Goal: Information Seeking & Learning: Check status

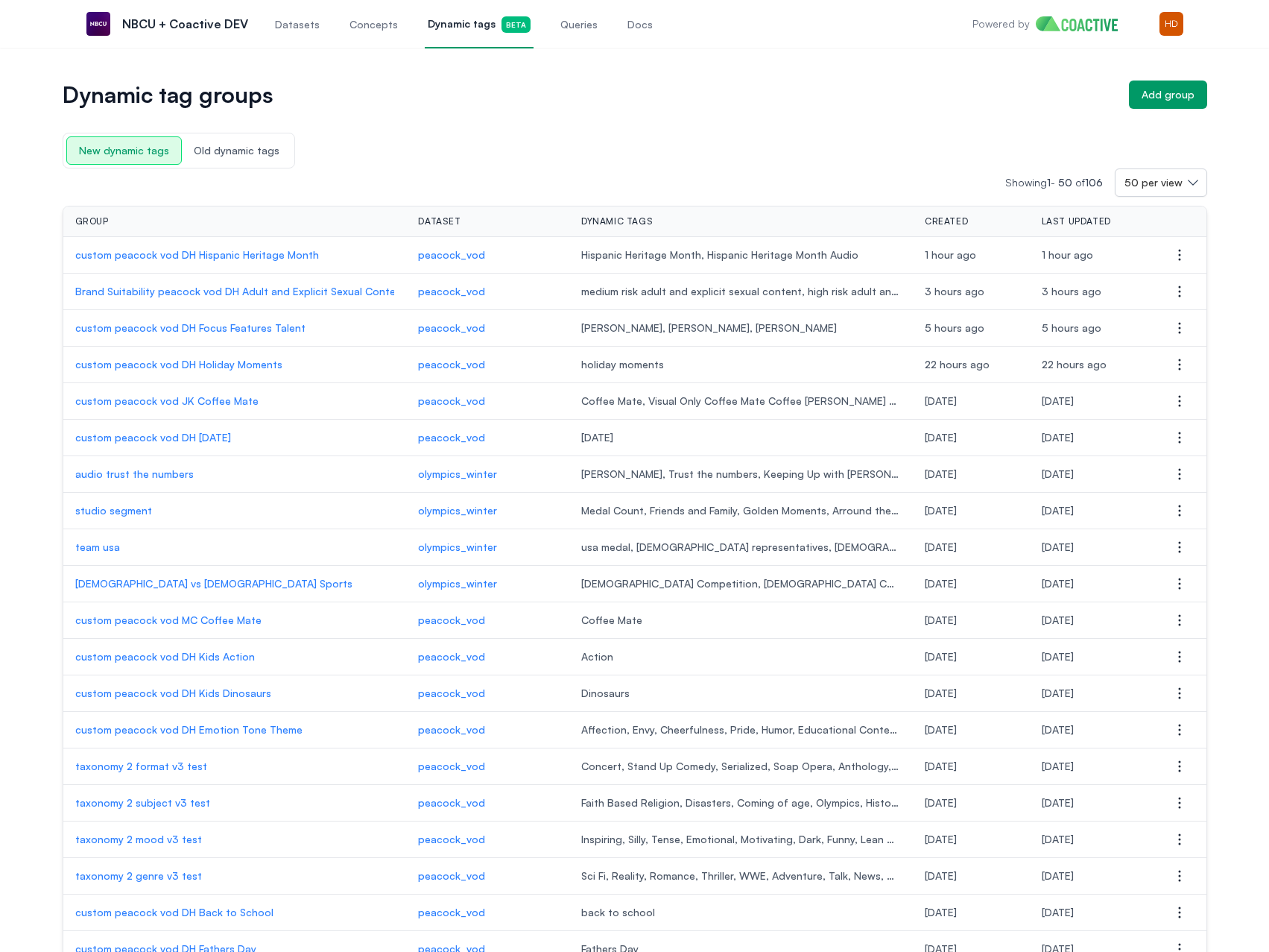
click at [162, 291] on p "Brand Suitability peacock vod DH Adult and Explicit Sexual Content" at bounding box center [234, 291] width 319 height 15
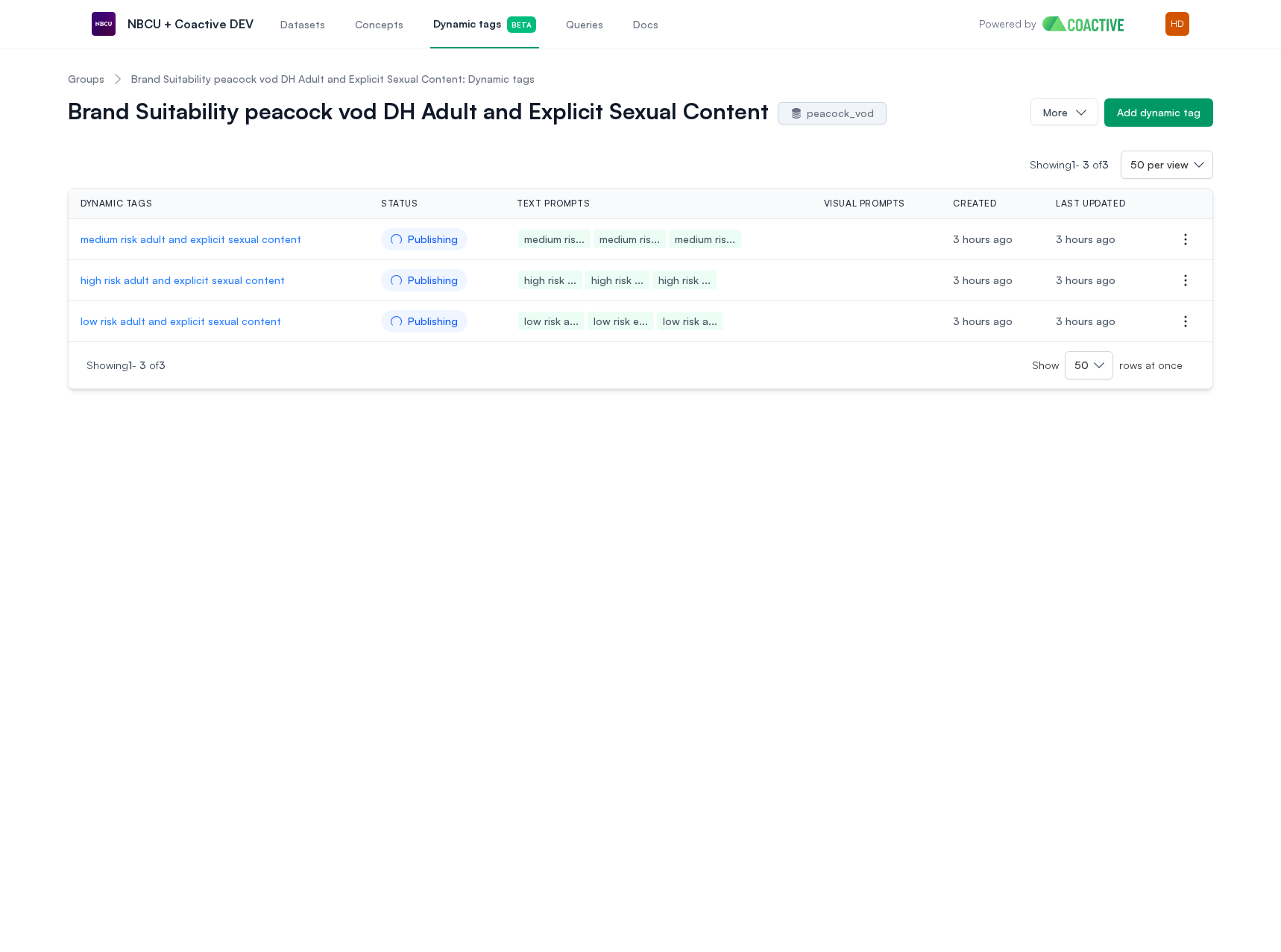
click at [84, 77] on link "Groups" at bounding box center [86, 79] width 36 height 15
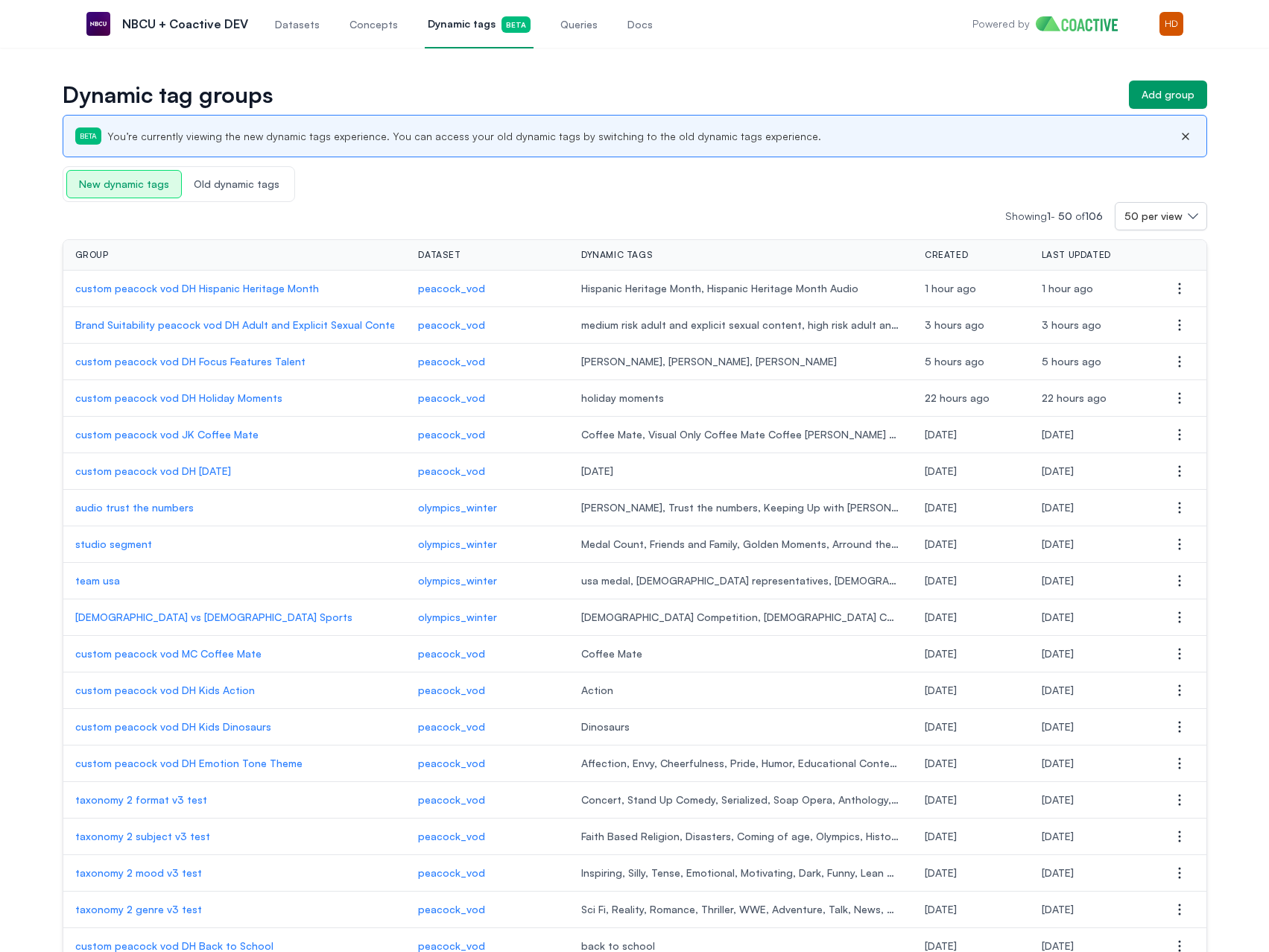
click at [209, 366] on p "custom peacock vod DH Focus Features Talent" at bounding box center [234, 361] width 319 height 15
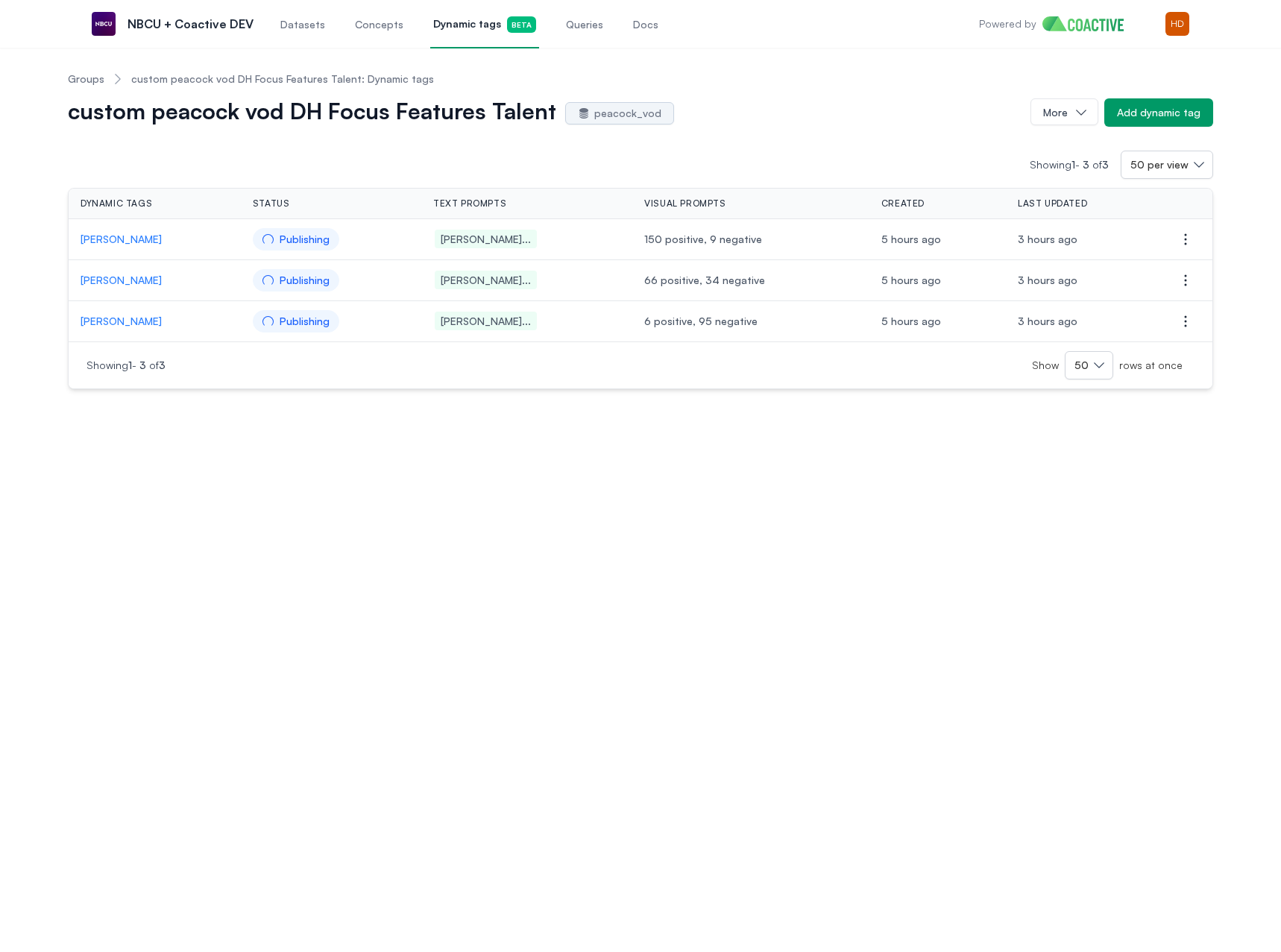
click at [75, 76] on link "Groups" at bounding box center [86, 79] width 36 height 15
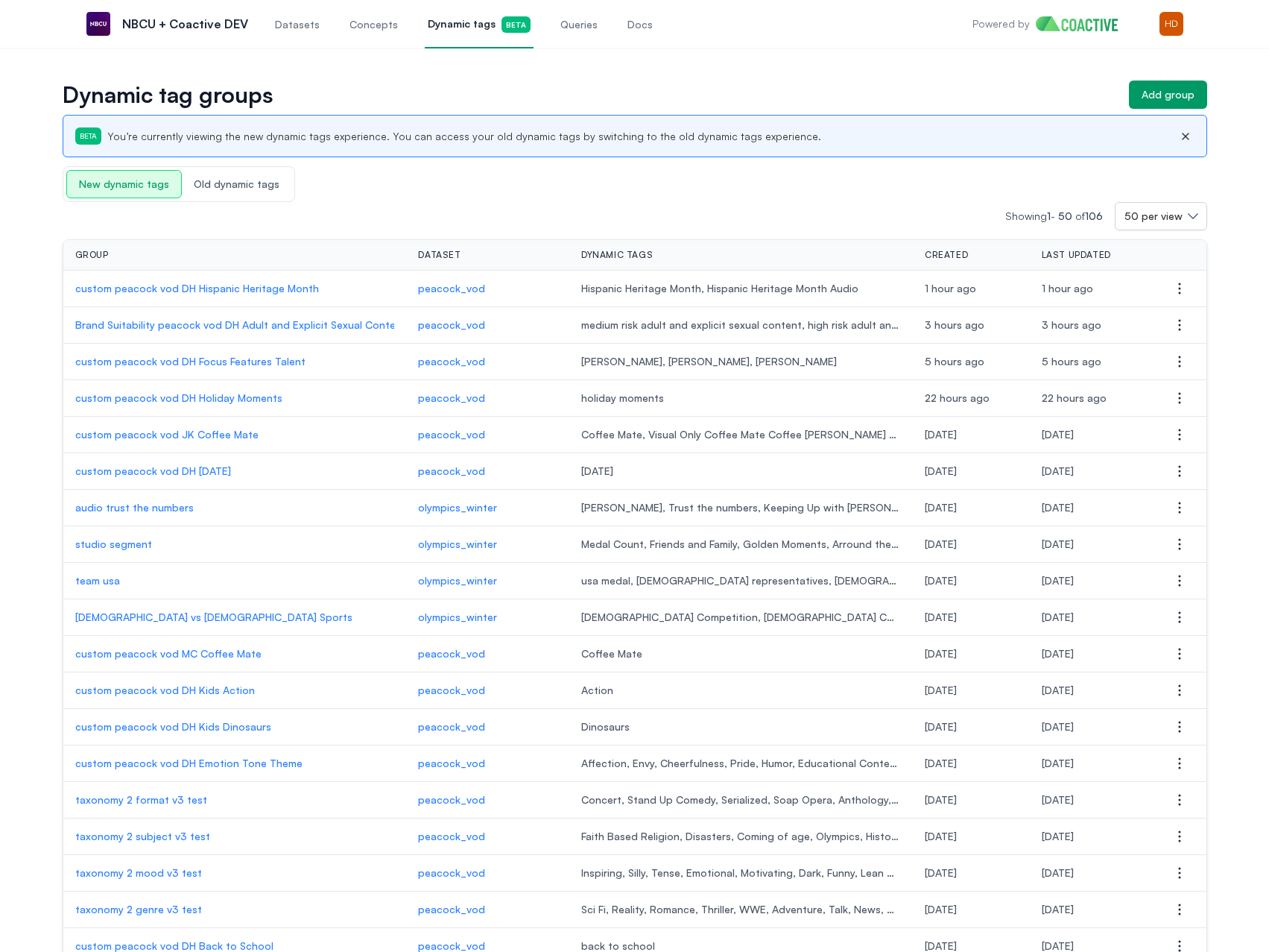
click at [159, 408] on td "custom peacock vod DH Holiday Moments" at bounding box center [235, 398] width 343 height 36
click at [162, 401] on p "custom peacock vod DH Holiday Moments" at bounding box center [234, 398] width 319 height 15
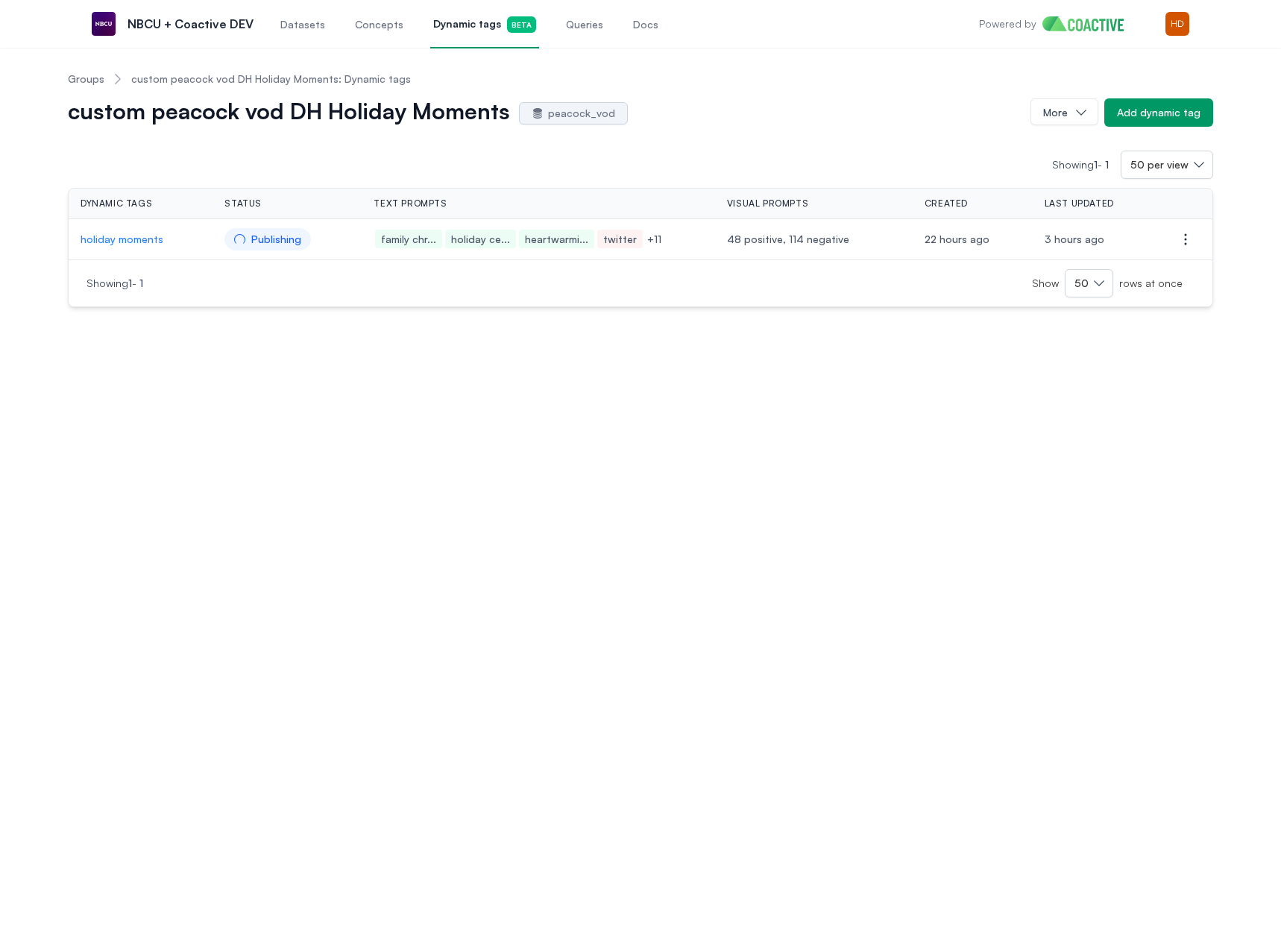
click at [85, 83] on link "Groups" at bounding box center [86, 79] width 36 height 15
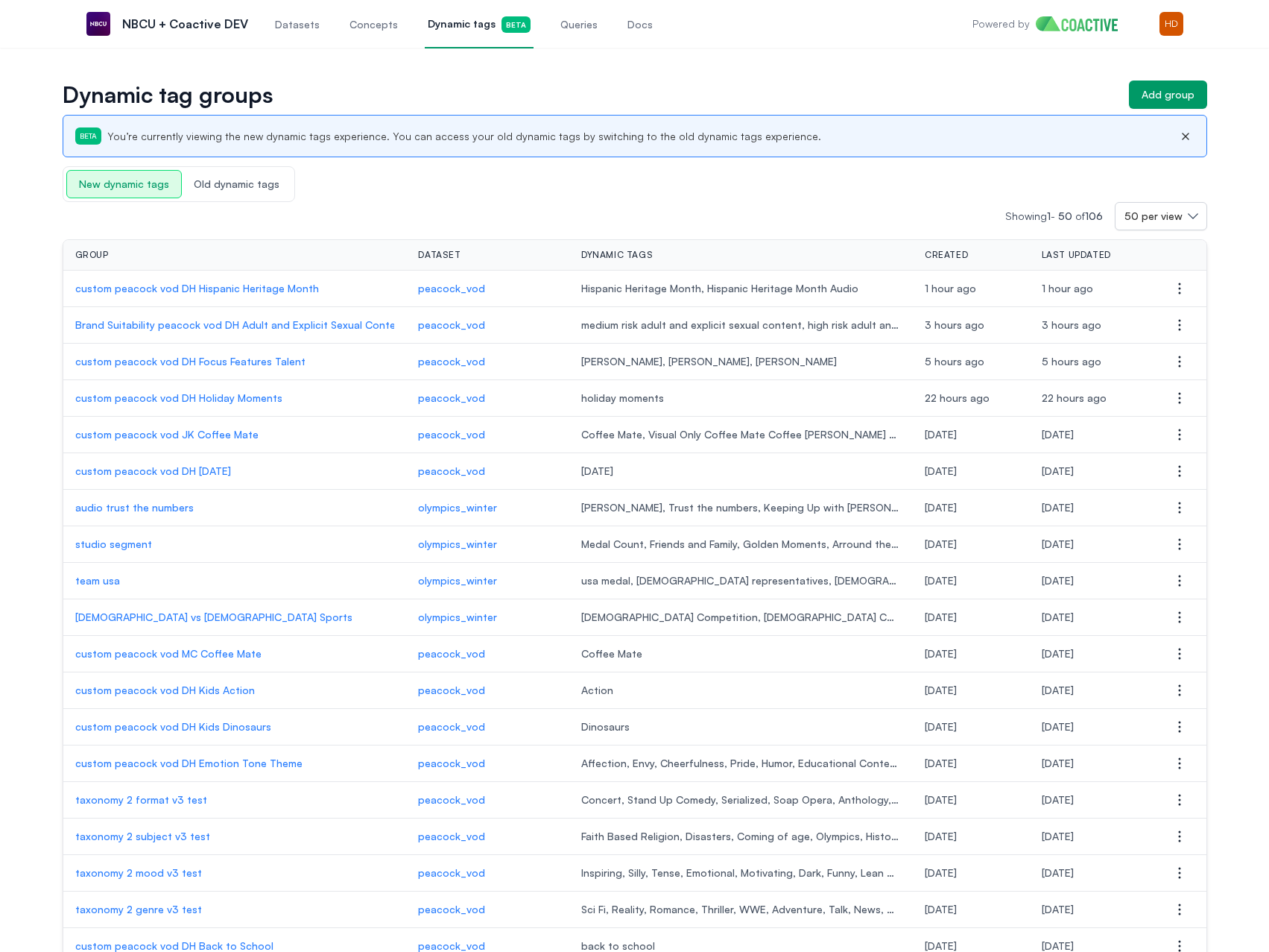
click at [190, 465] on p "custom peacock vod DH Thanksgiving" at bounding box center [234, 470] width 319 height 15
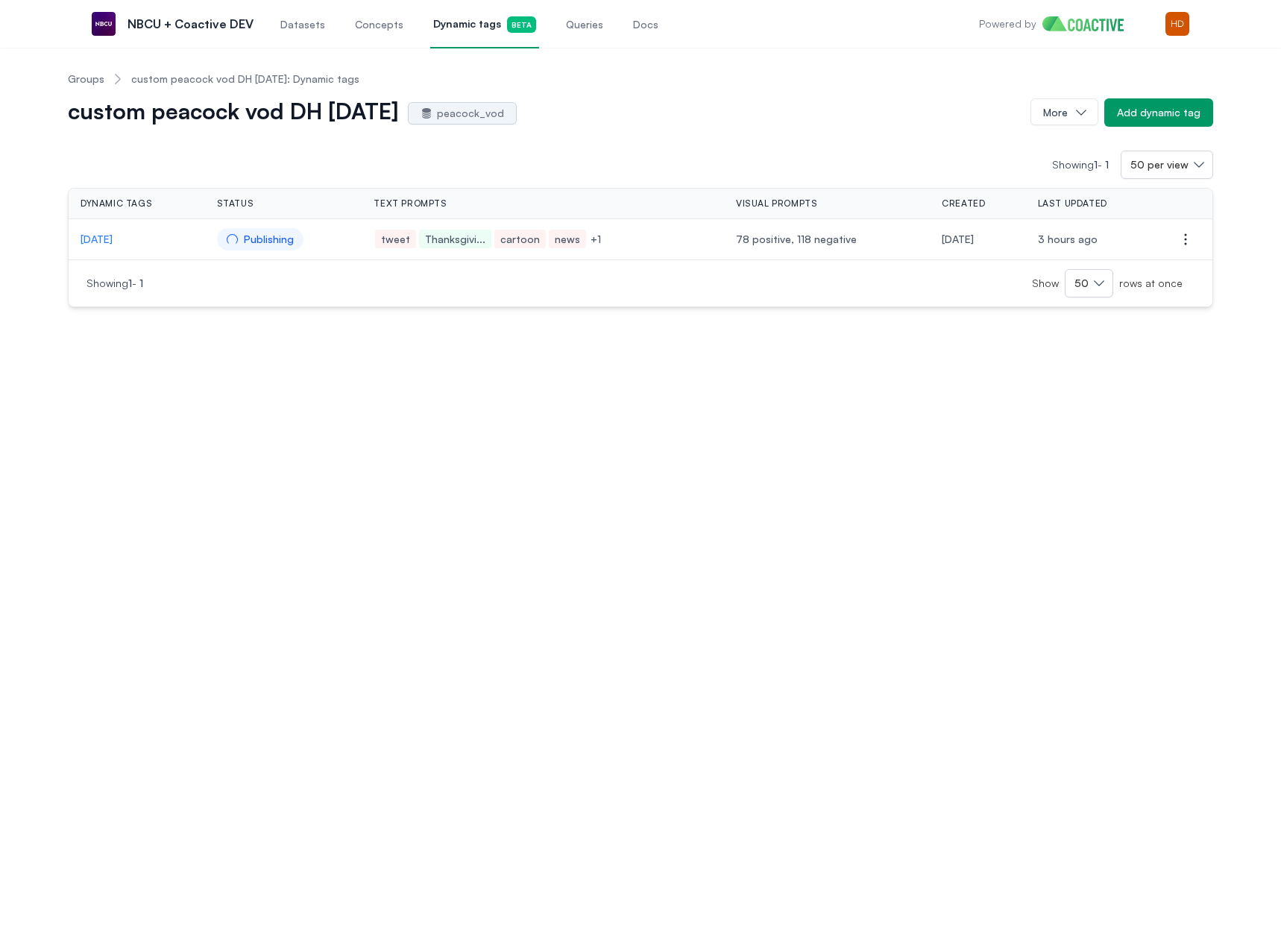
click at [79, 82] on link "Groups" at bounding box center [86, 79] width 36 height 15
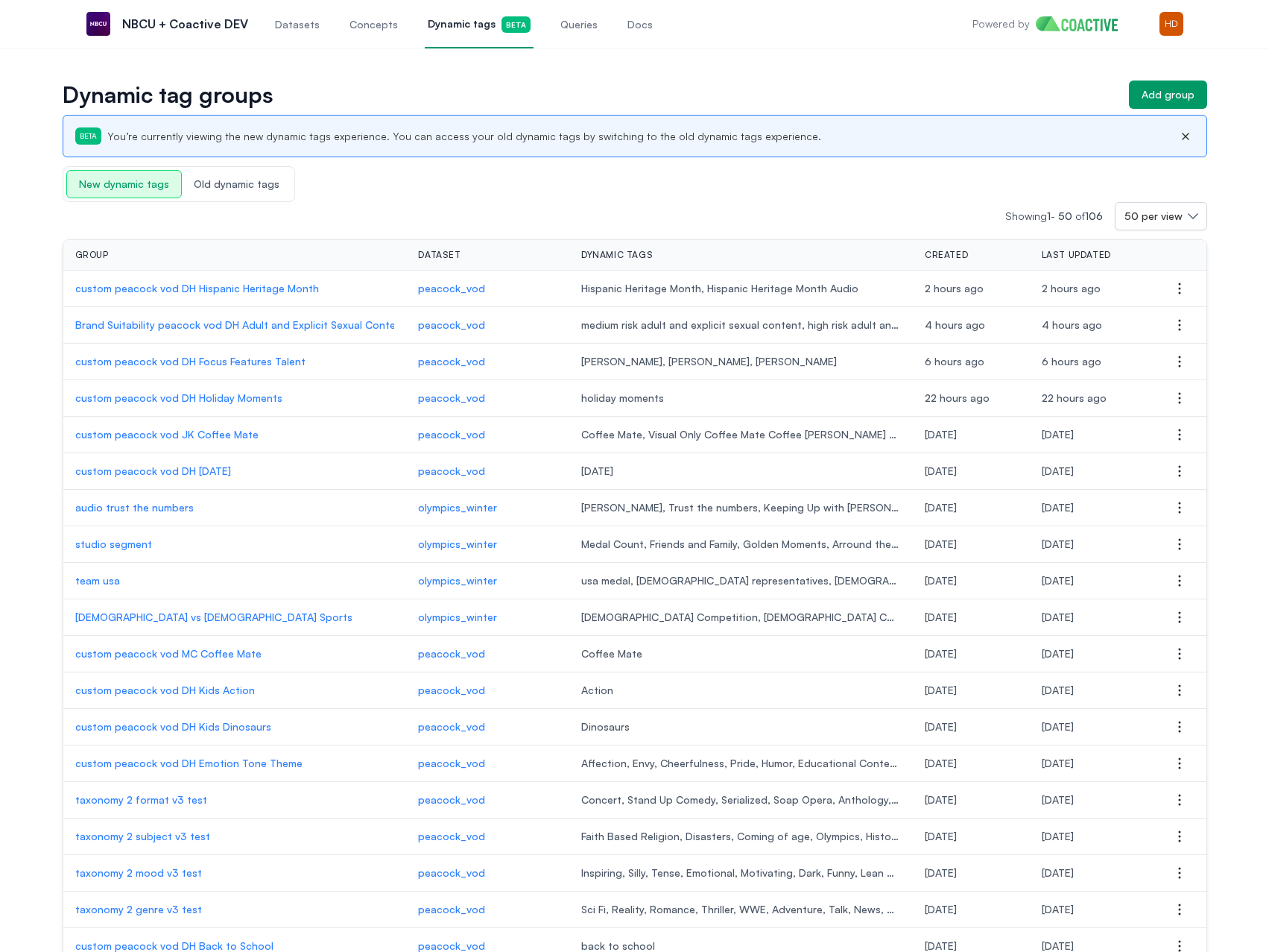
click at [163, 288] on p "custom peacock vod DH Hispanic Heritage Month" at bounding box center [234, 288] width 319 height 15
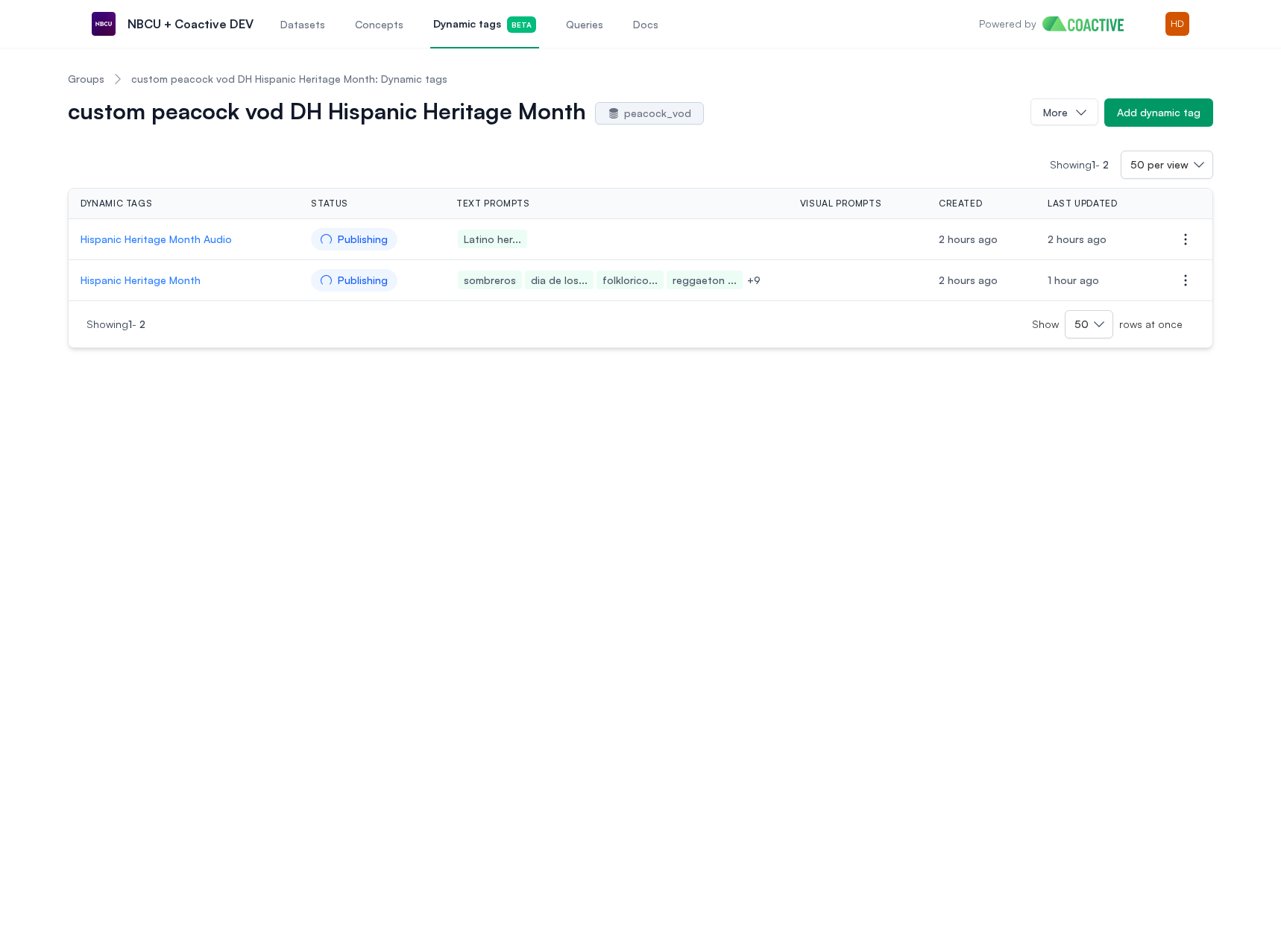
click at [96, 76] on link "Groups" at bounding box center [86, 79] width 36 height 15
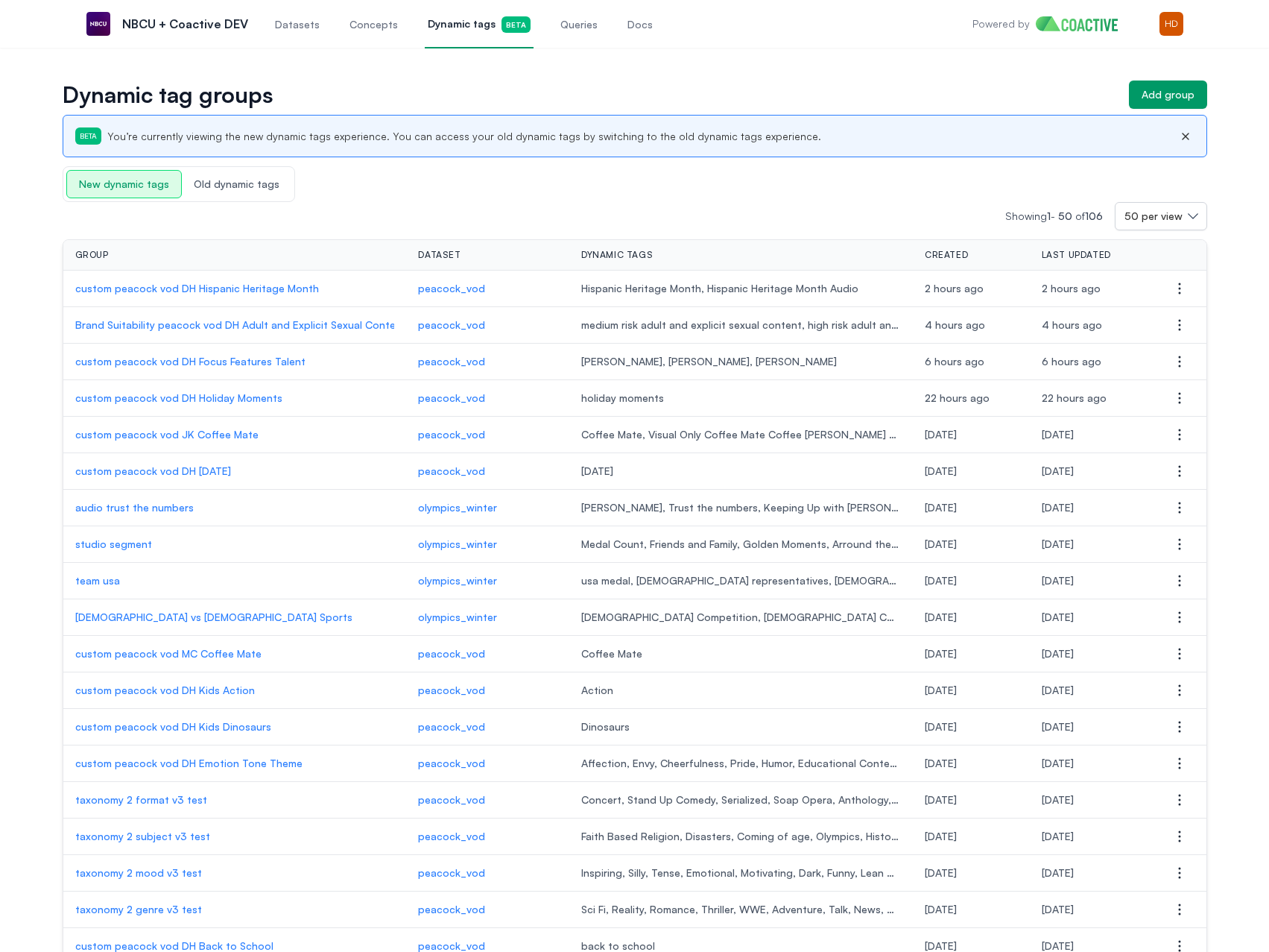
click at [171, 362] on p "custom peacock vod DH Focus Features Talent" at bounding box center [234, 361] width 319 height 15
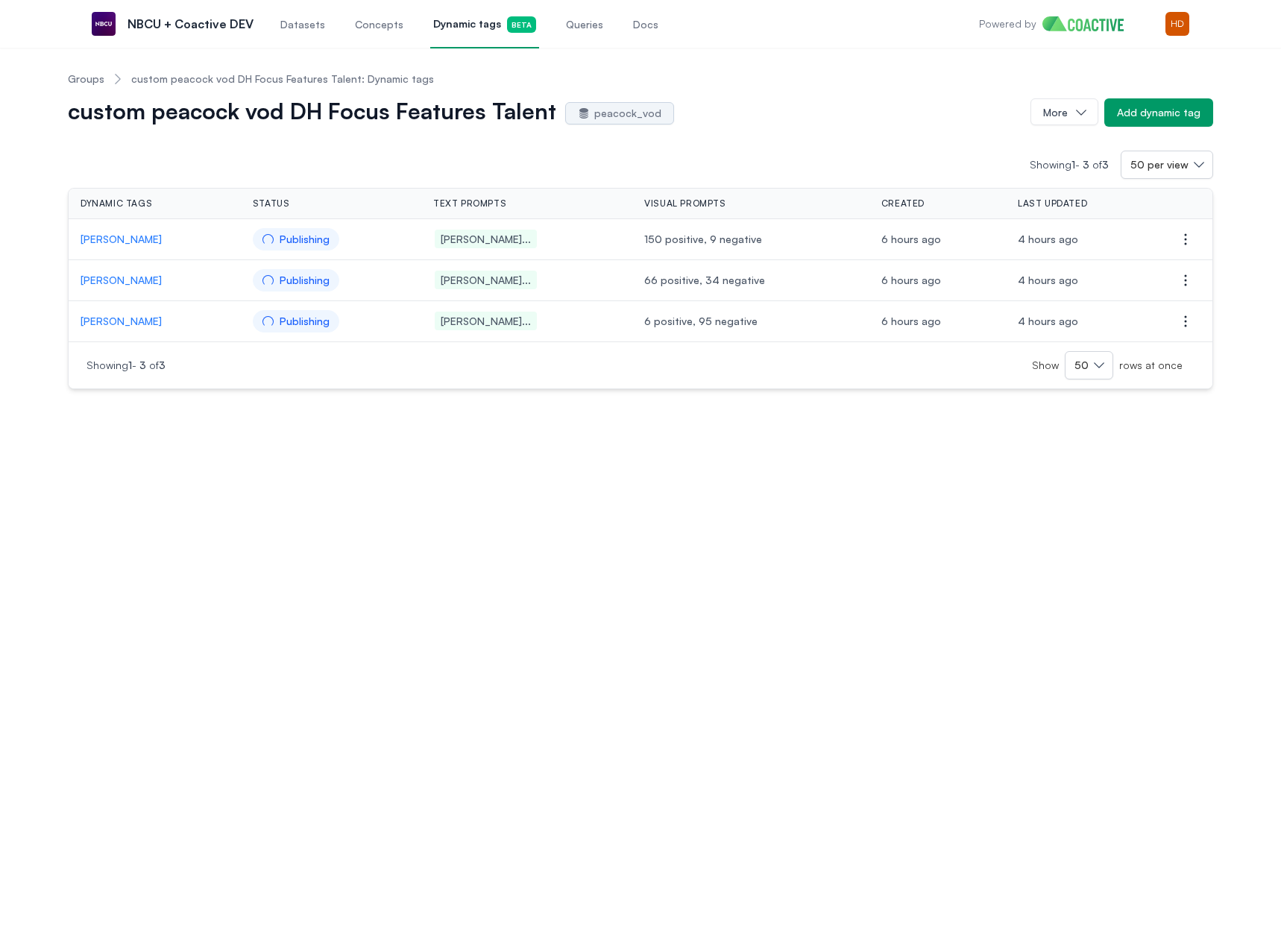
click at [87, 81] on link "Groups" at bounding box center [86, 79] width 36 height 15
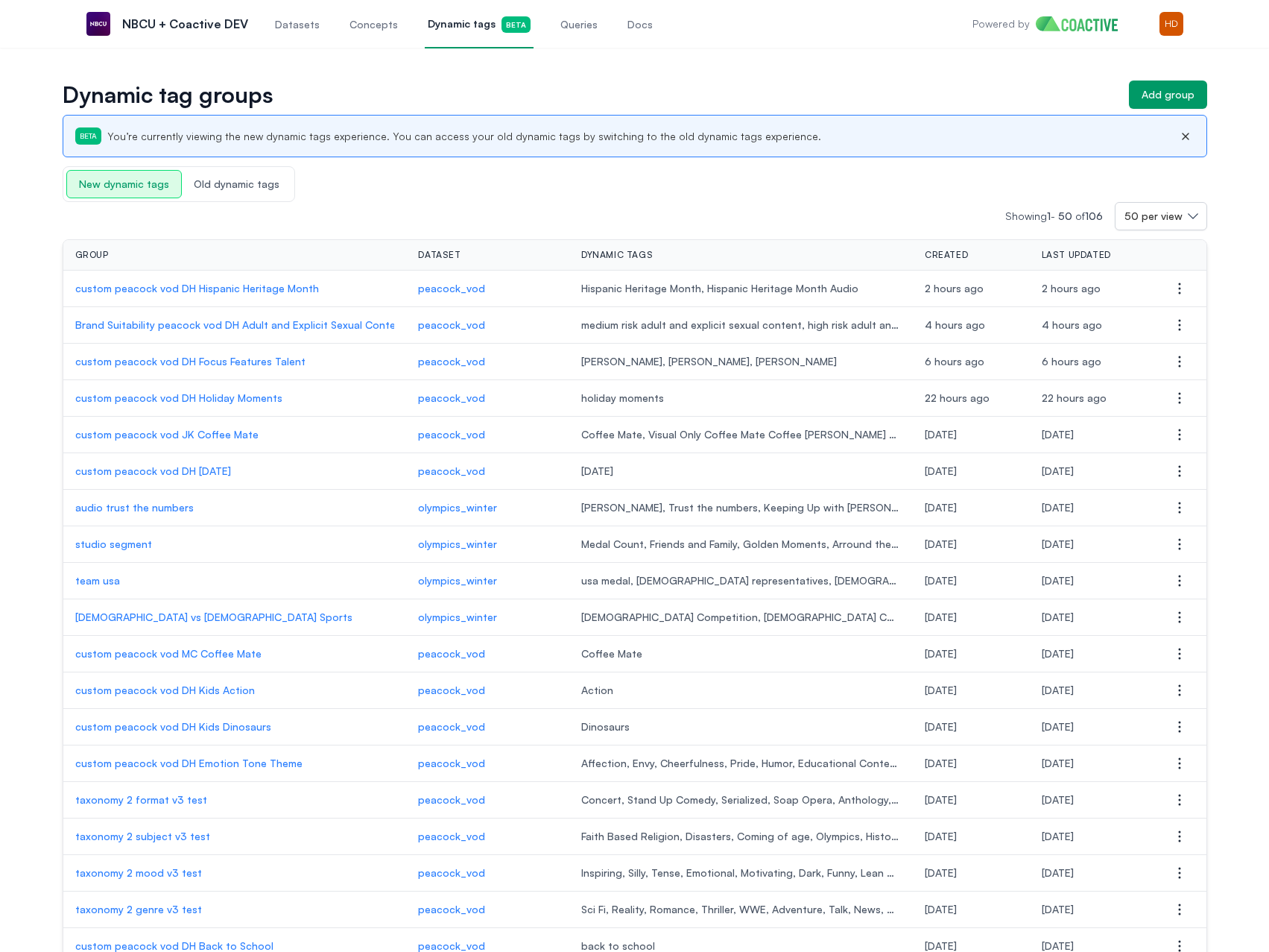
click at [196, 399] on p "custom peacock vod DH Holiday Moments" at bounding box center [234, 398] width 319 height 15
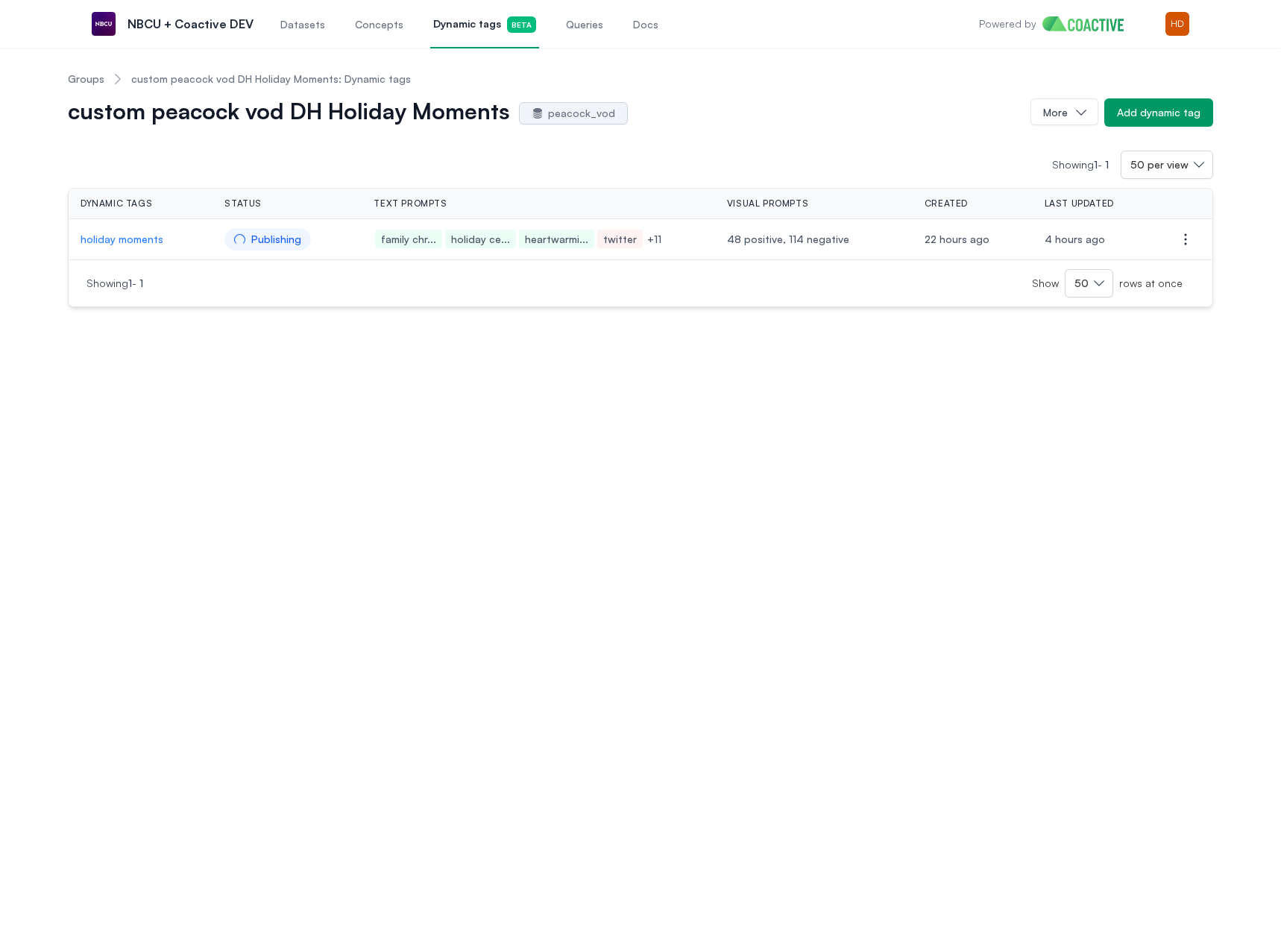
click at [128, 238] on p "holiday moments" at bounding box center [140, 239] width 120 height 15
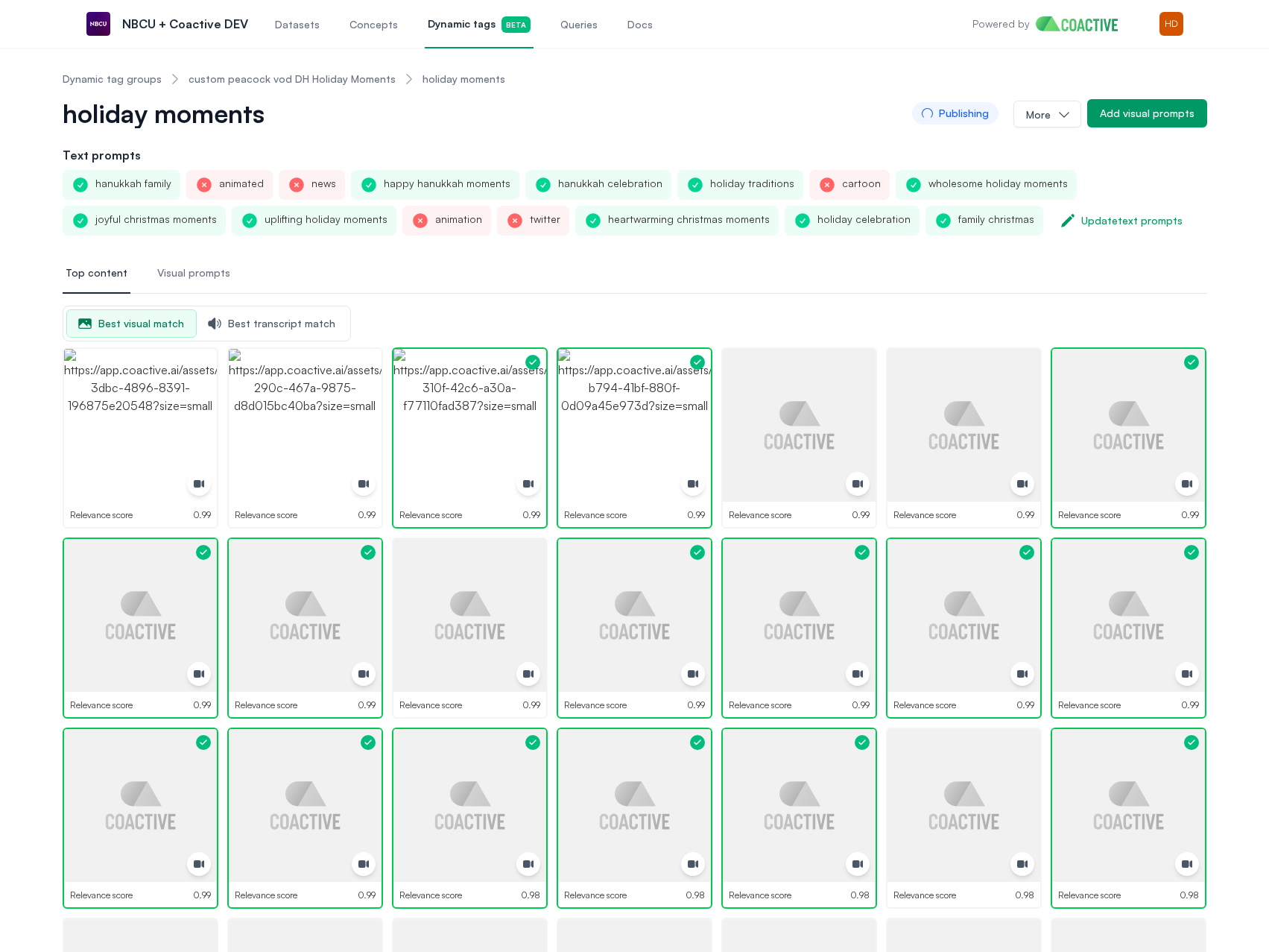
click at [114, 74] on link "Dynamic tag groups" at bounding box center [112, 79] width 99 height 15
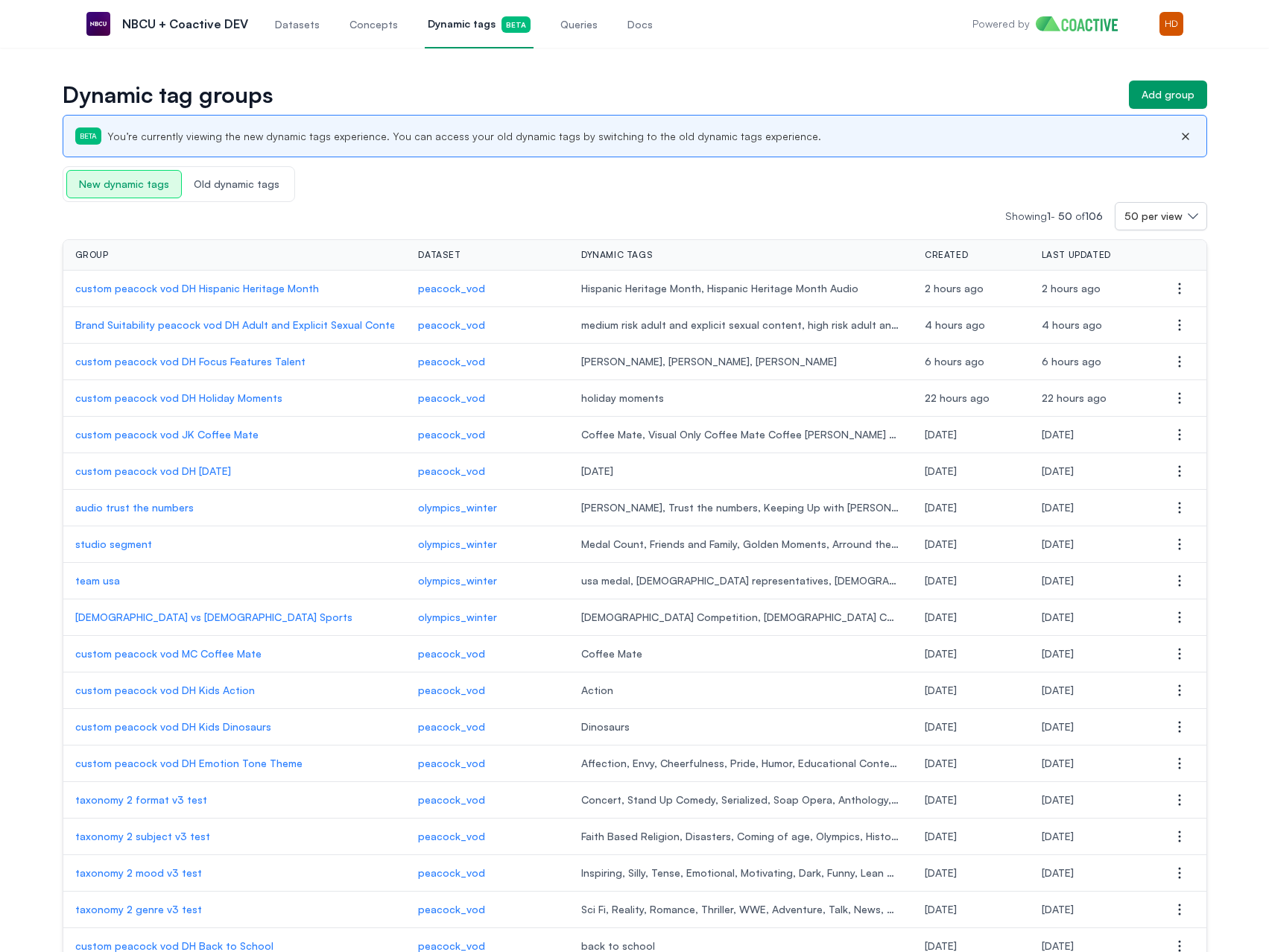
click at [224, 394] on p "custom peacock vod DH Holiday Moments" at bounding box center [234, 398] width 319 height 15
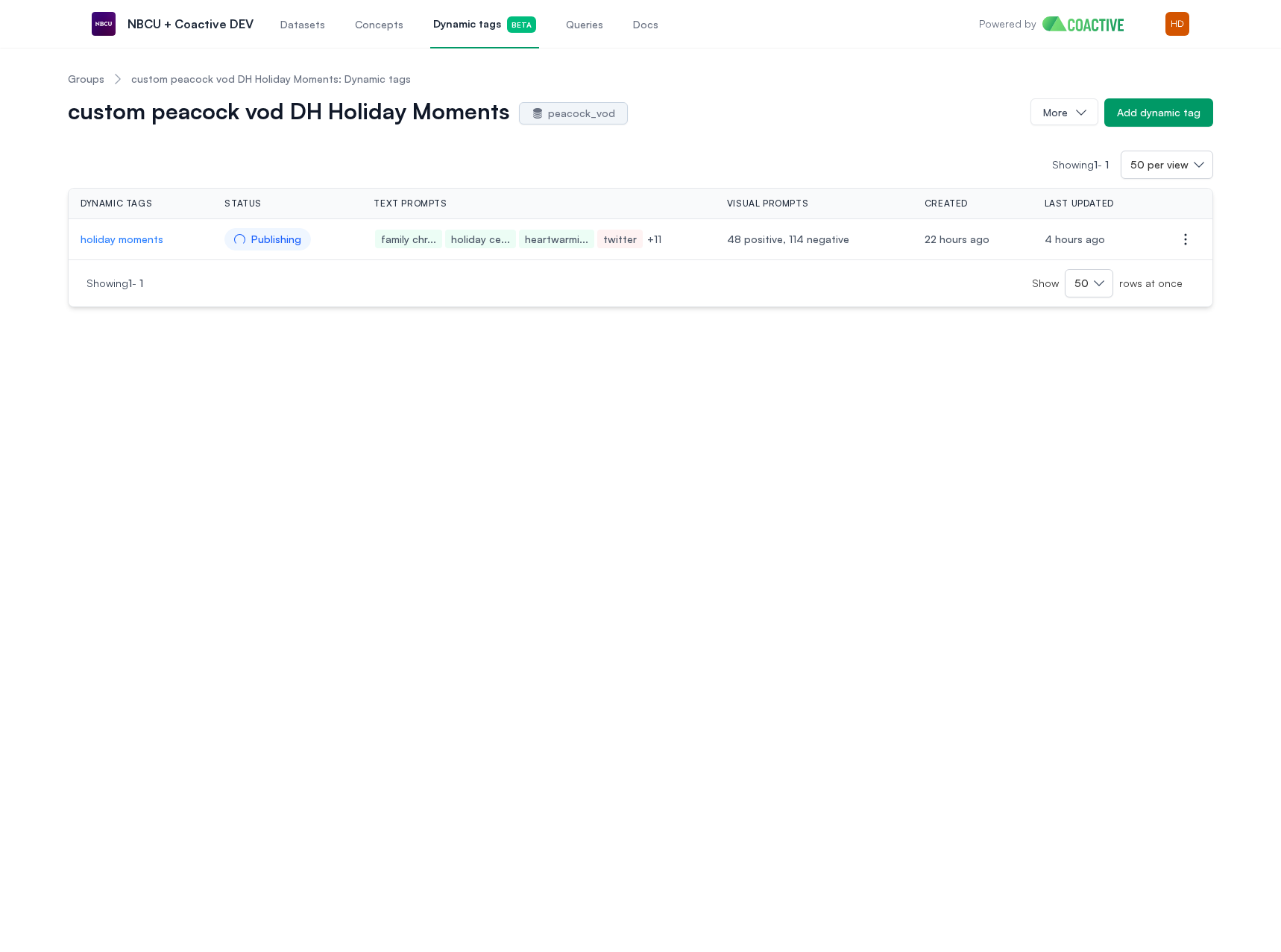
click at [91, 77] on link "Groups" at bounding box center [86, 79] width 36 height 15
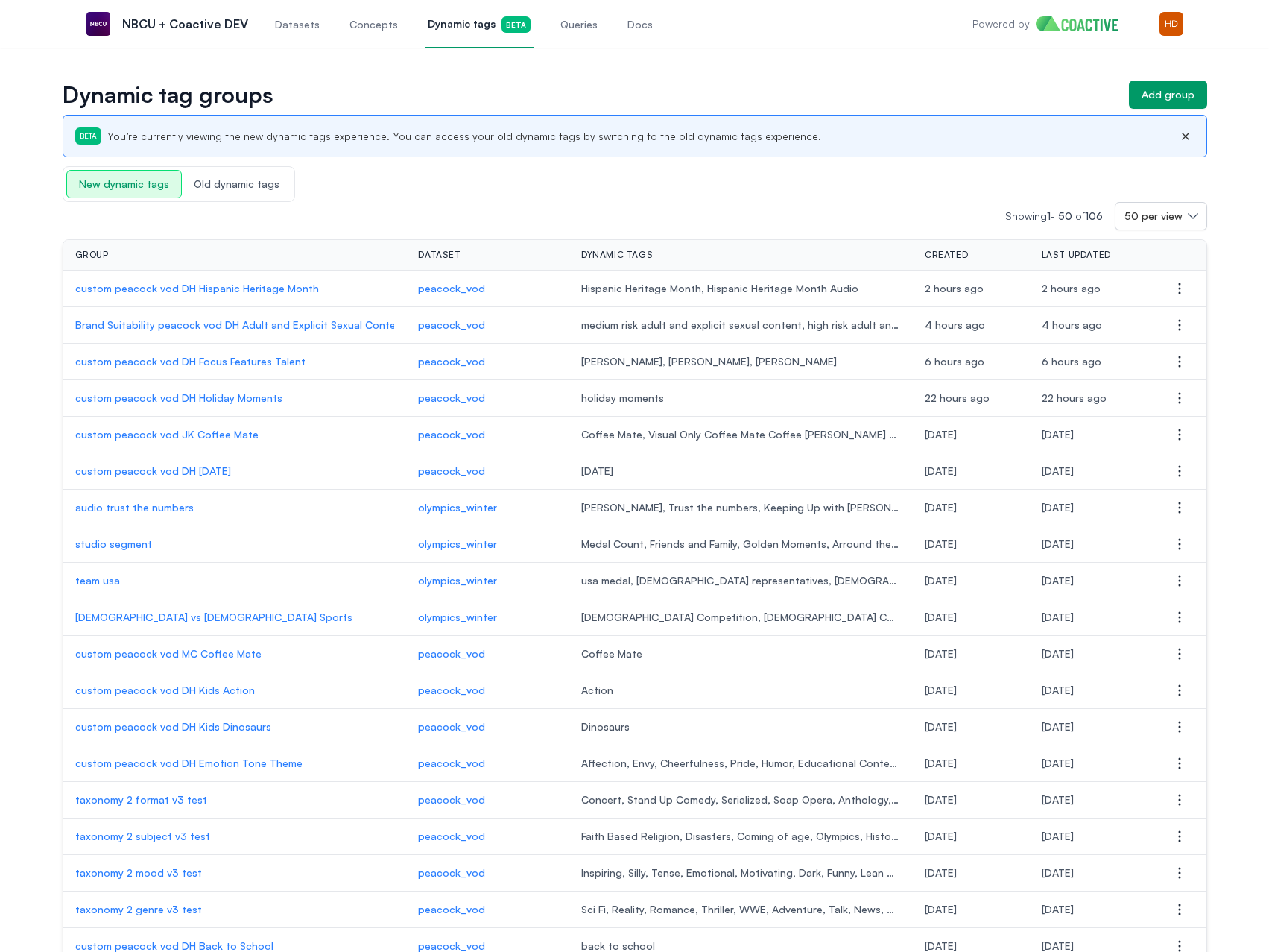
click at [166, 477] on p "custom peacock vod DH Thanksgiving" at bounding box center [234, 470] width 319 height 15
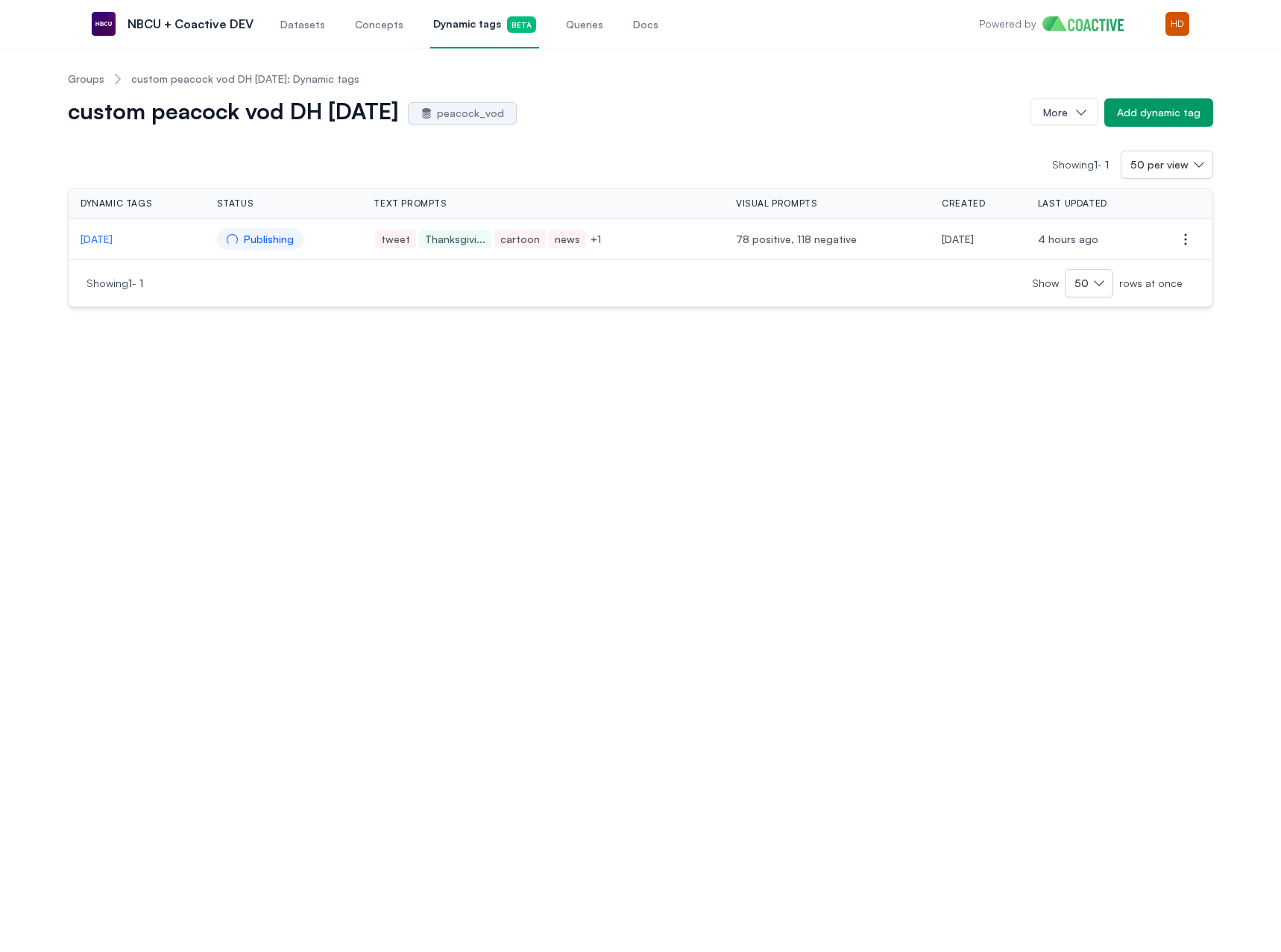
click at [77, 74] on link "Groups" at bounding box center [86, 79] width 36 height 15
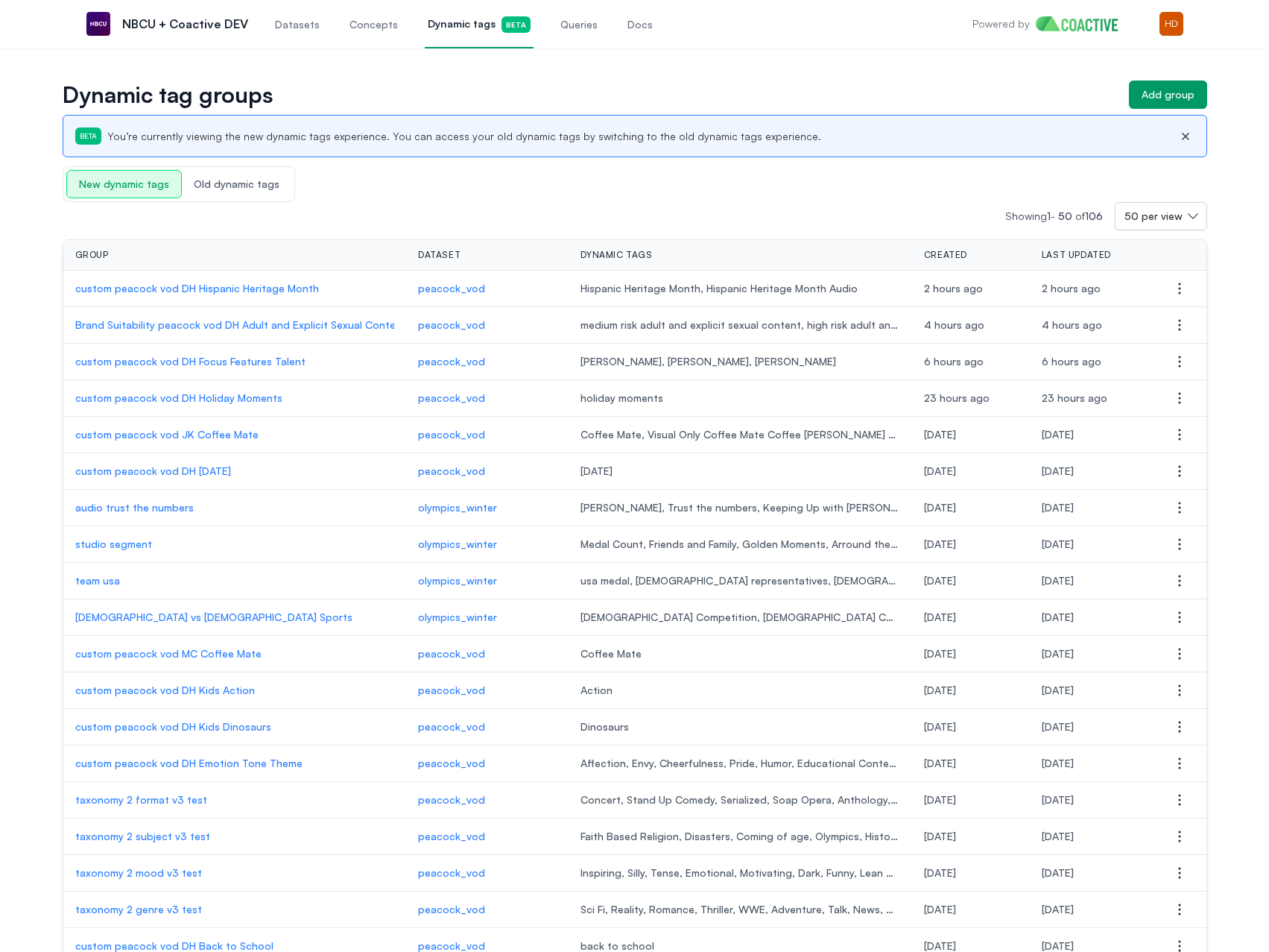
click at [285, 319] on p "Brand Suitability peacock vod DH Adult and Explicit Sexual Content" at bounding box center [234, 325] width 319 height 15
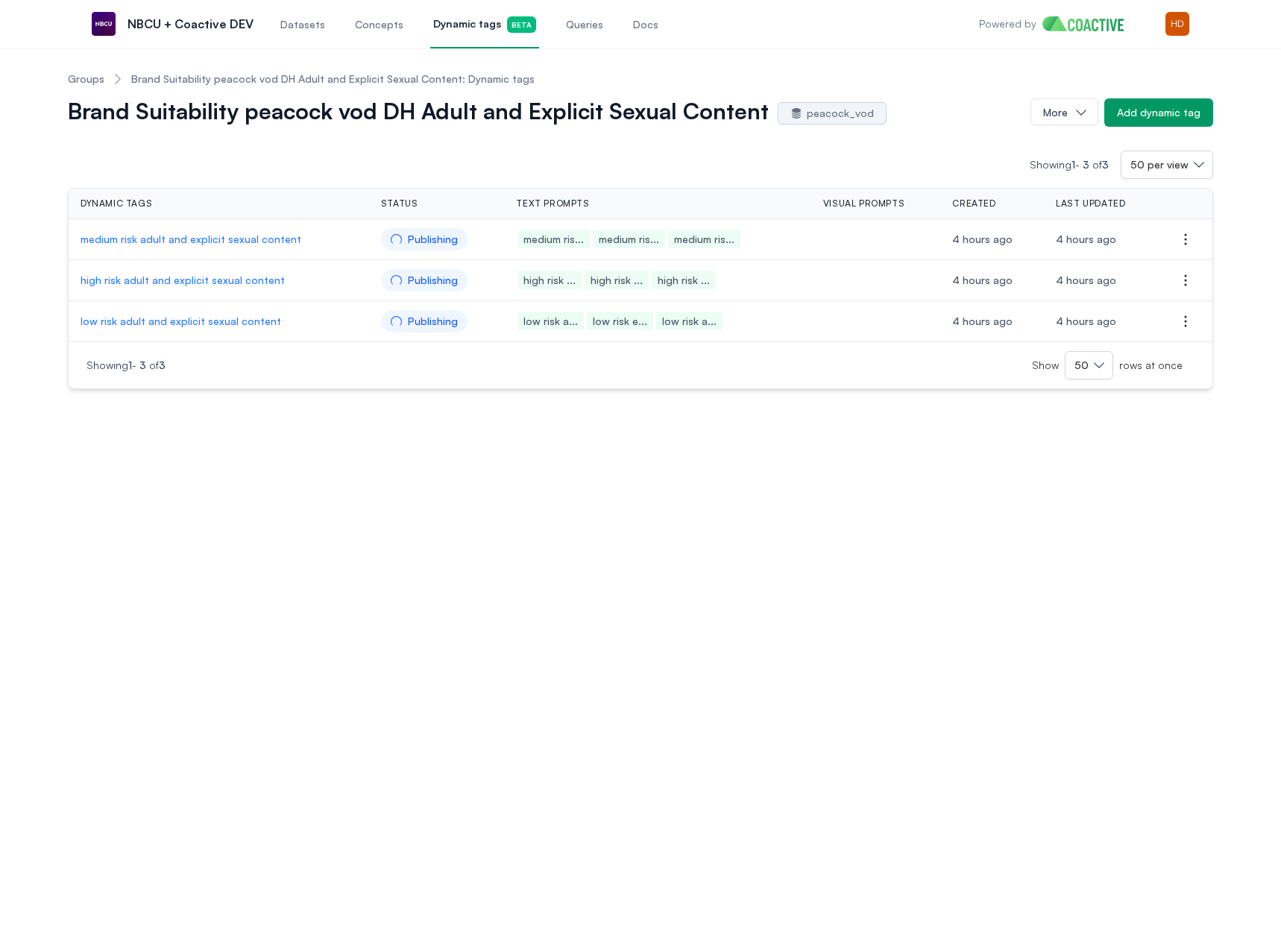
click at [69, 82] on link "Groups" at bounding box center [86, 79] width 36 height 15
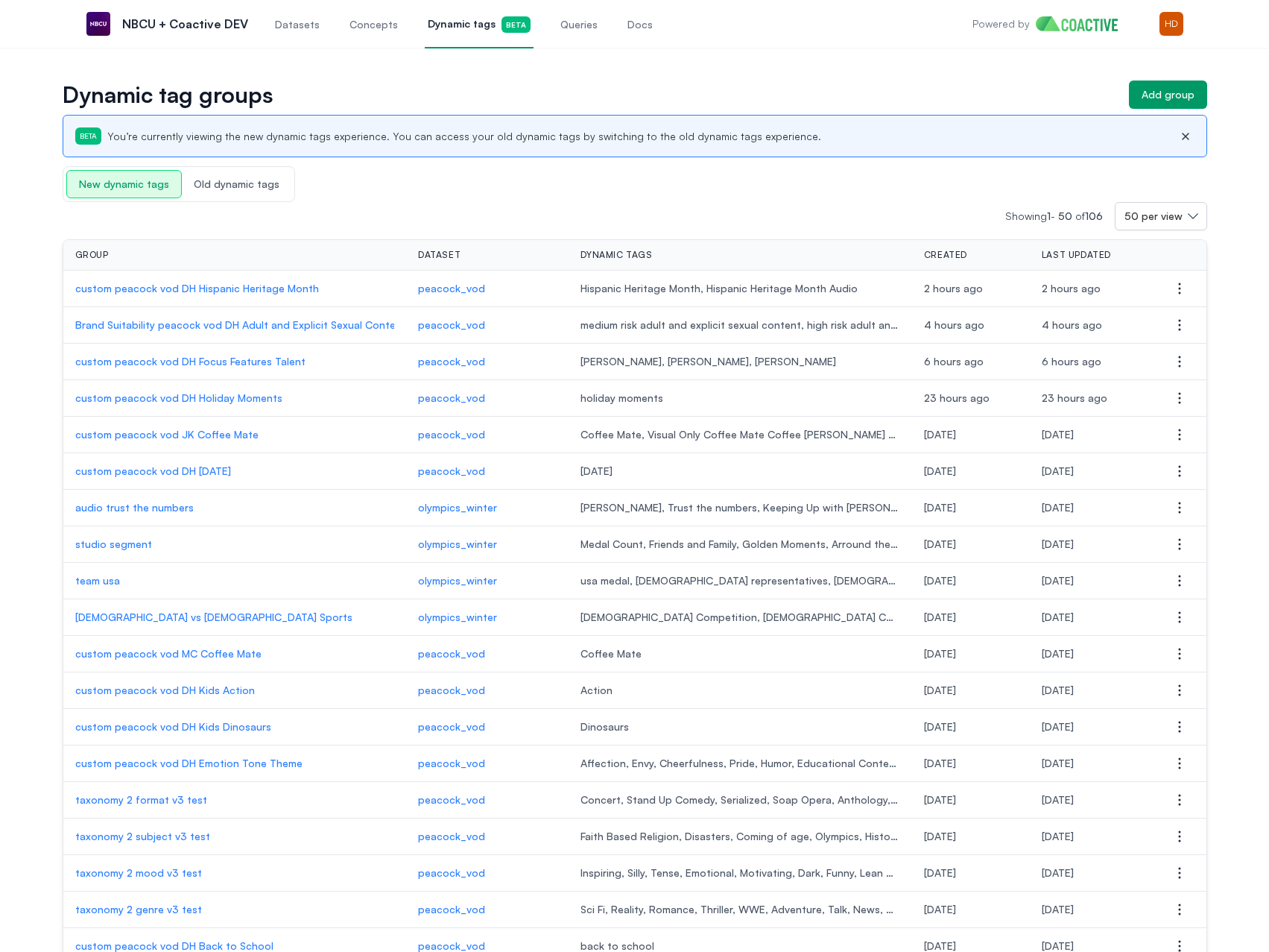
click at [211, 369] on td "custom peacock vod DH Focus Features Talent" at bounding box center [234, 361] width 343 height 36
click at [214, 363] on p "custom peacock vod DH Focus Features Talent" at bounding box center [234, 361] width 319 height 15
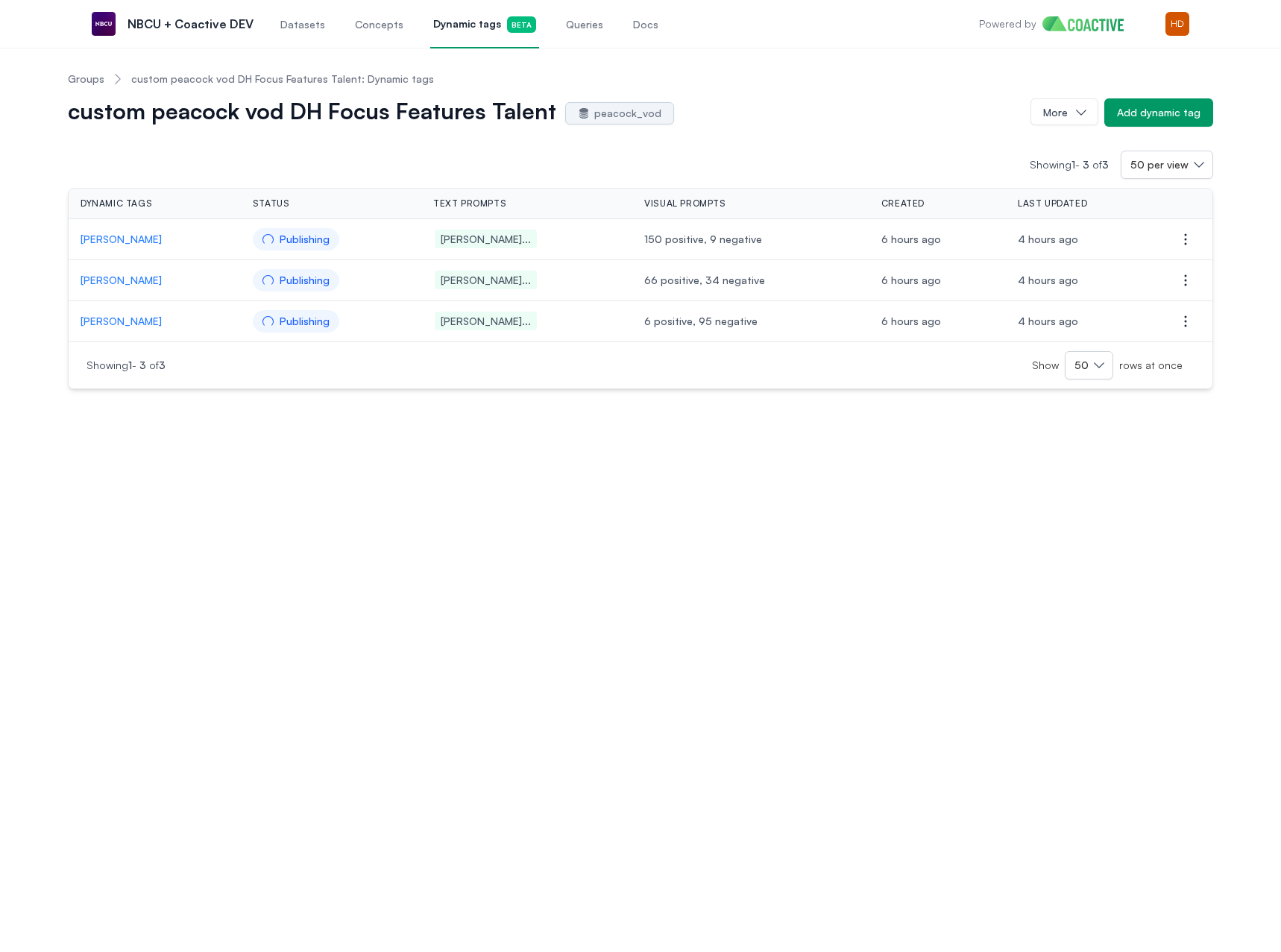
click at [101, 77] on link "Groups" at bounding box center [86, 79] width 36 height 15
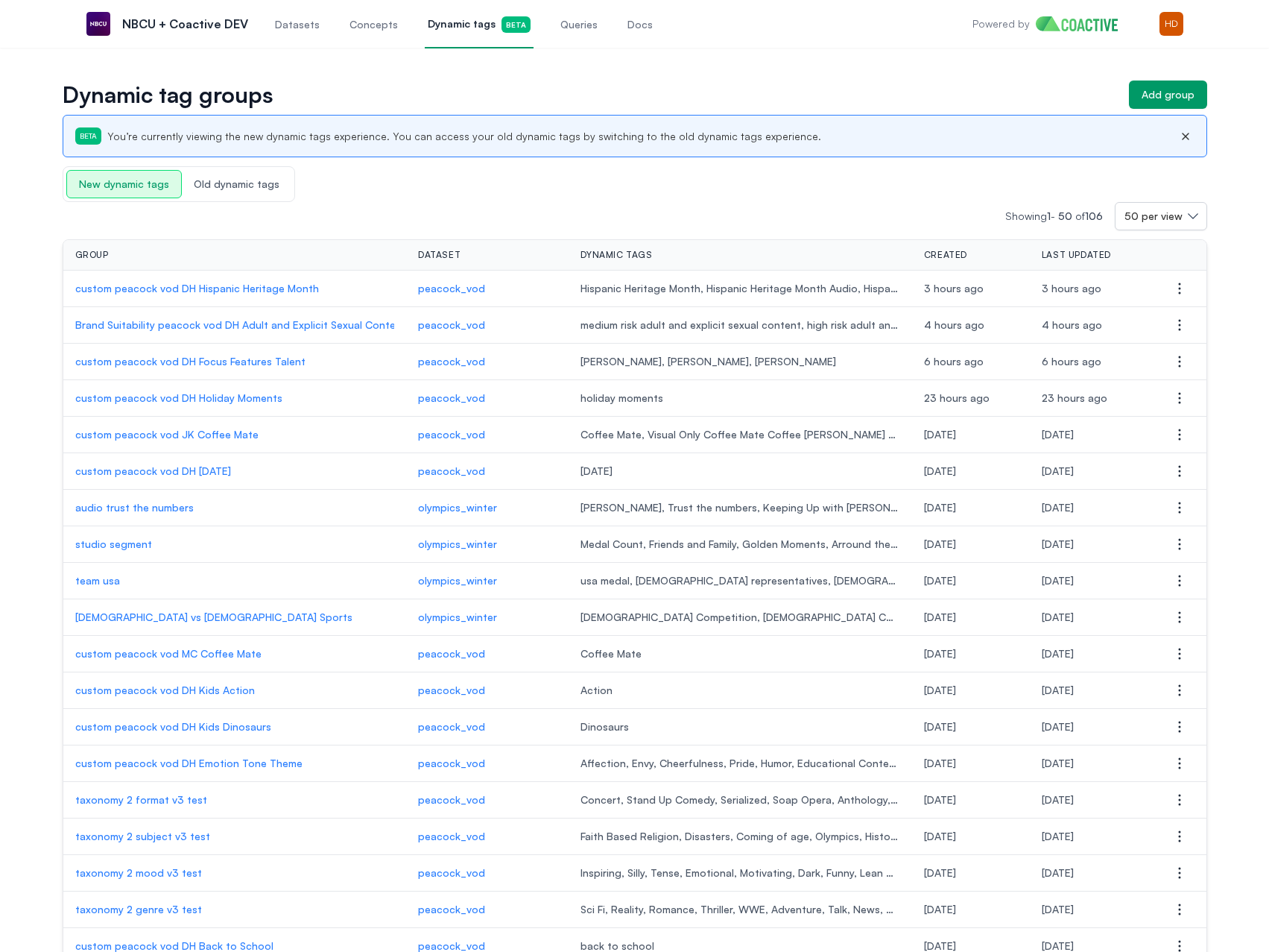
click at [153, 360] on p "custom peacock vod DH Focus Features Talent" at bounding box center [234, 361] width 319 height 15
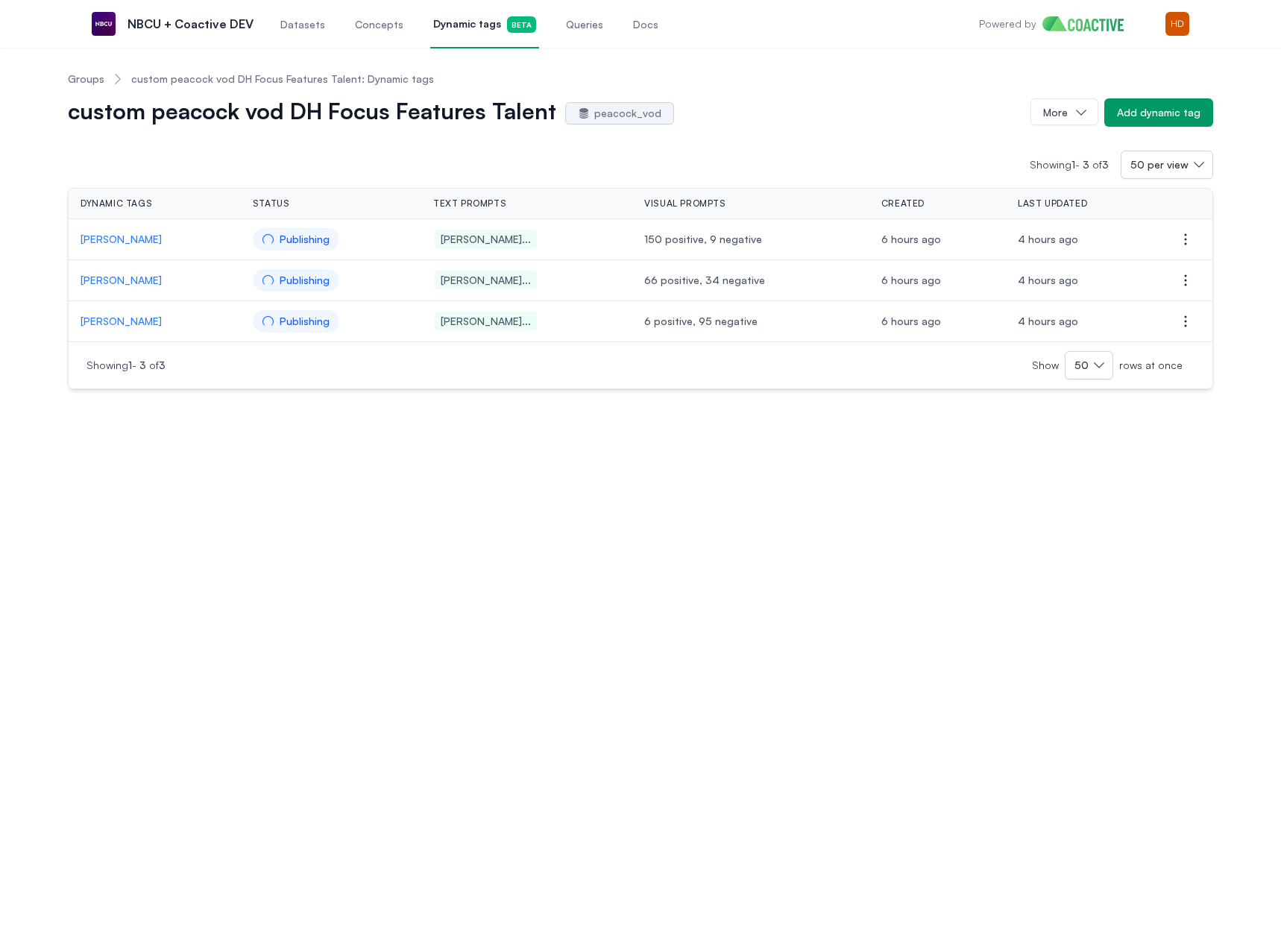
click at [80, 77] on link "Groups" at bounding box center [86, 79] width 36 height 15
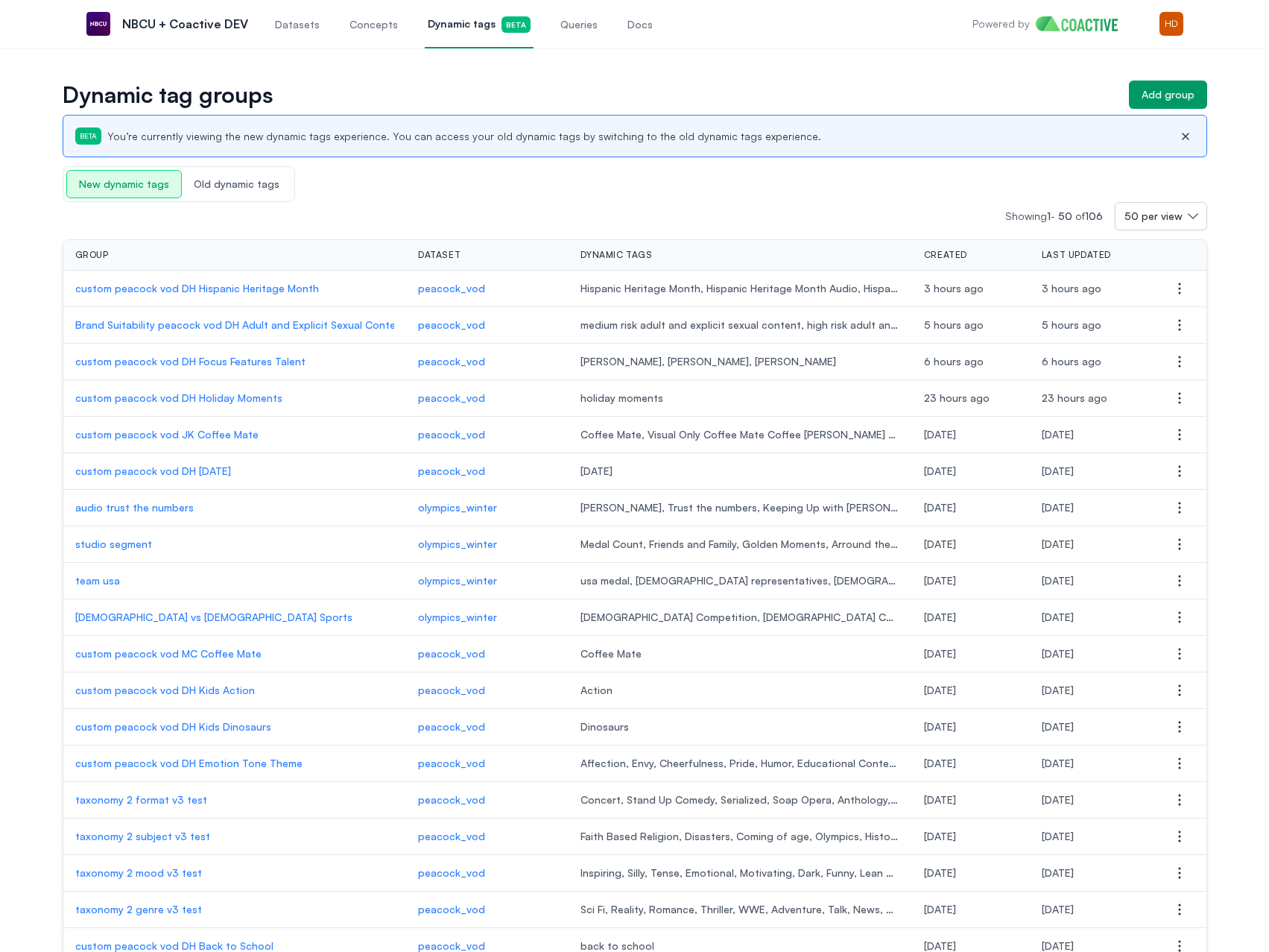
click at [196, 353] on td "custom peacock vod DH Focus Features Talent" at bounding box center [234, 361] width 343 height 36
click at [196, 360] on p "custom peacock vod DH Focus Features Talent" at bounding box center [234, 361] width 319 height 15
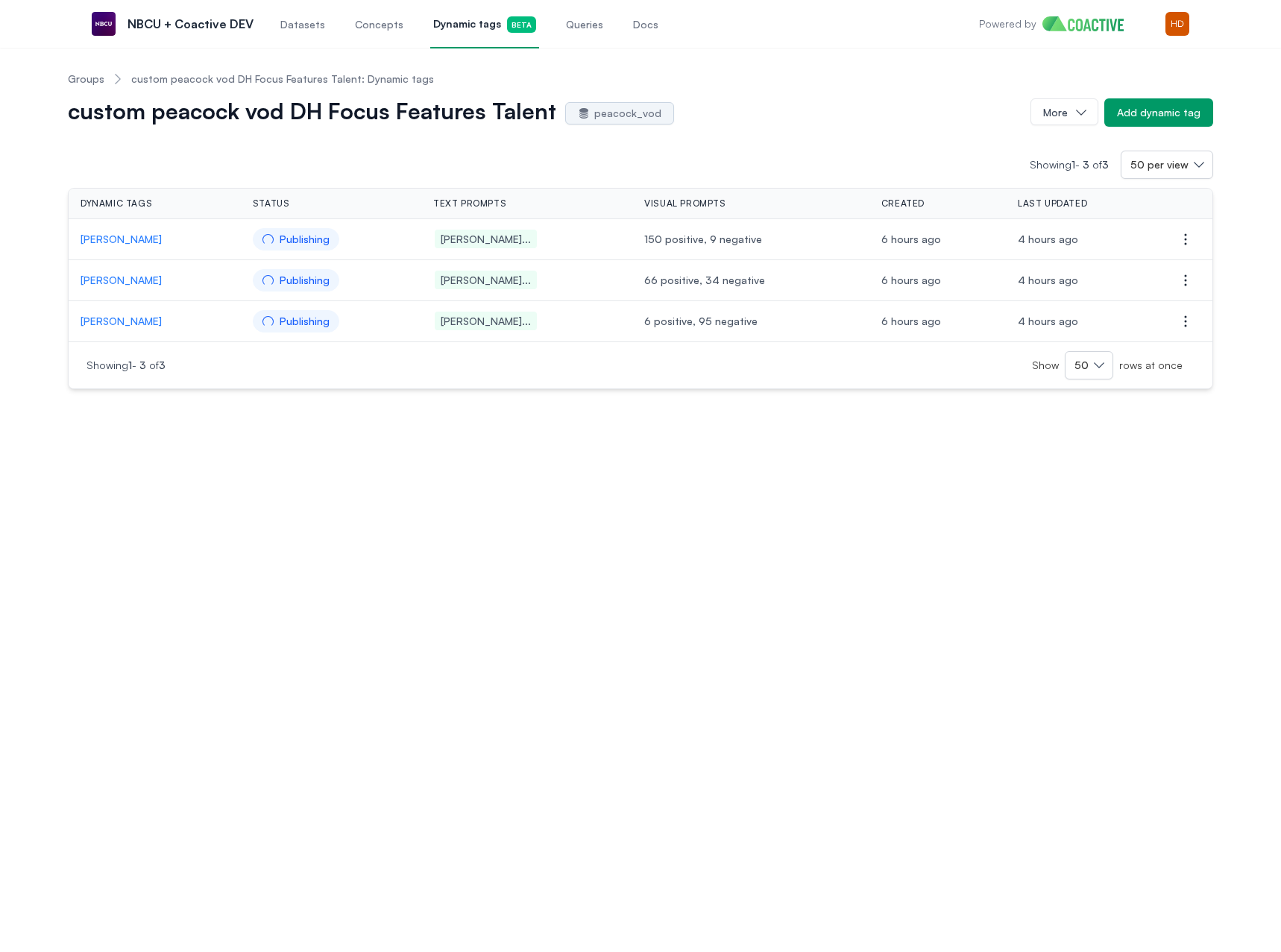
click at [86, 82] on link "Groups" at bounding box center [86, 79] width 36 height 15
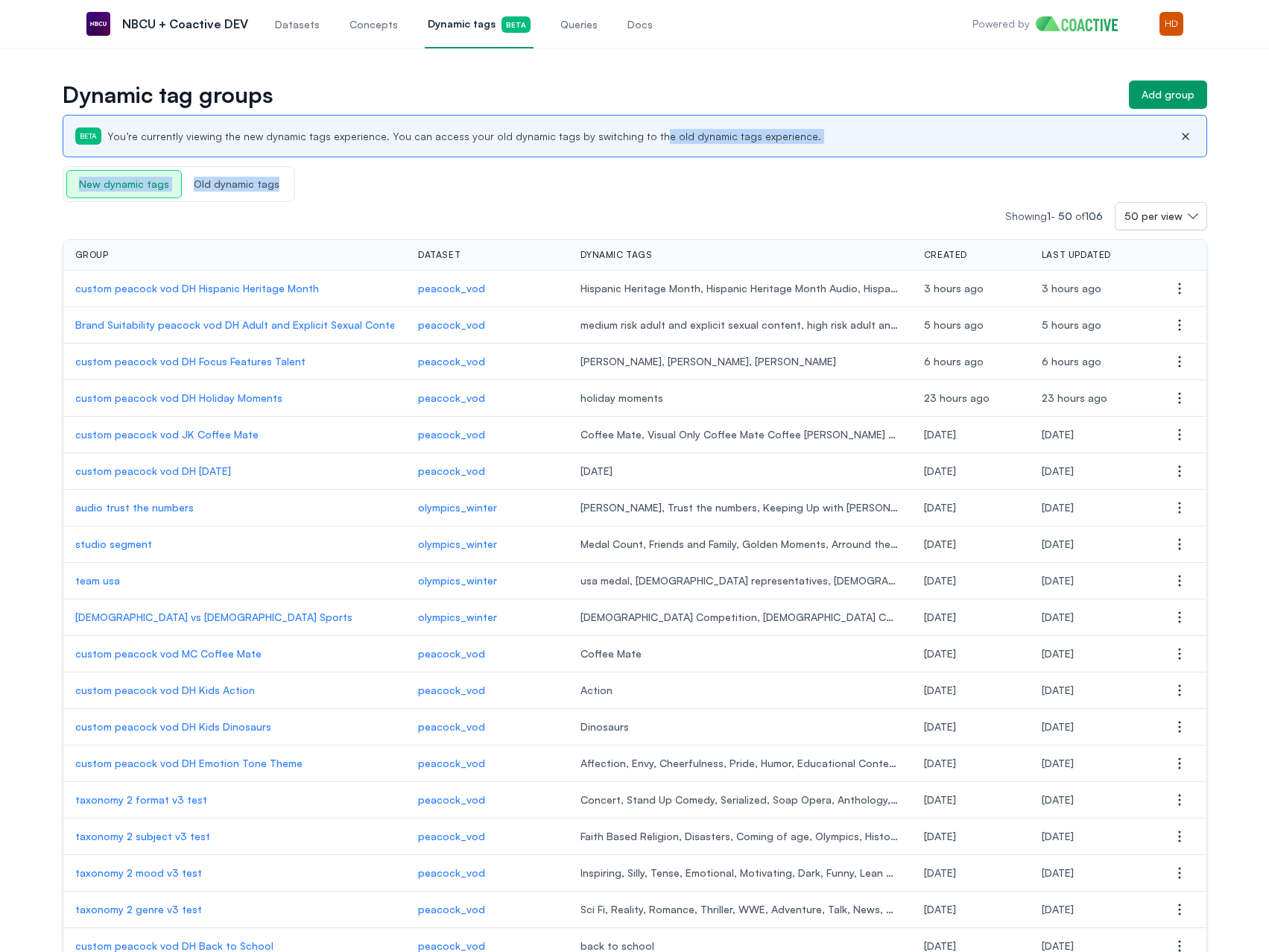
drag, startPoint x: 635, startPoint y: 139, endPoint x: 691, endPoint y: 163, distance: 60.9
click at [250, 353] on td "custom peacock vod DH Focus Features Talent" at bounding box center [234, 361] width 343 height 36
click at [253, 357] on p "custom peacock vod DH Focus Features Talent" at bounding box center [234, 361] width 319 height 15
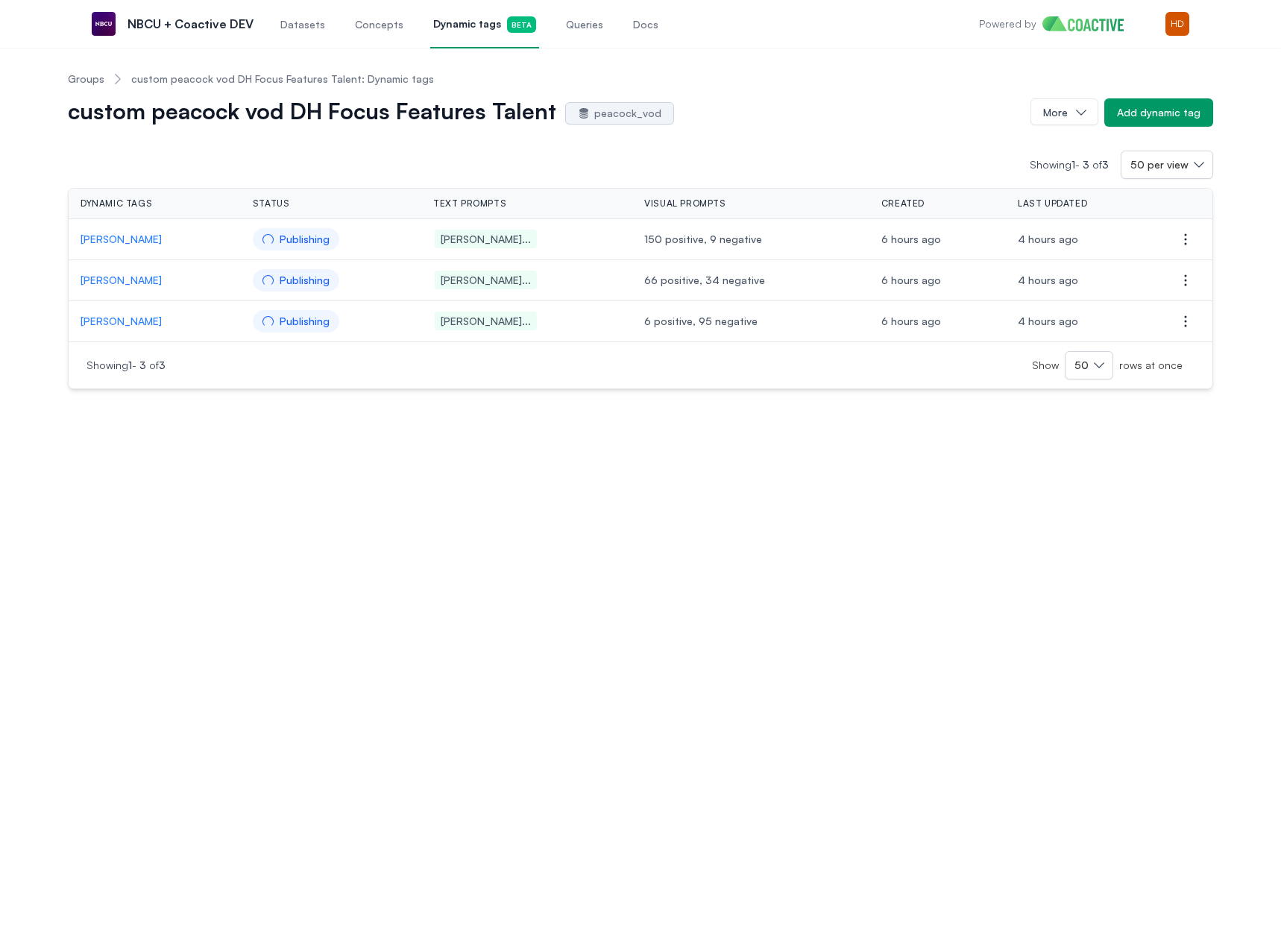
click at [177, 74] on span "custom peacock vod DH Focus Features Talent: Dynamic tags" at bounding box center [282, 79] width 302 height 15
click at [104, 79] on div "custom peacock vod DH Focus Features Talent: Dynamic tags" at bounding box center [269, 79] width 330 height 15
click at [96, 79] on link "Groups" at bounding box center [86, 79] width 36 height 15
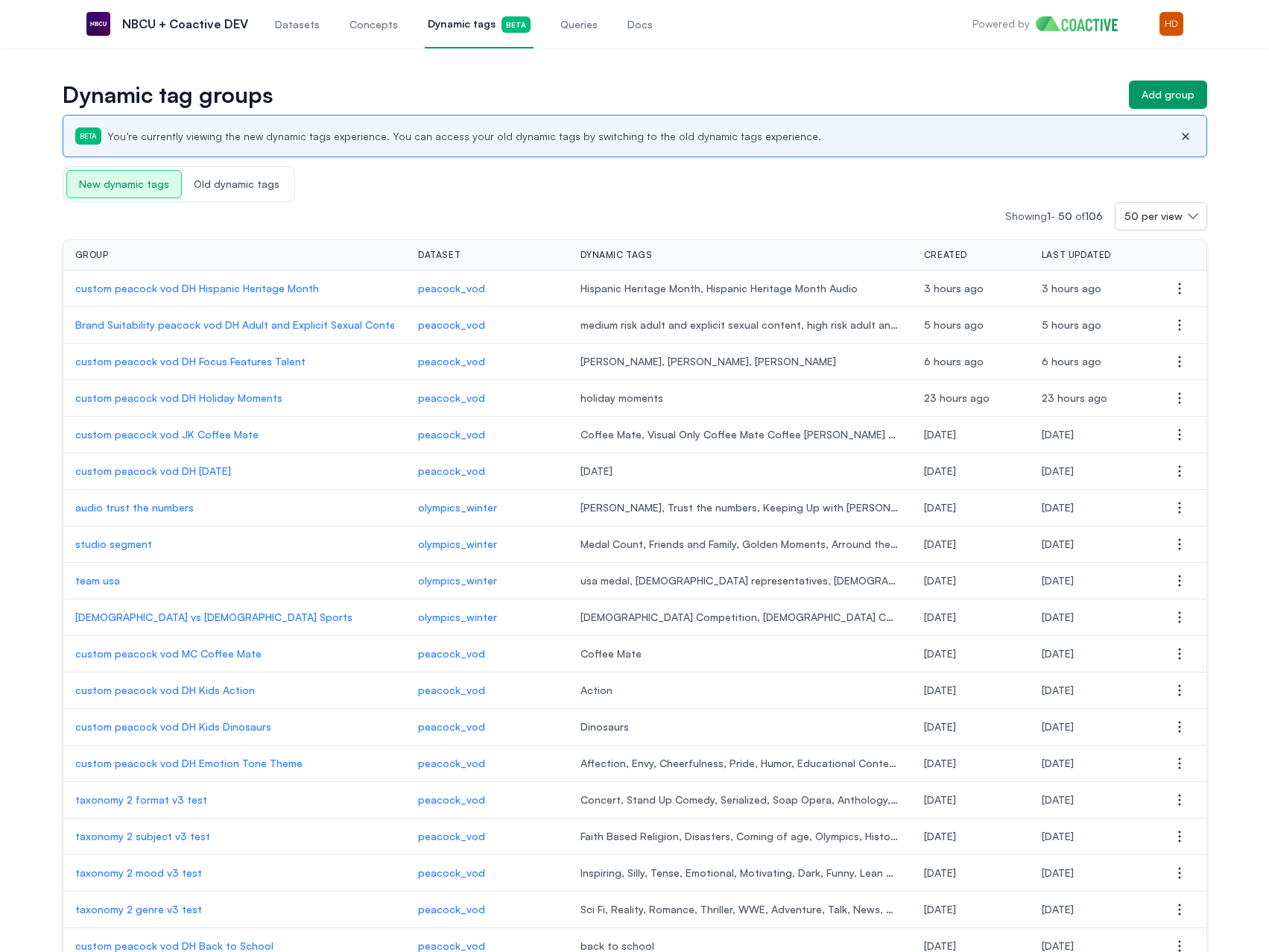
click at [244, 286] on p "custom peacock vod DH Hispanic Heritage Month" at bounding box center [234, 288] width 319 height 15
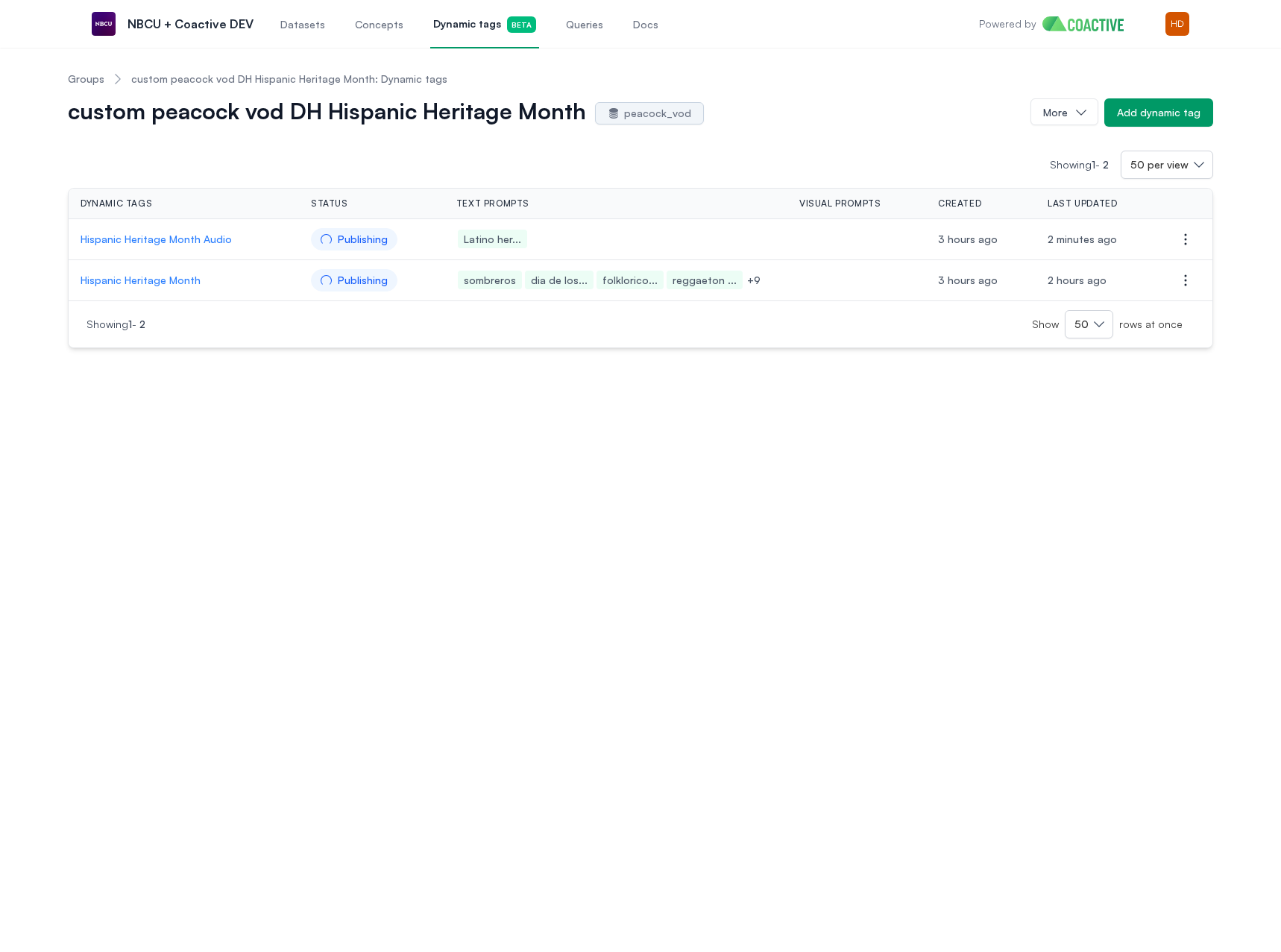
click at [81, 80] on link "Groups" at bounding box center [86, 79] width 36 height 15
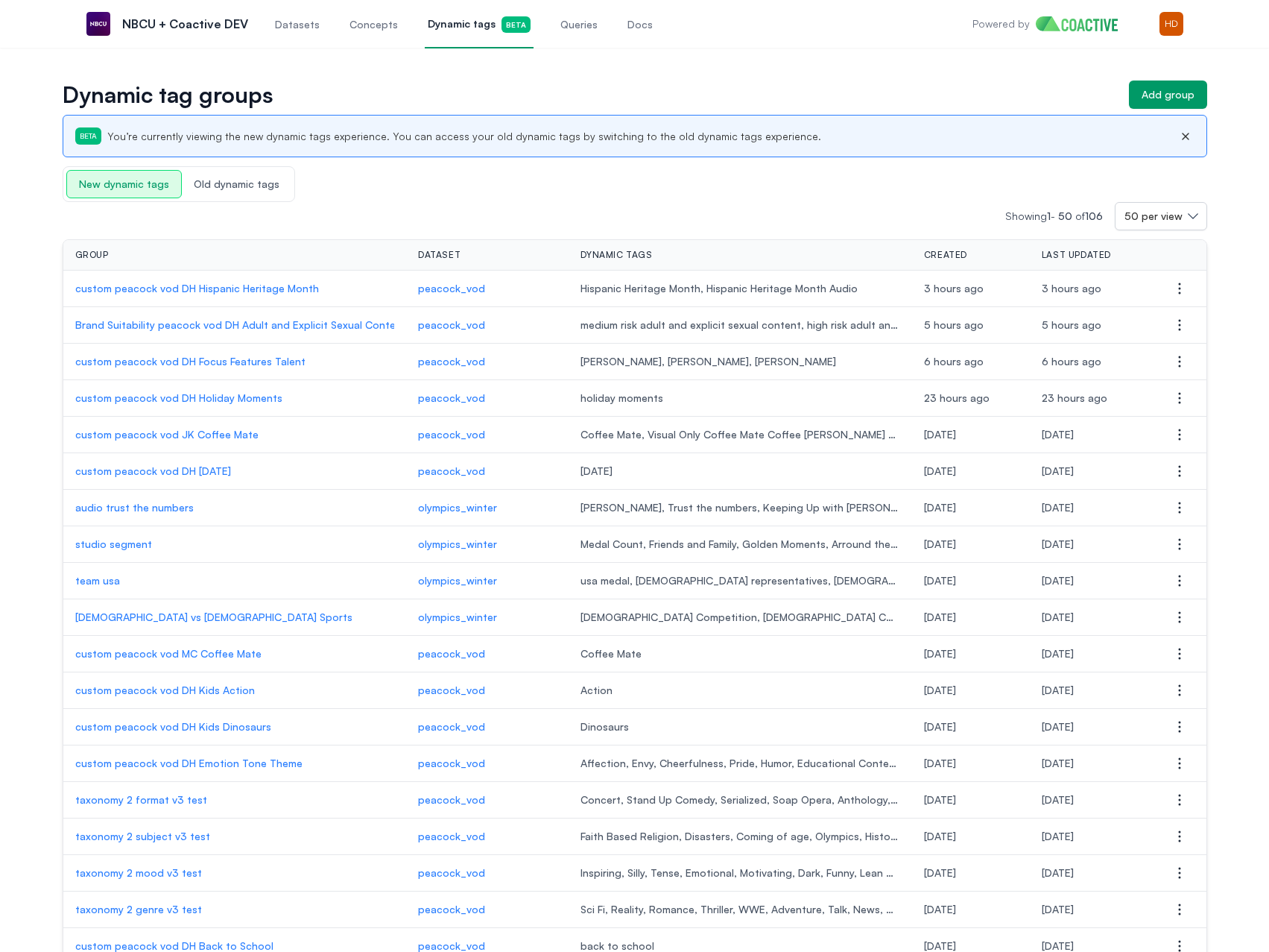
click at [207, 393] on p "custom peacock vod DH Holiday Moments" at bounding box center [234, 398] width 319 height 15
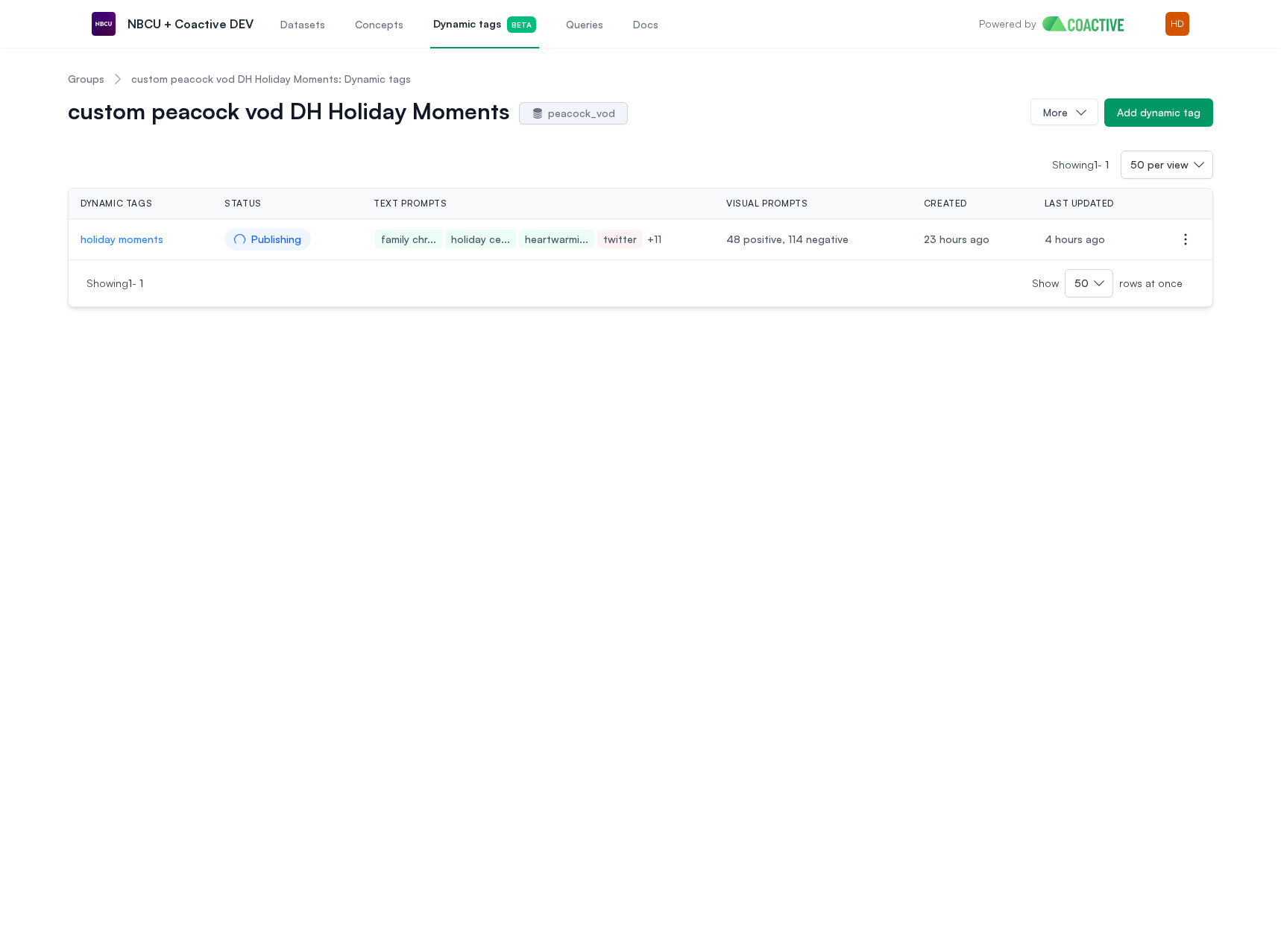
click at [101, 84] on link "Groups" at bounding box center [86, 79] width 36 height 15
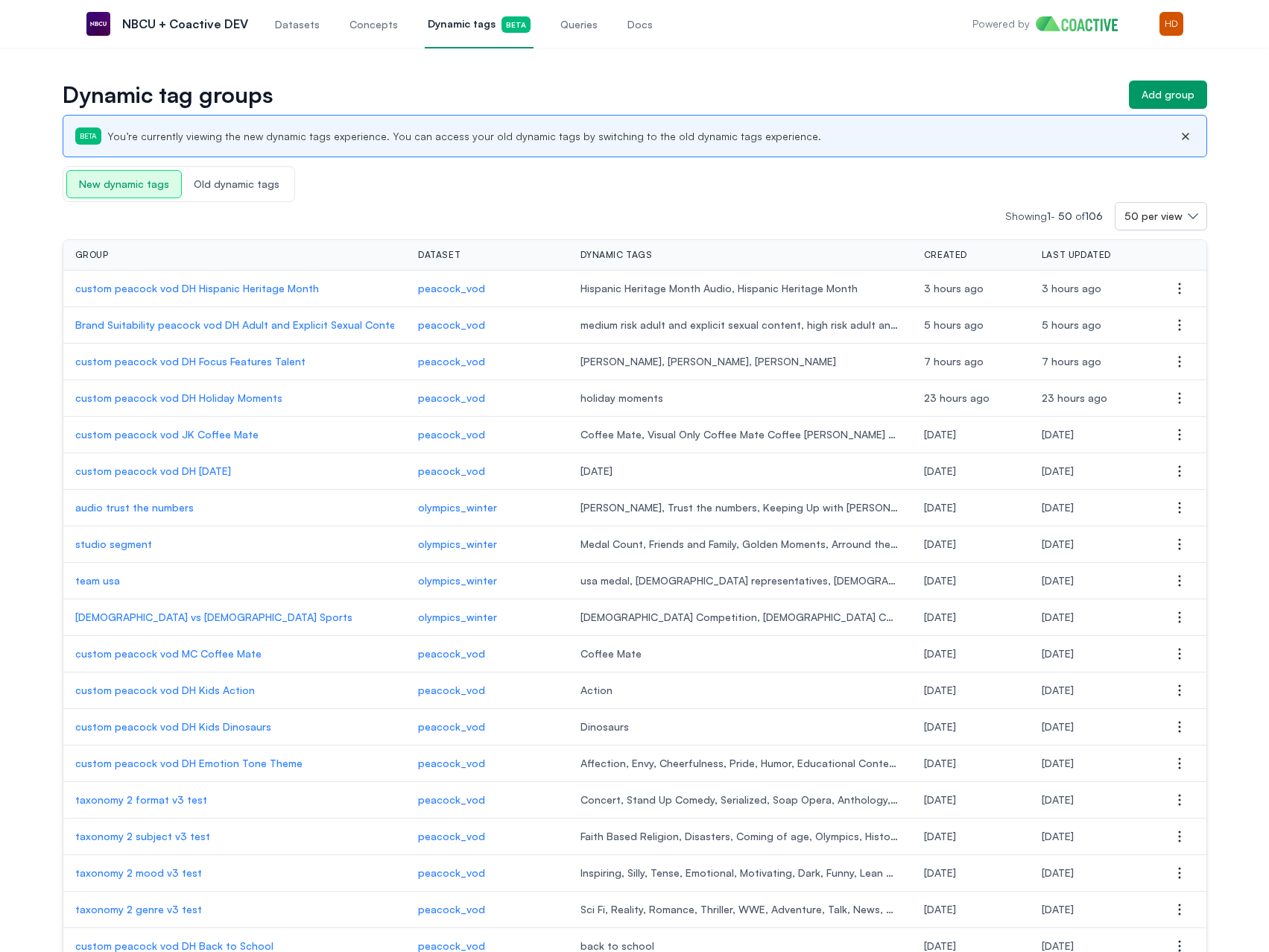
click at [255, 325] on p "Brand Suitability peacock vod DH Adult and Explicit Sexual Content" at bounding box center [234, 325] width 319 height 15
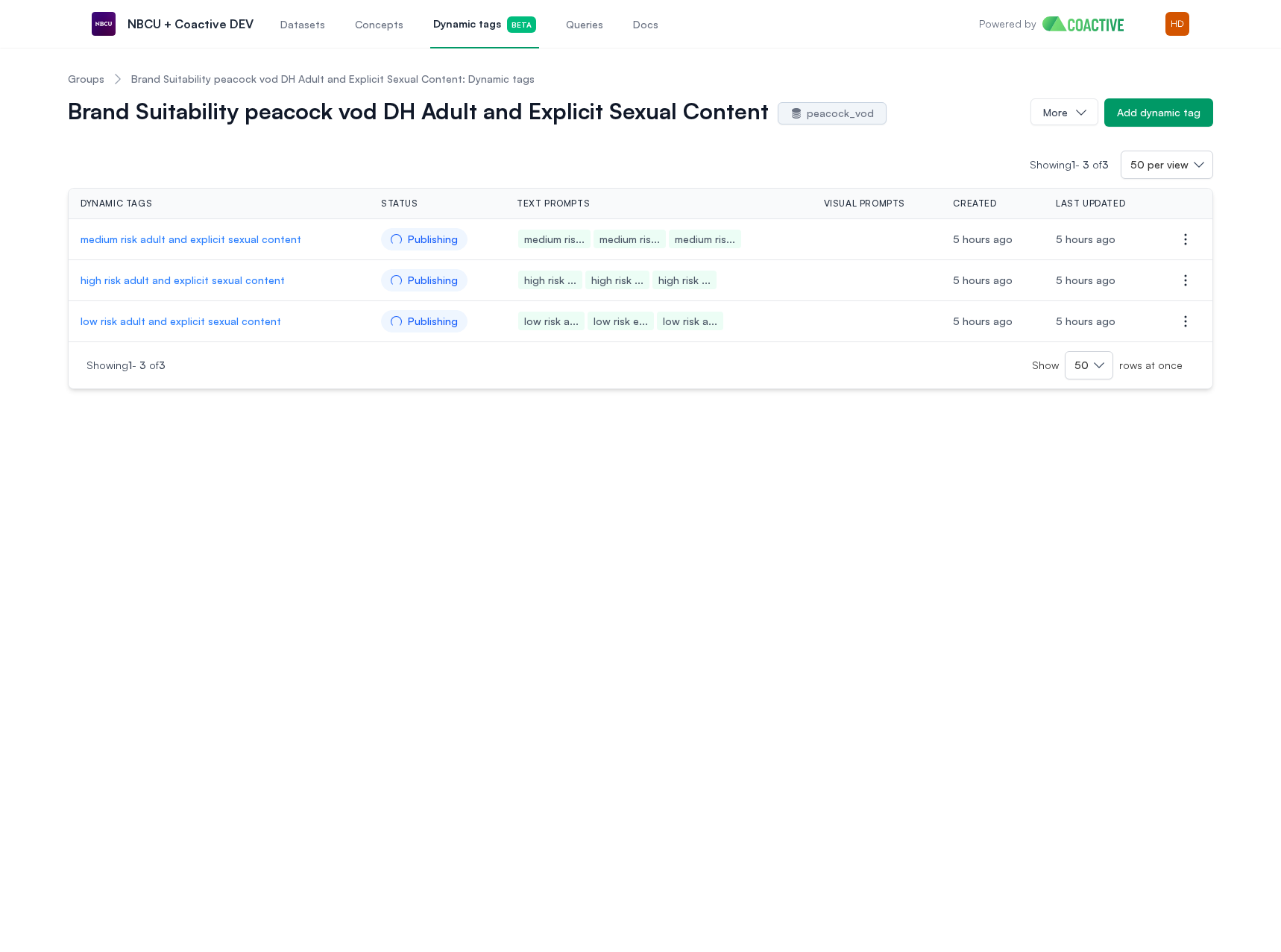
click at [88, 83] on link "Groups" at bounding box center [86, 79] width 36 height 15
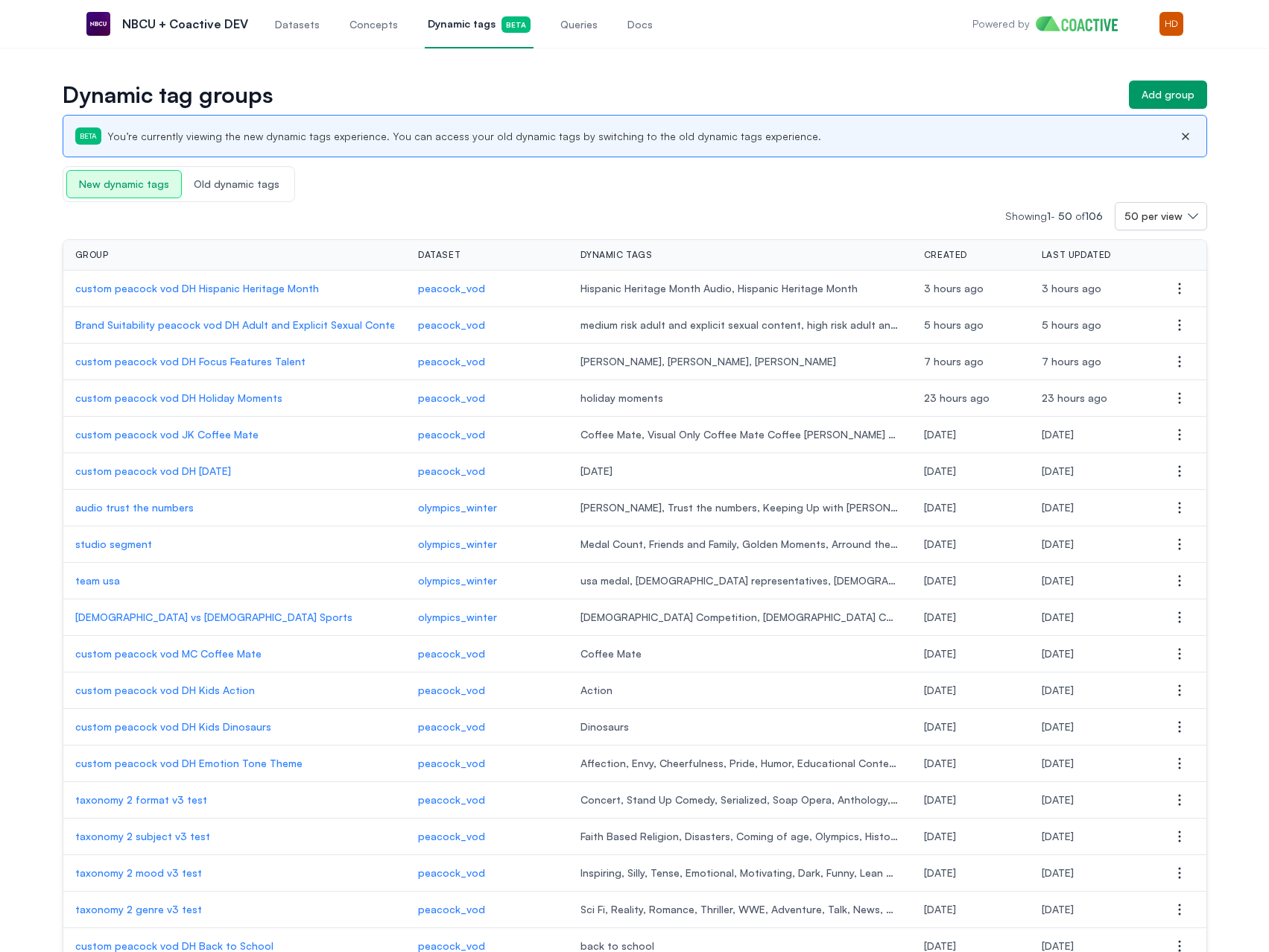
click at [207, 360] on p "custom peacock vod DH Focus Features Talent" at bounding box center [234, 361] width 319 height 15
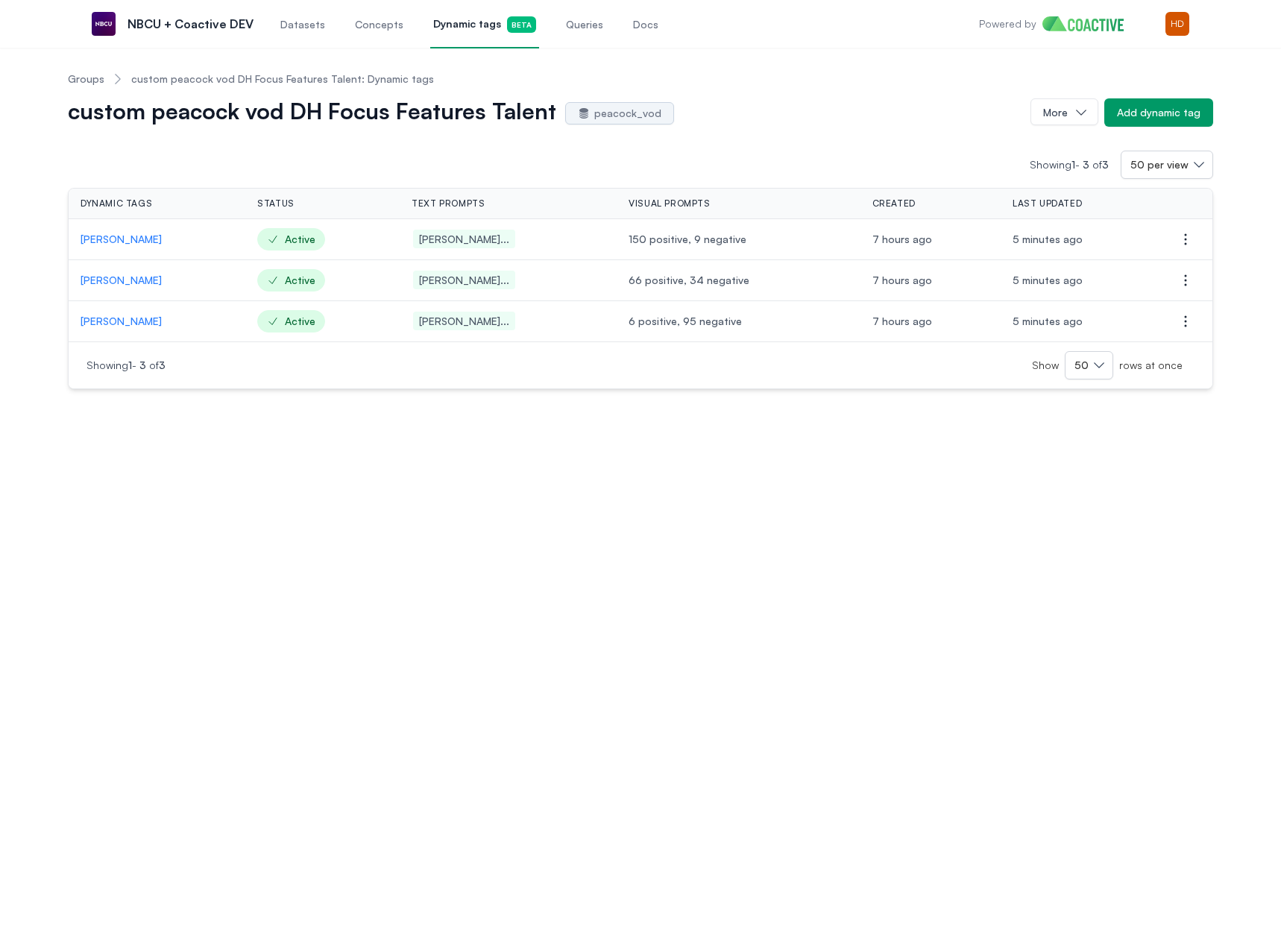
click at [91, 78] on link "Groups" at bounding box center [86, 79] width 36 height 15
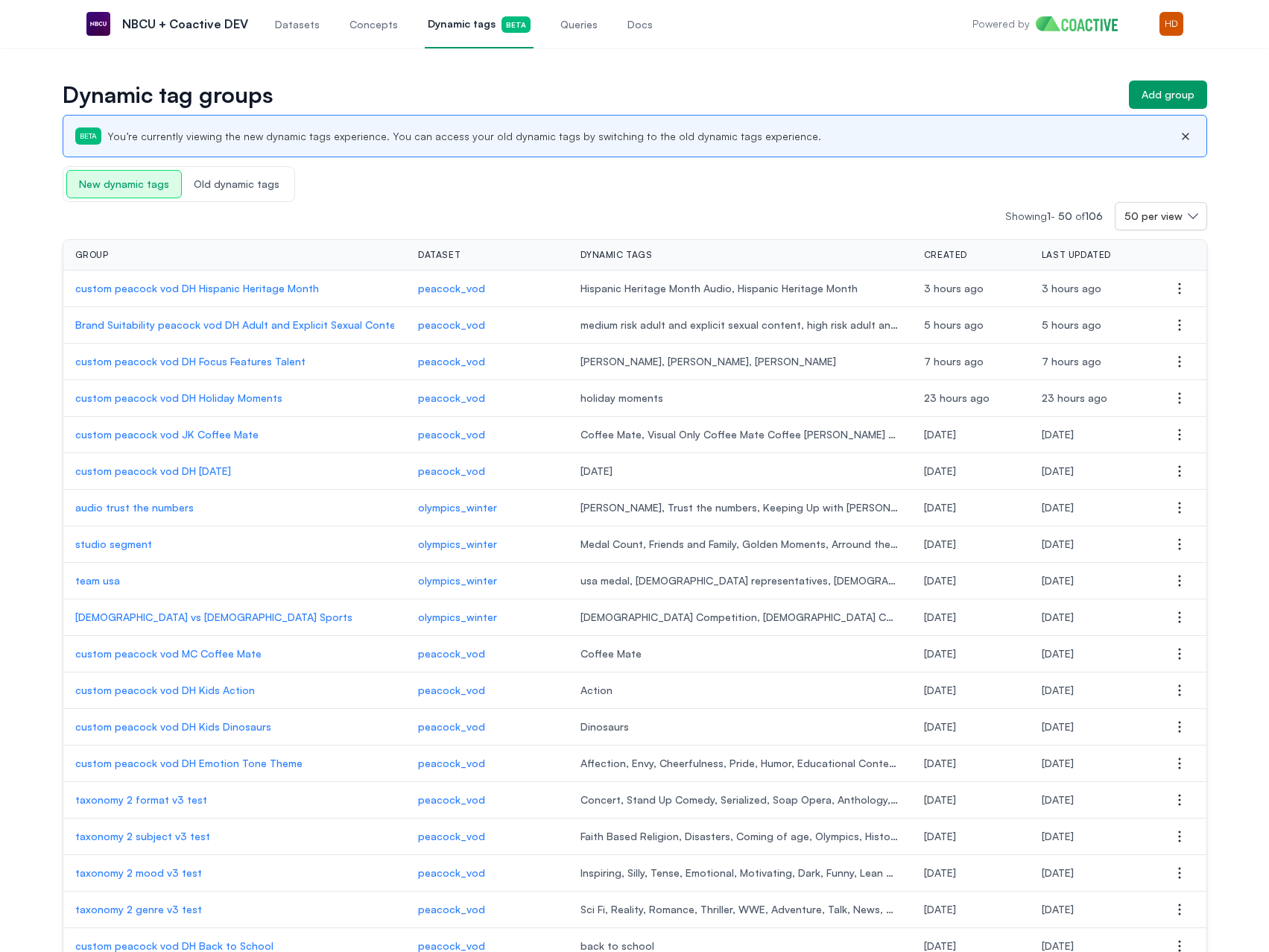
click at [198, 394] on p "custom peacock vod DH Holiday Moments" at bounding box center [234, 398] width 319 height 15
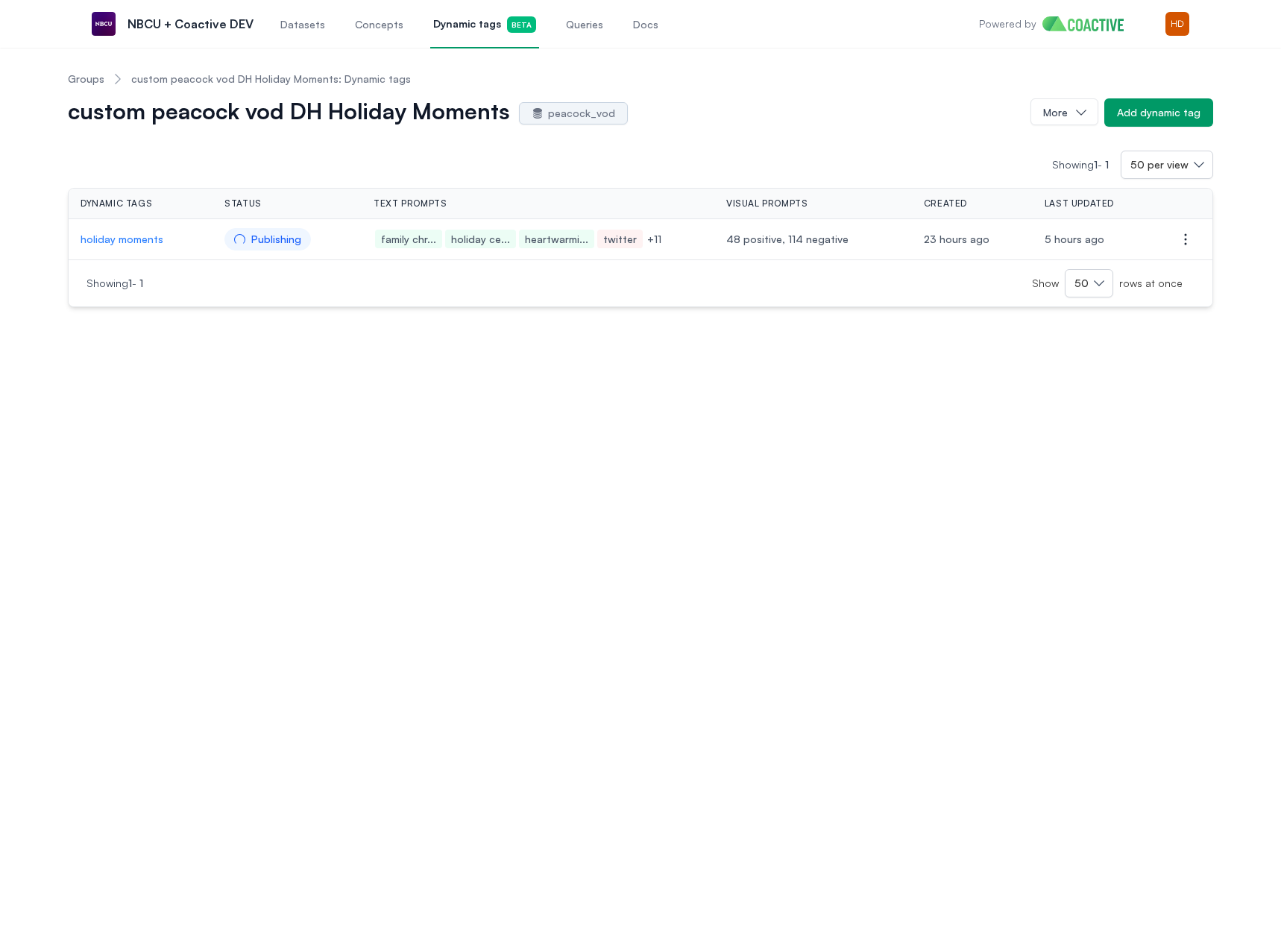
click at [77, 82] on link "Groups" at bounding box center [86, 79] width 36 height 15
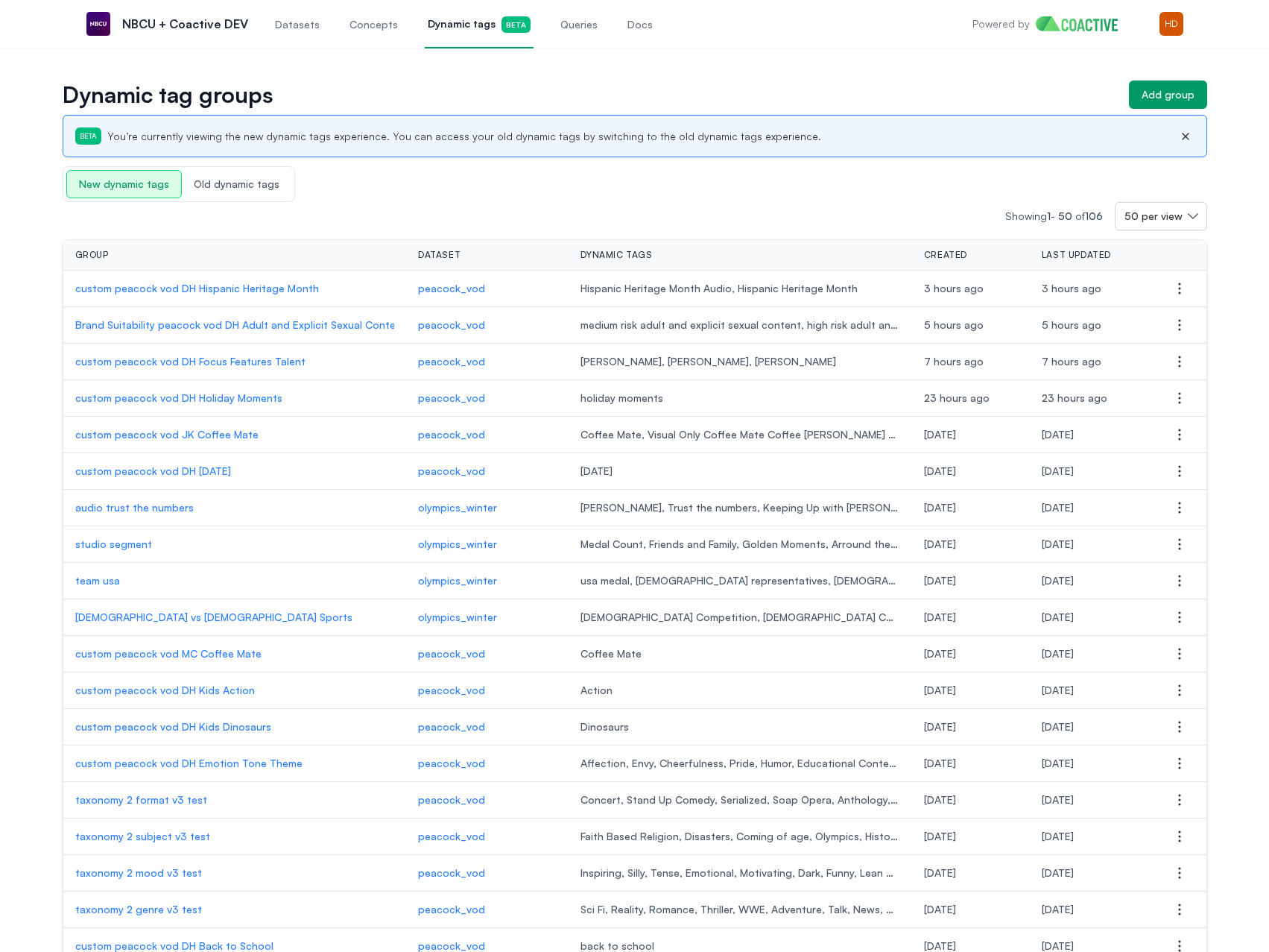
click at [217, 468] on p "custom peacock vod DH Thanksgiving" at bounding box center [234, 470] width 319 height 15
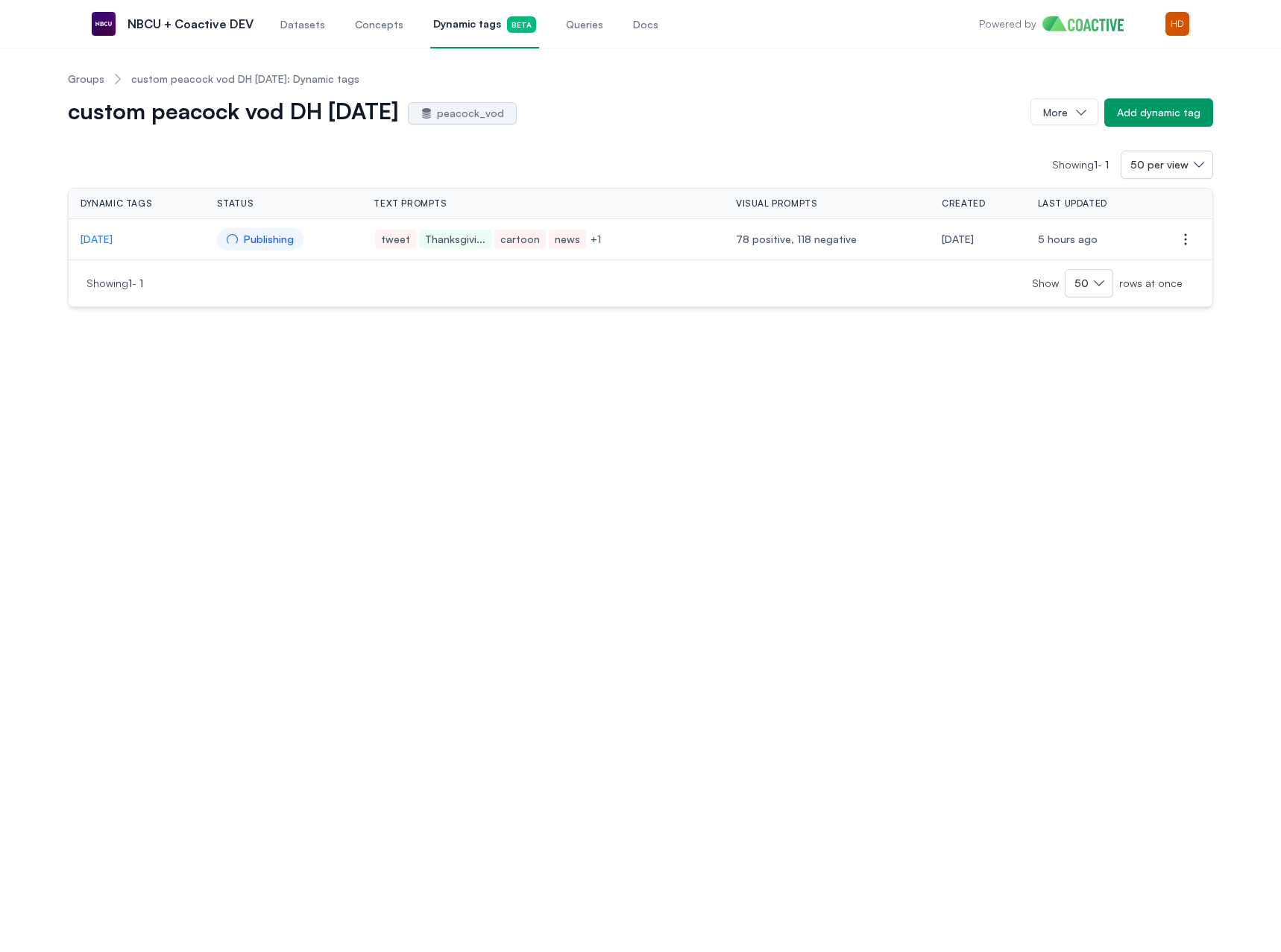
click at [91, 78] on link "Groups" at bounding box center [86, 79] width 36 height 15
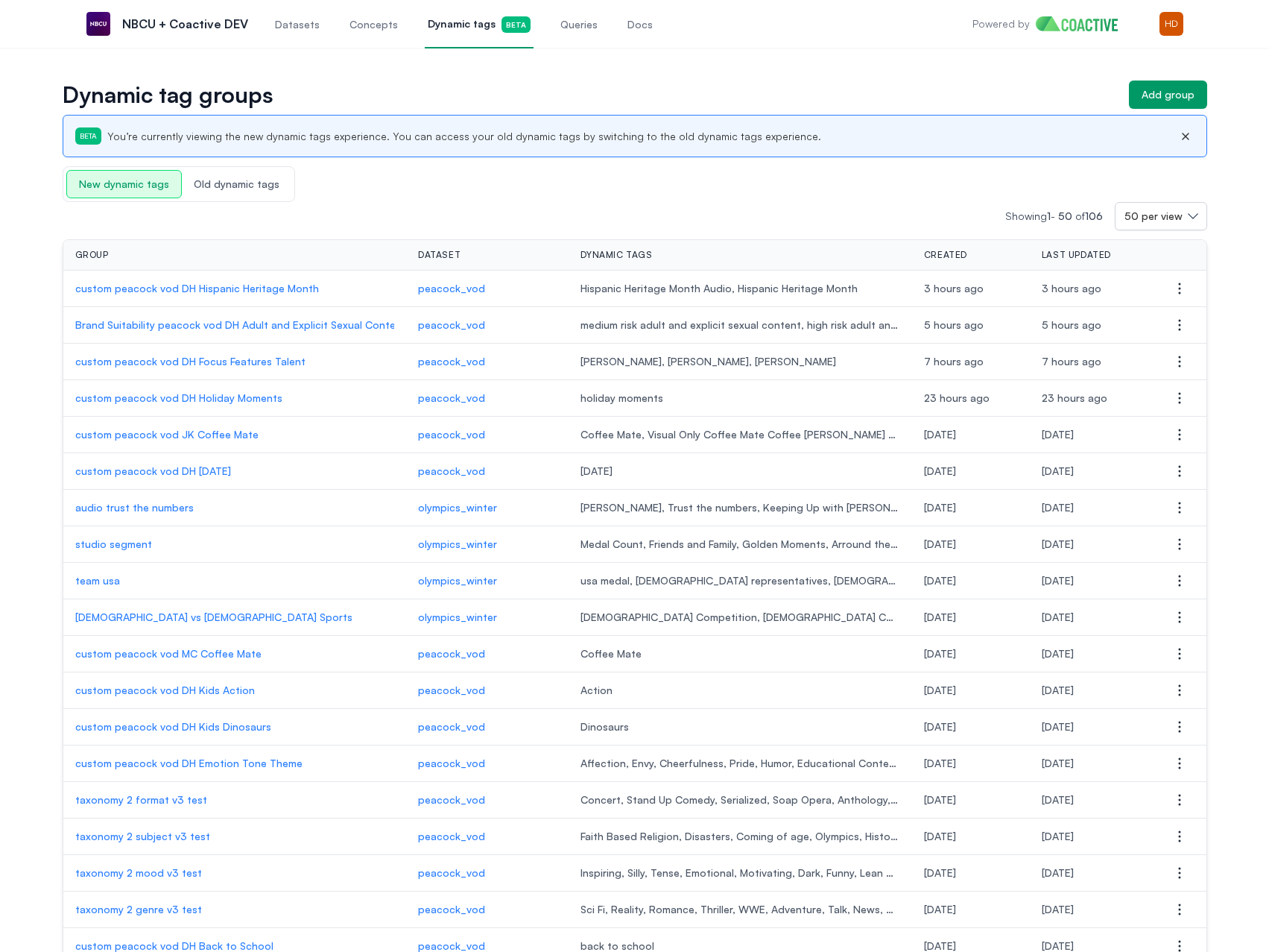
click at [213, 363] on p "custom peacock vod DH Focus Features Talent" at bounding box center [234, 361] width 319 height 15
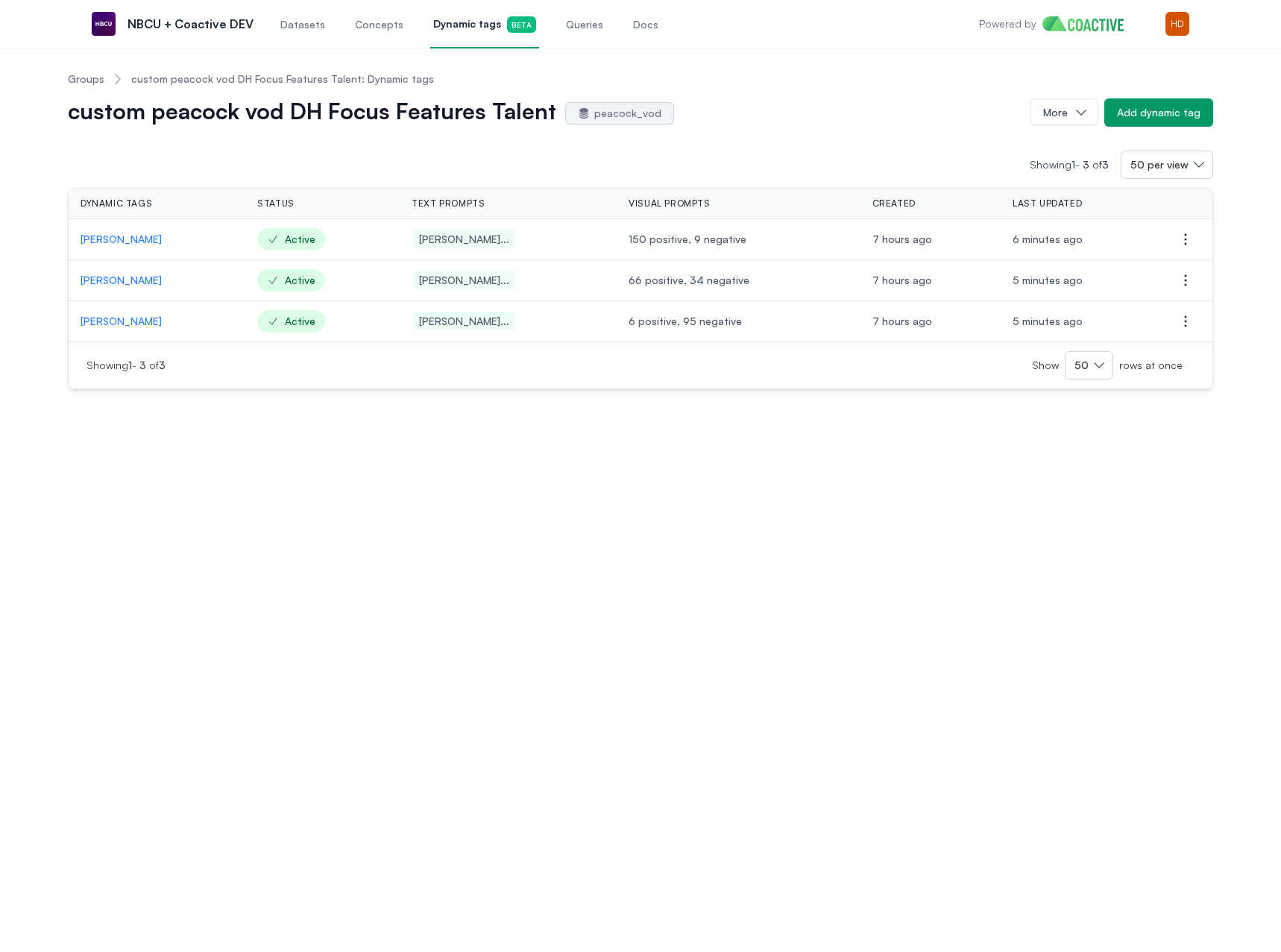
click at [587, 25] on span "Queries" at bounding box center [585, 24] width 37 height 15
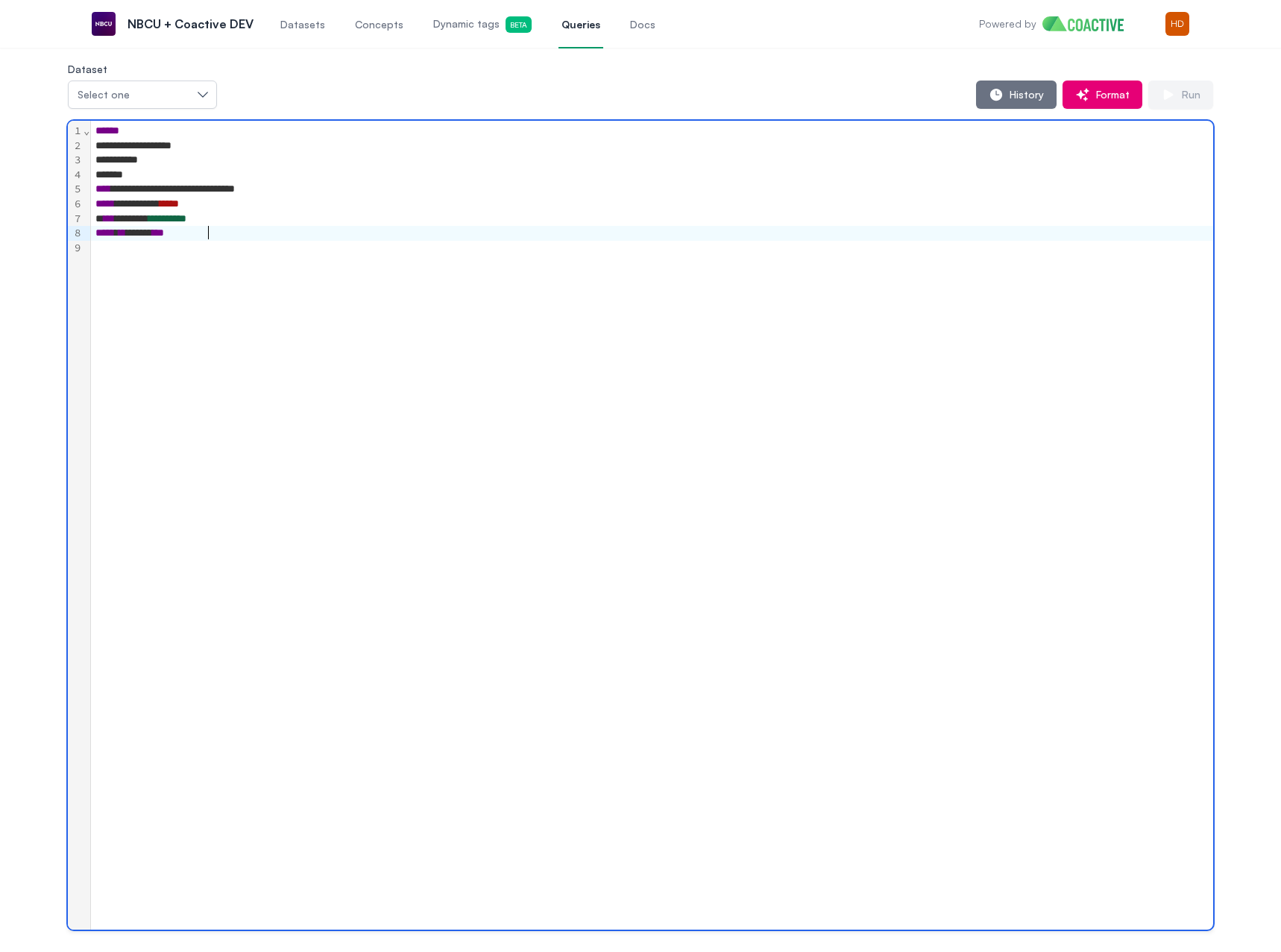
click at [373, 237] on div "***** ** ***** ***" at bounding box center [652, 233] width 1122 height 15
click at [1013, 89] on span "History" at bounding box center [1023, 94] width 40 height 15
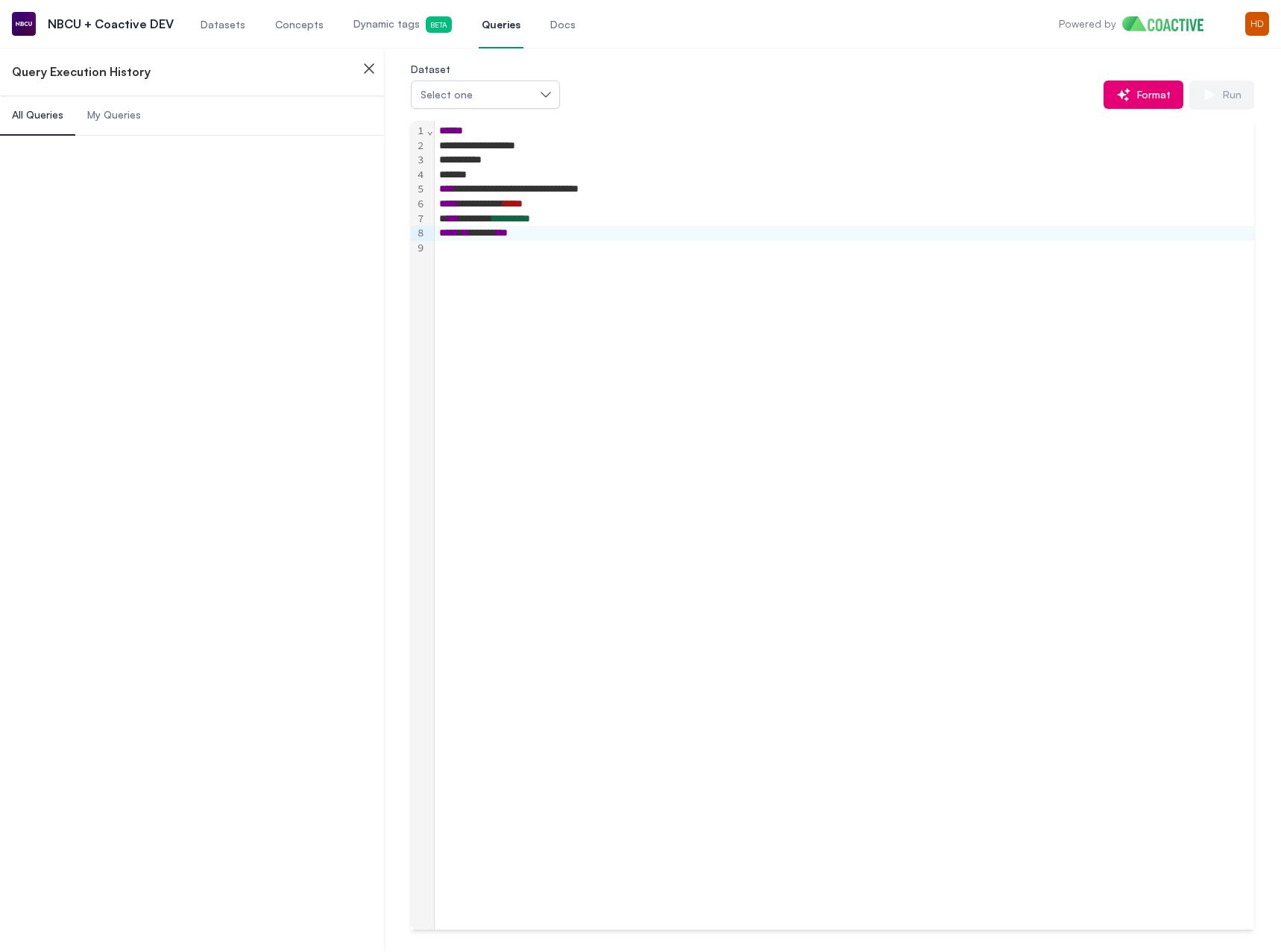
click at [95, 119] on span "My Queries" at bounding box center [114, 114] width 53 height 15
click at [127, 120] on span "My Queries" at bounding box center [114, 114] width 53 height 15
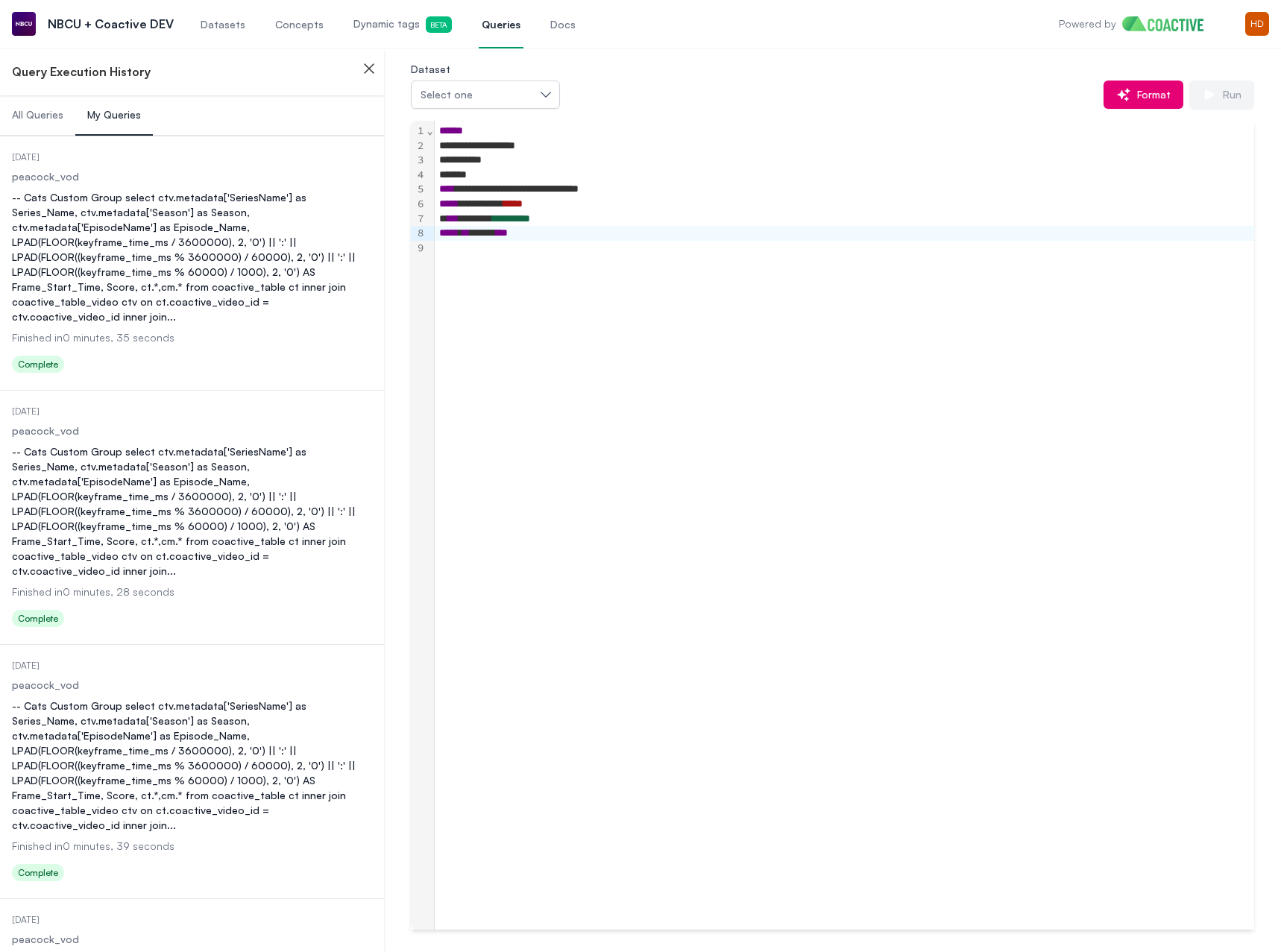
click at [127, 113] on span "My Queries" at bounding box center [114, 114] width 53 height 15
click at [166, 185] on dl "Date Executed 2 days ago Dataset peacock_vod Query -- Cats Custom Group select …" at bounding box center [192, 264] width 360 height 227
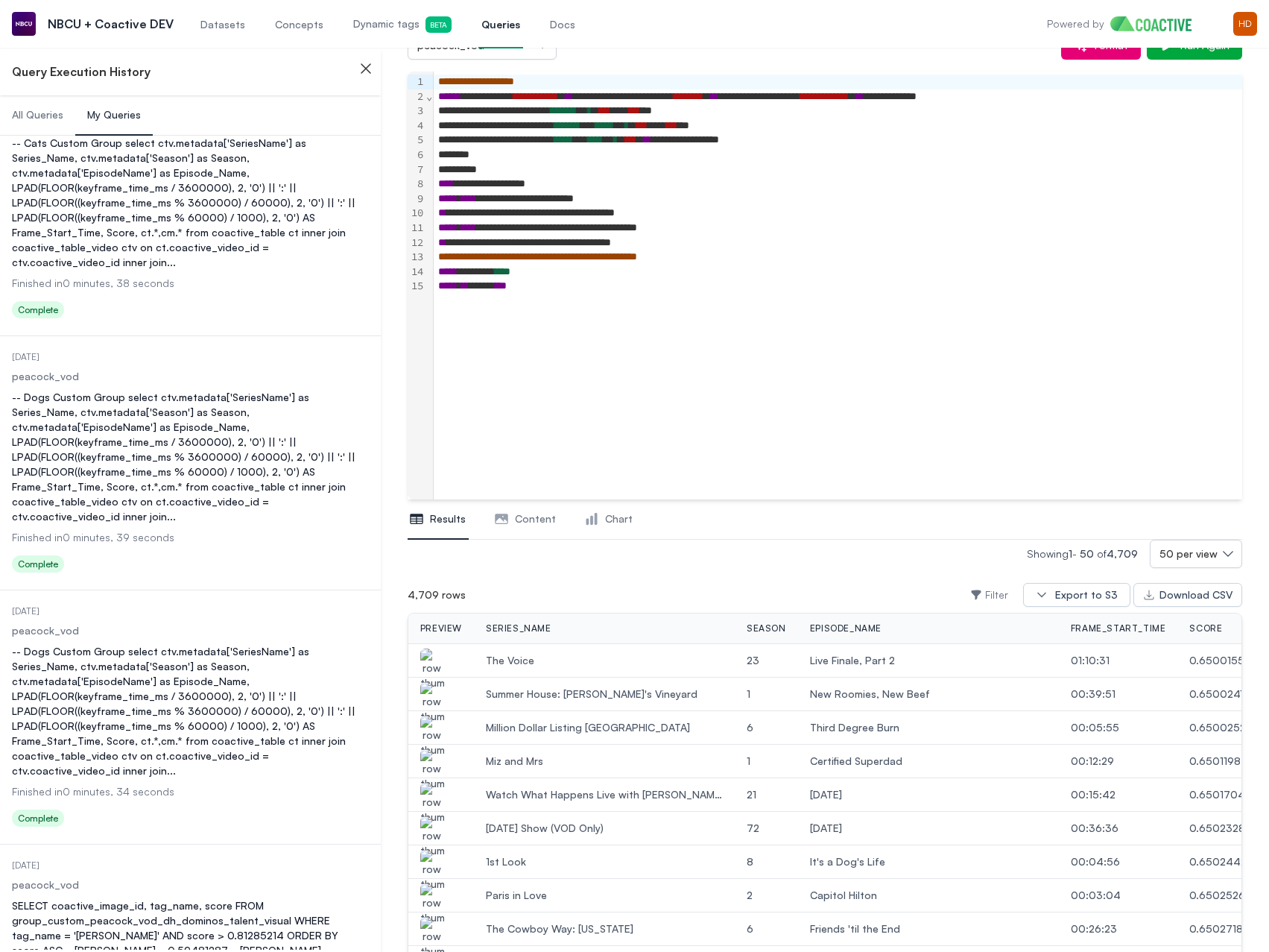
scroll to position [223, 0]
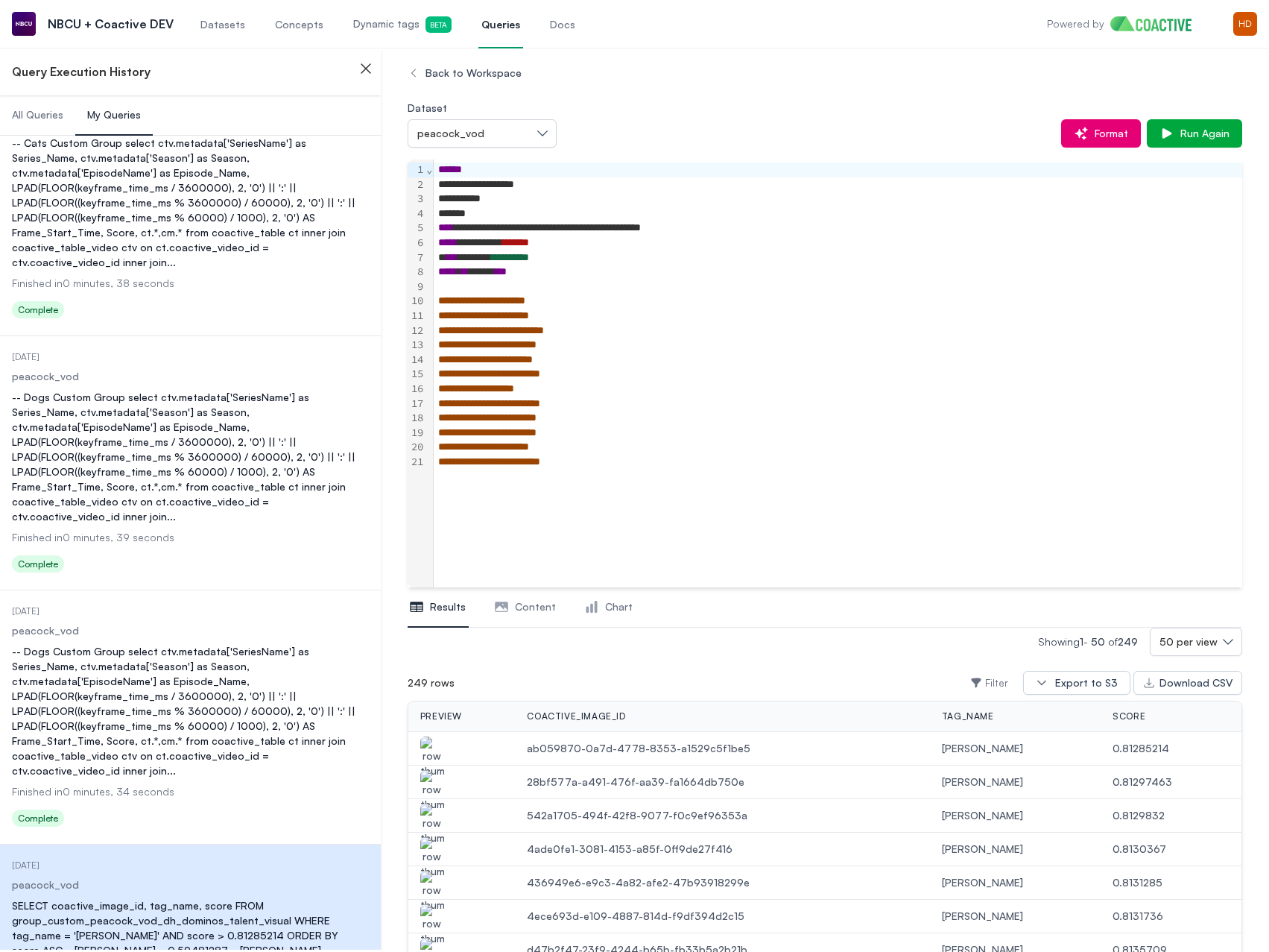
click at [521, 218] on div "*****" at bounding box center [836, 213] width 804 height 15
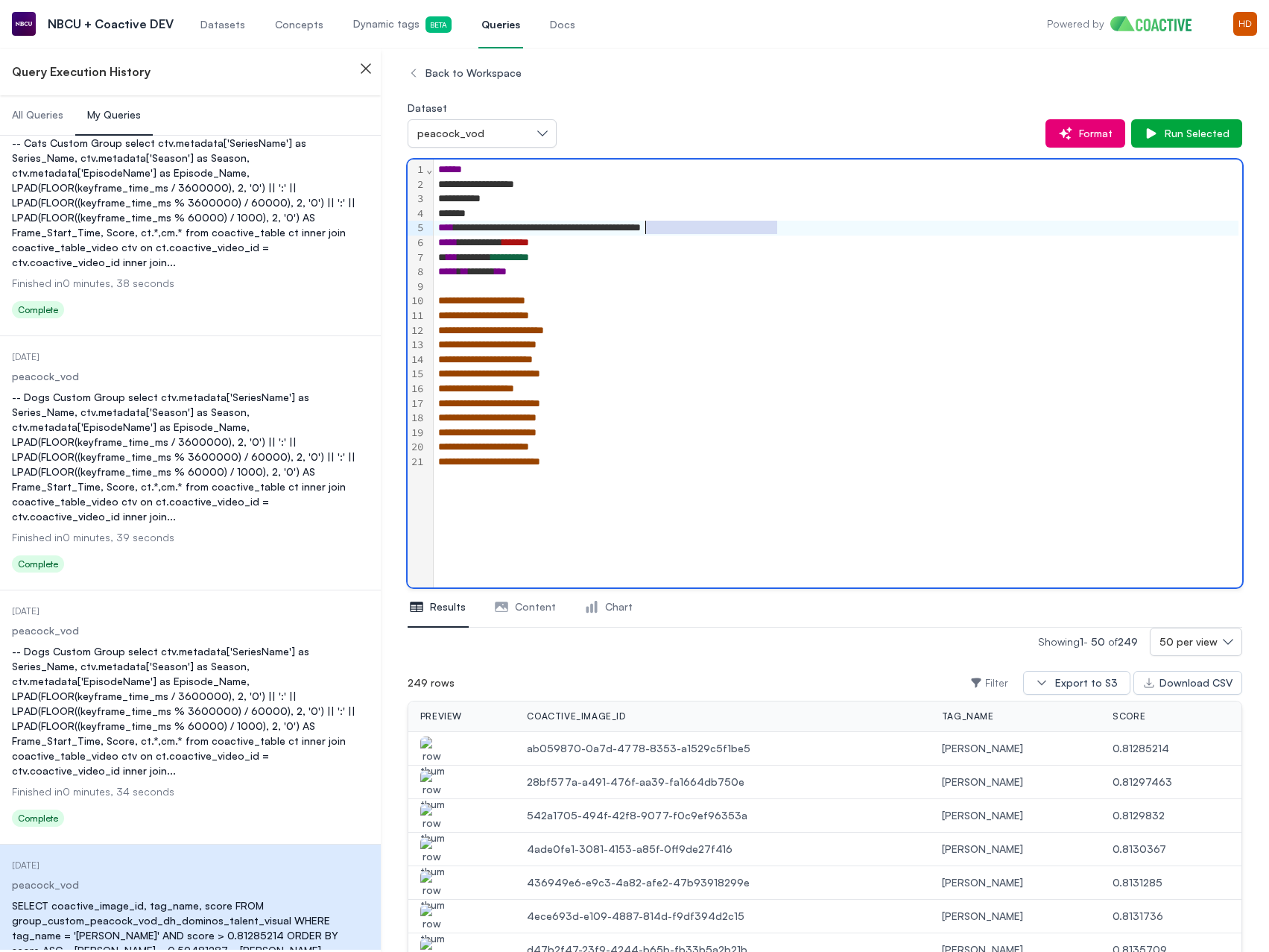
drag, startPoint x: 797, startPoint y: 226, endPoint x: 649, endPoint y: 229, distance: 148.0
click at [649, 229] on div "**********" at bounding box center [836, 227] width 804 height 15
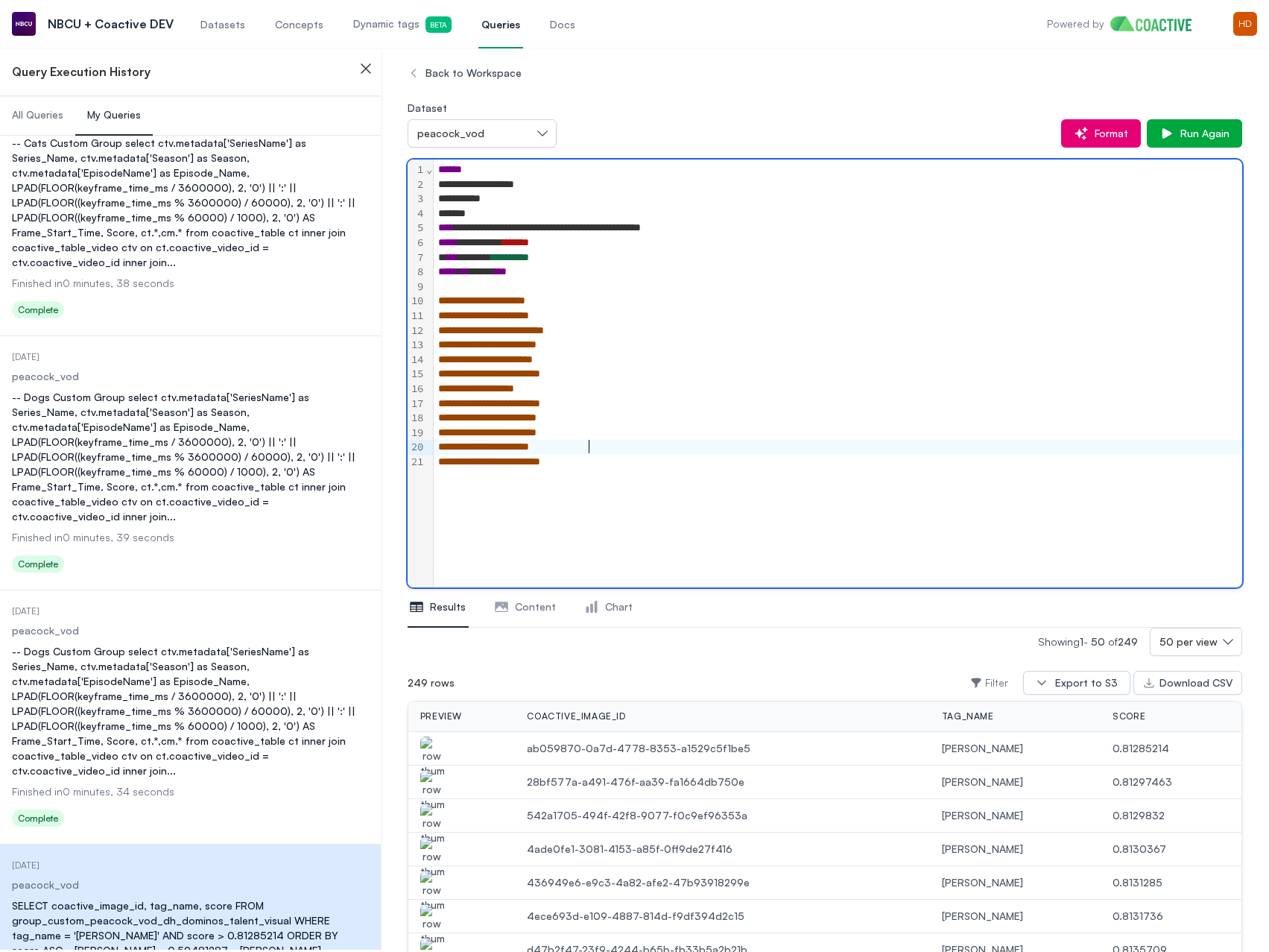
click at [650, 452] on div "**********" at bounding box center [838, 447] width 809 height 15
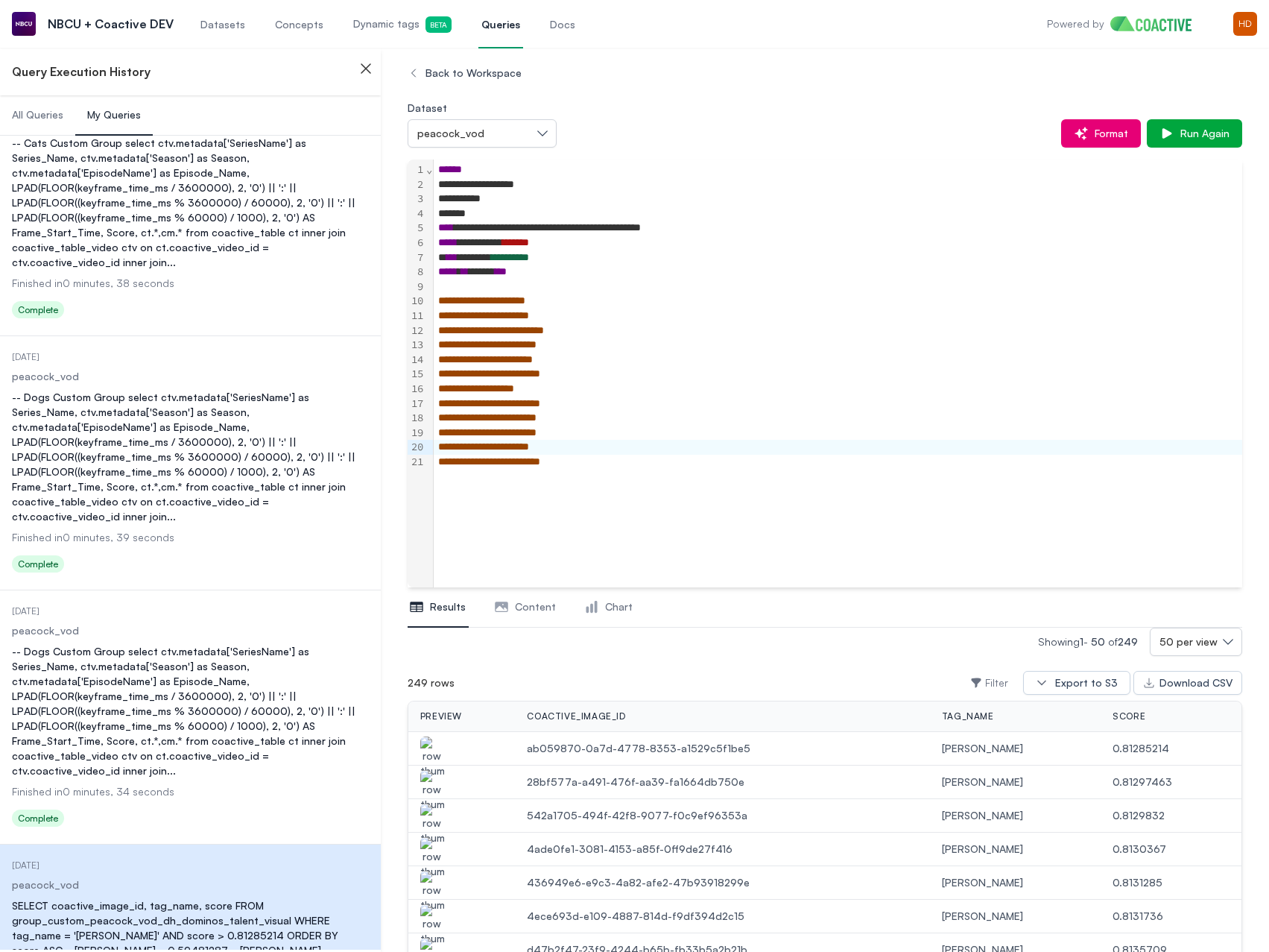
click at [750, 234] on div "**********" at bounding box center [836, 227] width 804 height 15
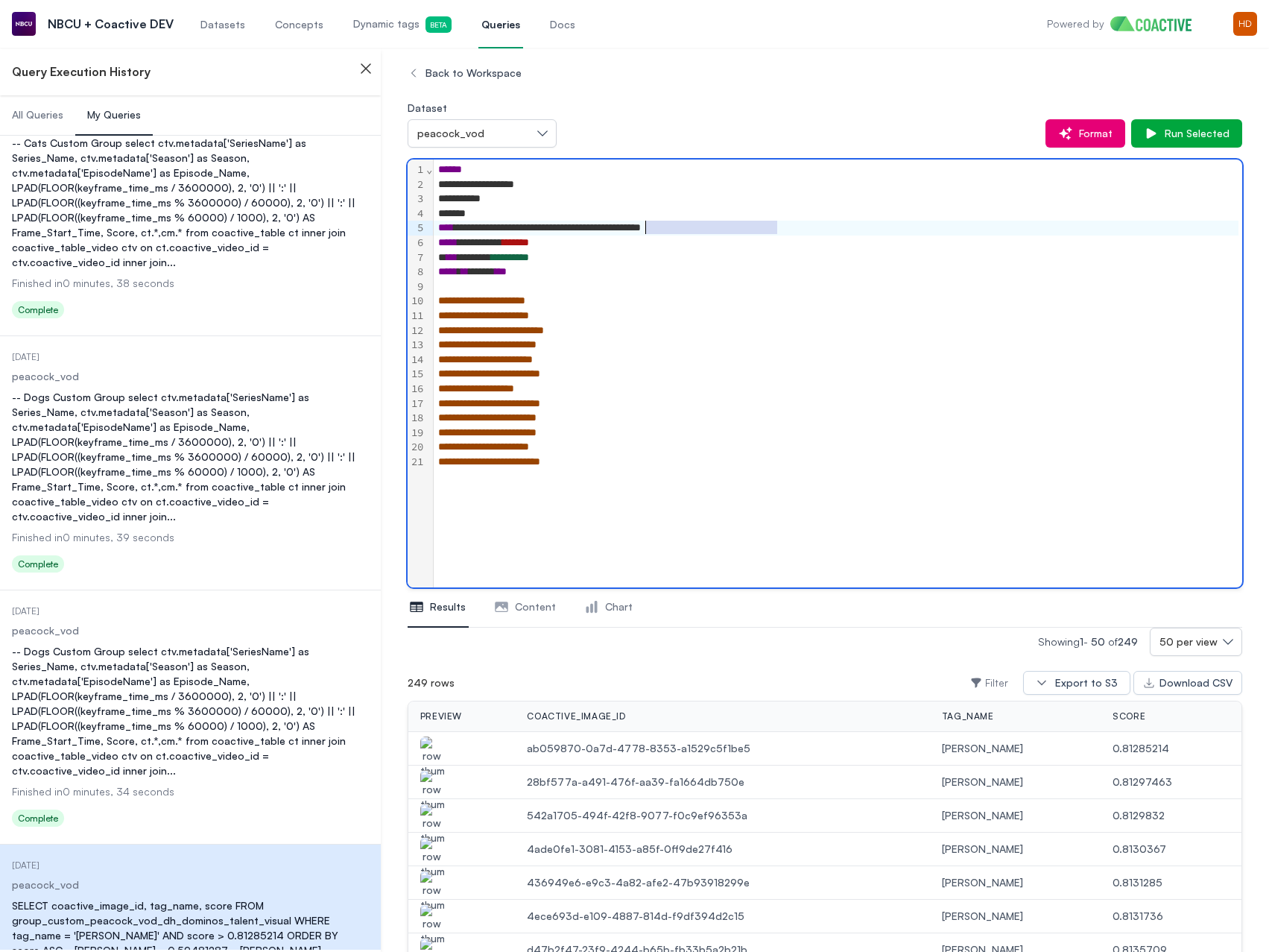
drag, startPoint x: 784, startPoint y: 226, endPoint x: 649, endPoint y: 230, distance: 135.1
click at [649, 230] on div "**********" at bounding box center [836, 227] width 804 height 15
click at [529, 245] on span "*******" at bounding box center [516, 241] width 27 height 10
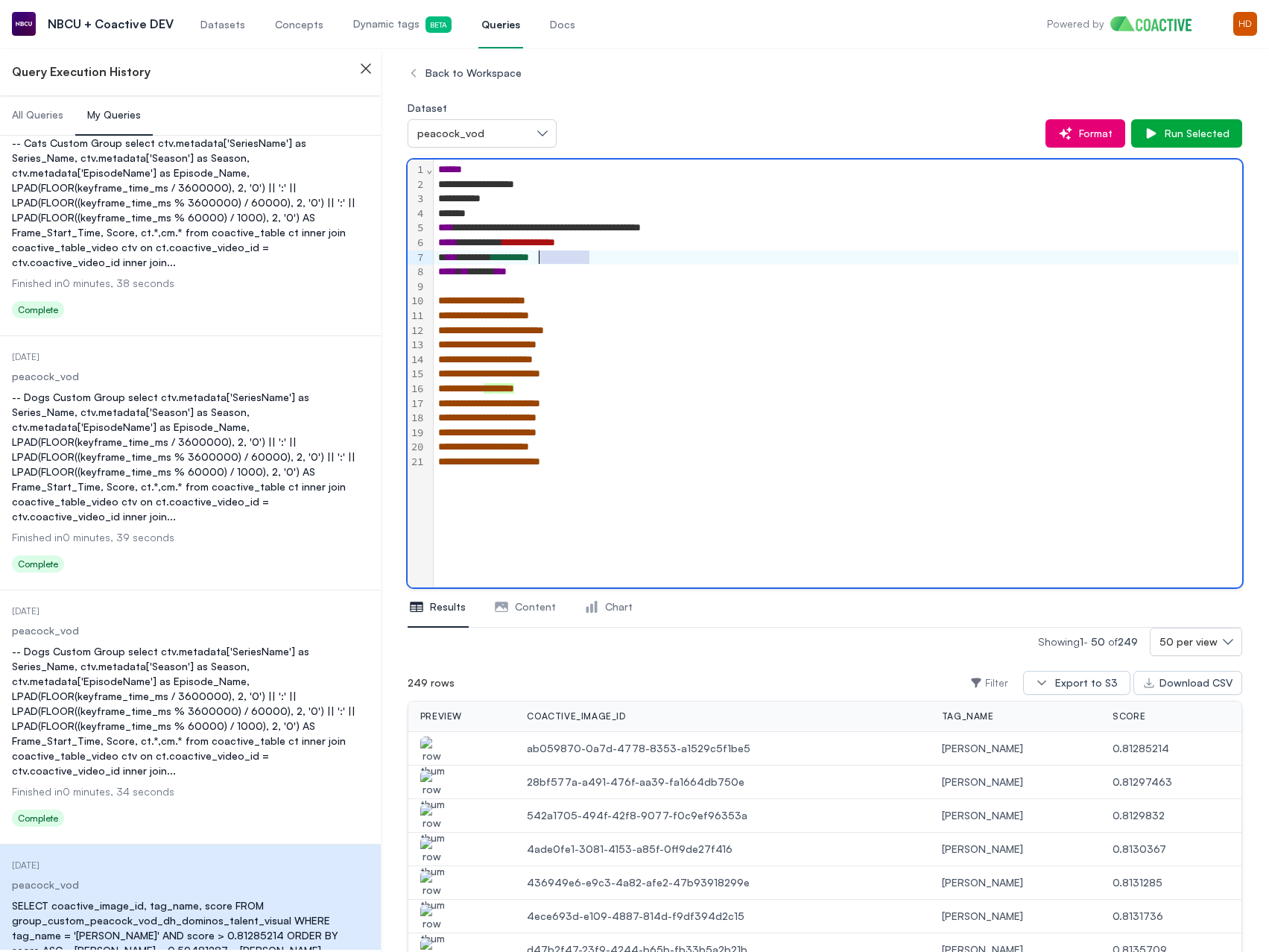
drag, startPoint x: 595, startPoint y: 261, endPoint x: 546, endPoint y: 258, distance: 49.1
click at [546, 258] on div "**********" at bounding box center [836, 258] width 804 height 15
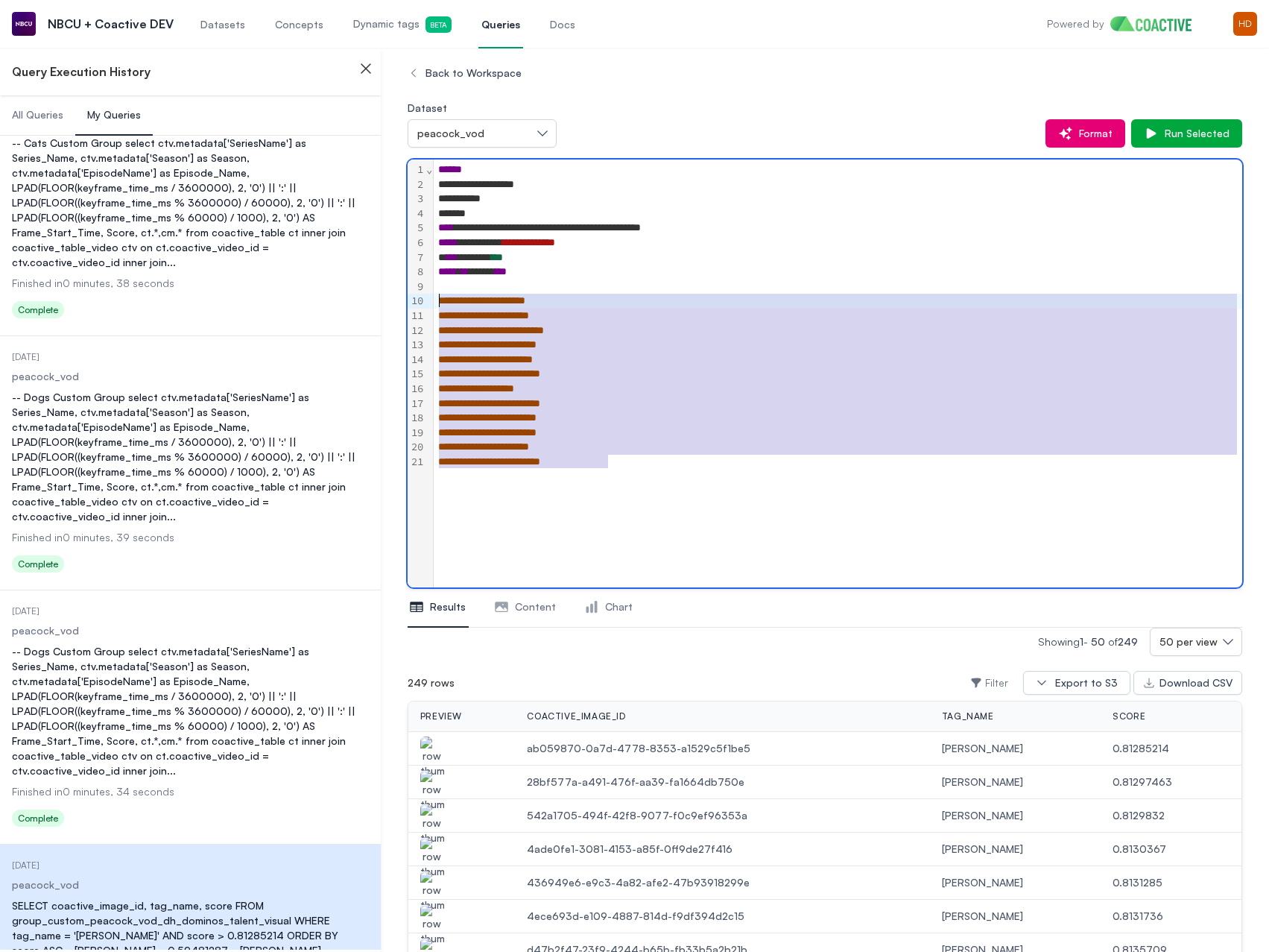
drag, startPoint x: 663, startPoint y: 466, endPoint x: 422, endPoint y: 302, distance: 291.5
click at [422, 302] on div "**********" at bounding box center [824, 373] width 834 height 428
click at [489, 325] on span "**********" at bounding box center [491, 329] width 106 height 10
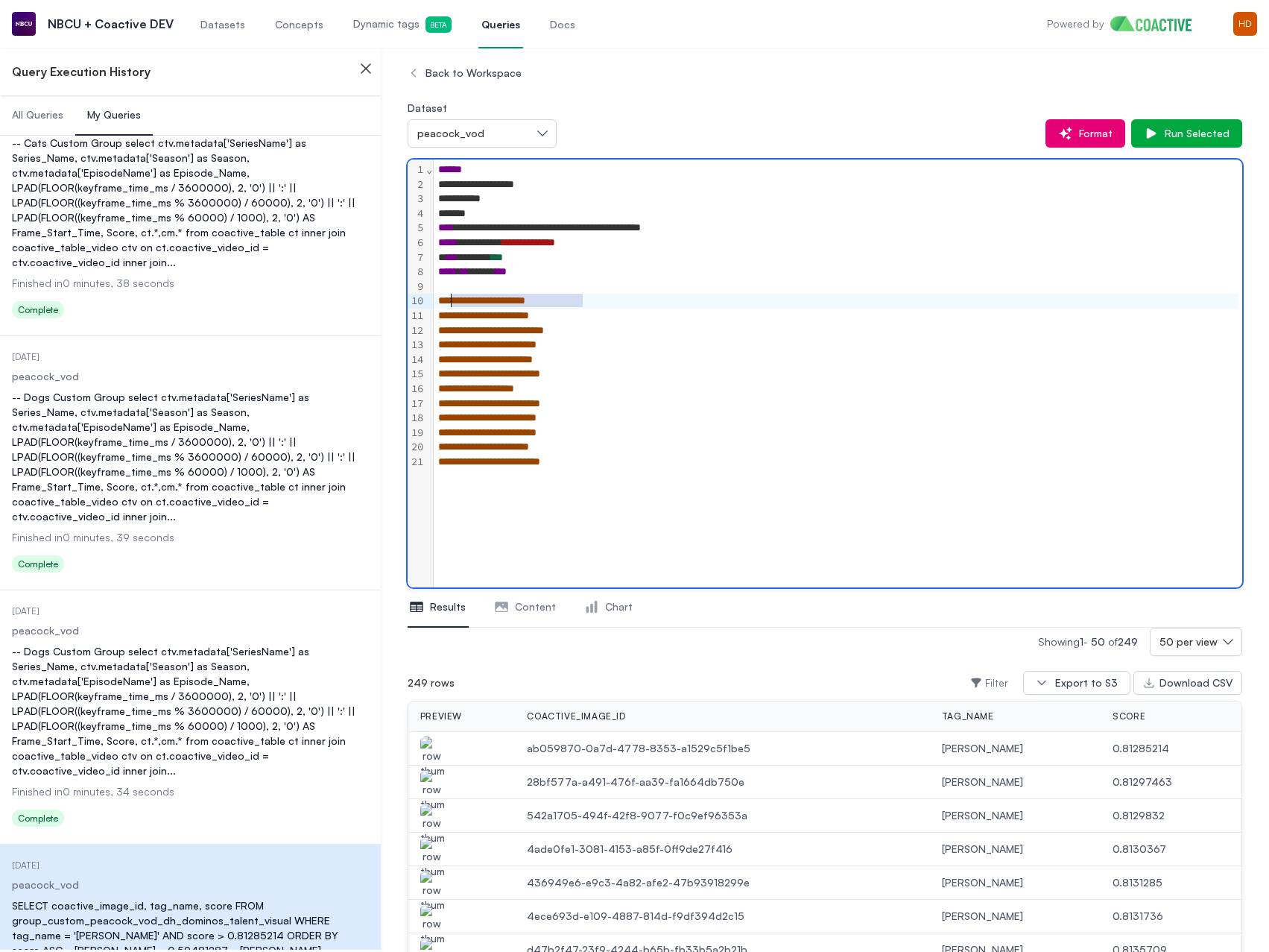
drag, startPoint x: 593, startPoint y: 301, endPoint x: 455, endPoint y: 299, distance: 138.0
click at [455, 299] on div "**********" at bounding box center [836, 301] width 804 height 15
click at [466, 305] on span "**********" at bounding box center [482, 300] width 87 height 10
click at [459, 304] on span "**********" at bounding box center [482, 300] width 87 height 10
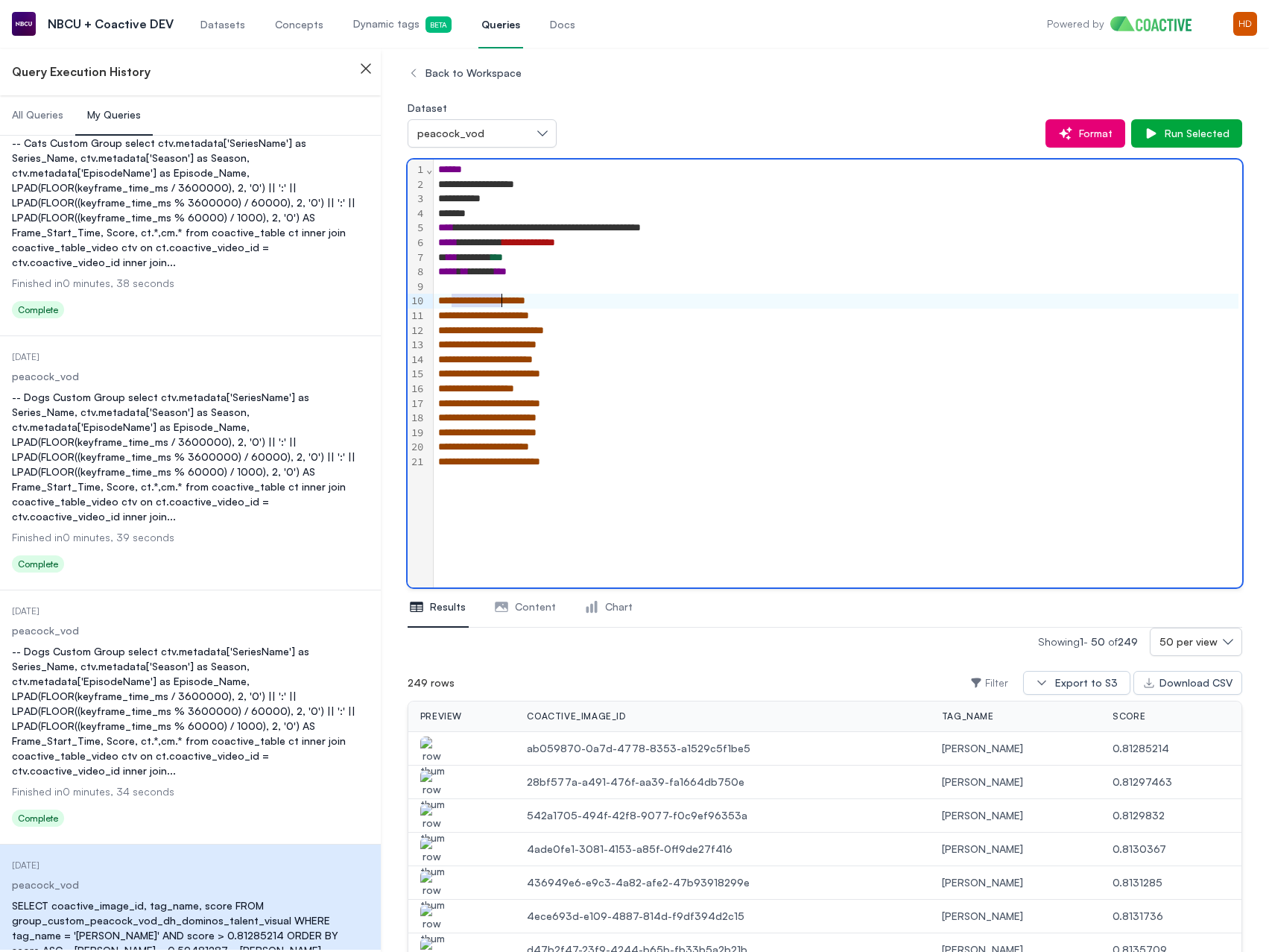
drag, startPoint x: 455, startPoint y: 301, endPoint x: 505, endPoint y: 304, distance: 50.1
click at [505, 304] on span "**********" at bounding box center [482, 300] width 87 height 10
drag, startPoint x: 620, startPoint y: 304, endPoint x: 564, endPoint y: 301, distance: 56.1
click at [564, 301] on div "**********" at bounding box center [836, 301] width 804 height 15
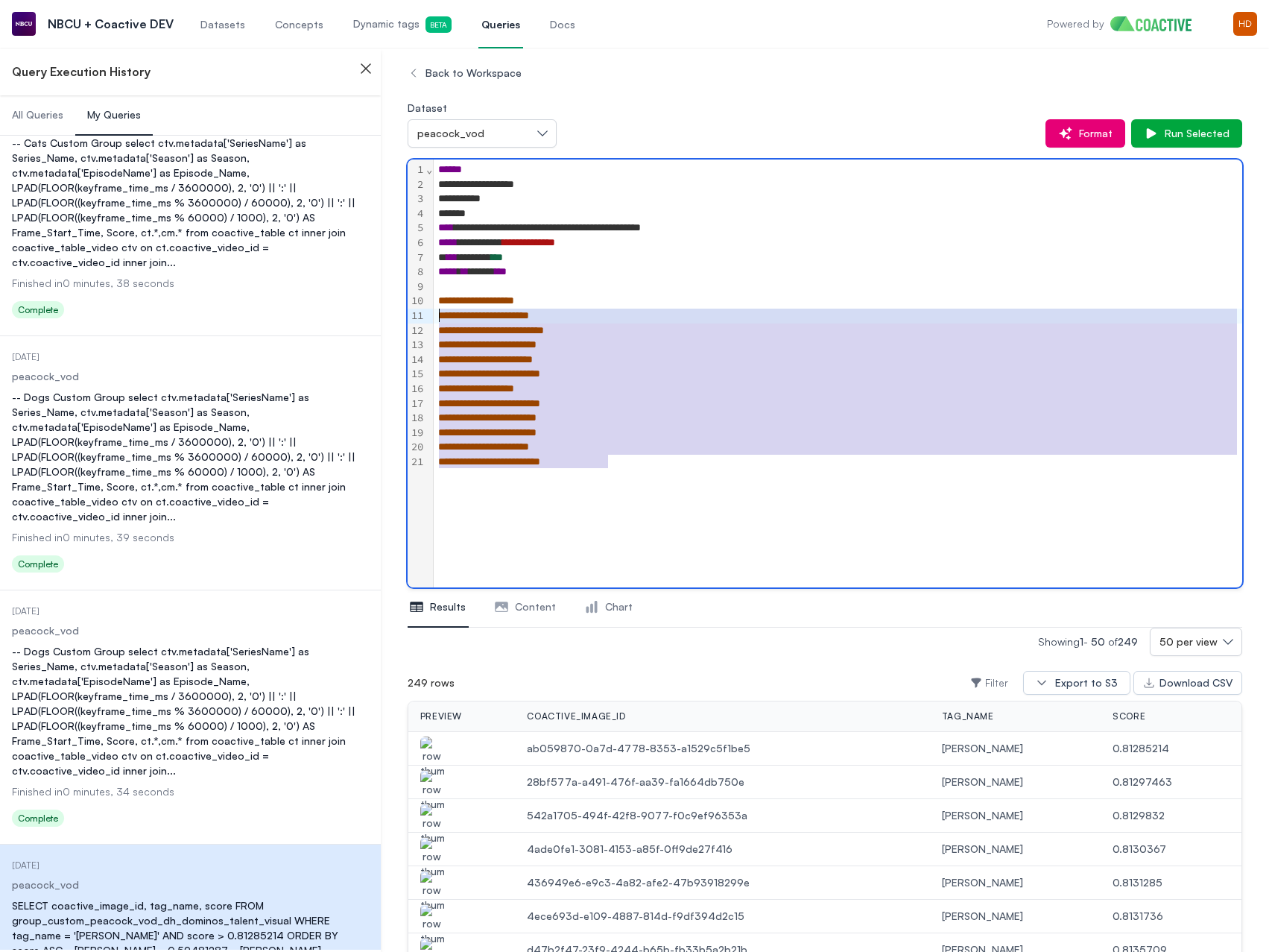
drag, startPoint x: 571, startPoint y: 463, endPoint x: 403, endPoint y: 319, distance: 221.3
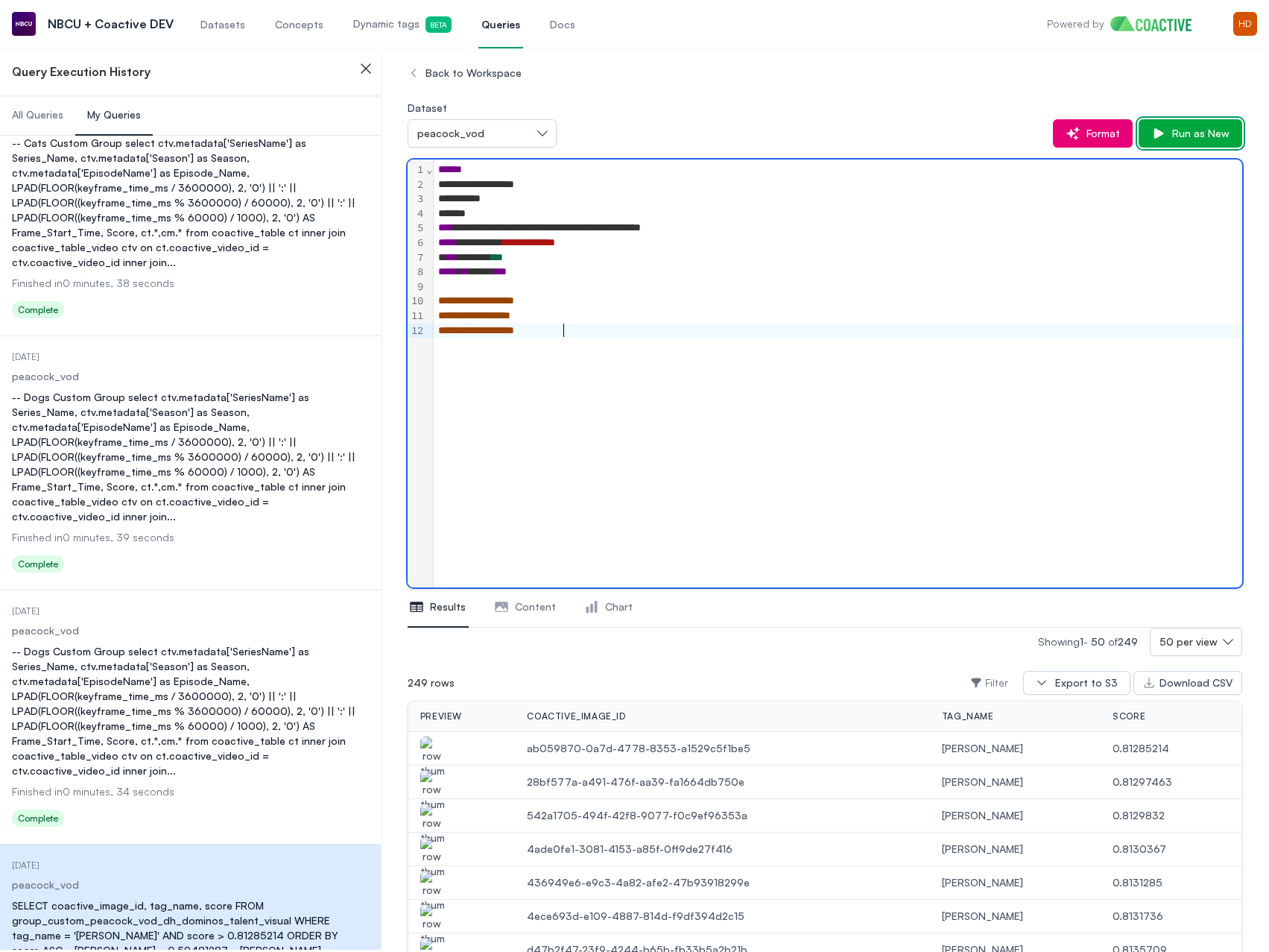
click at [1208, 131] on span "Run as New" at bounding box center [1198, 133] width 63 height 15
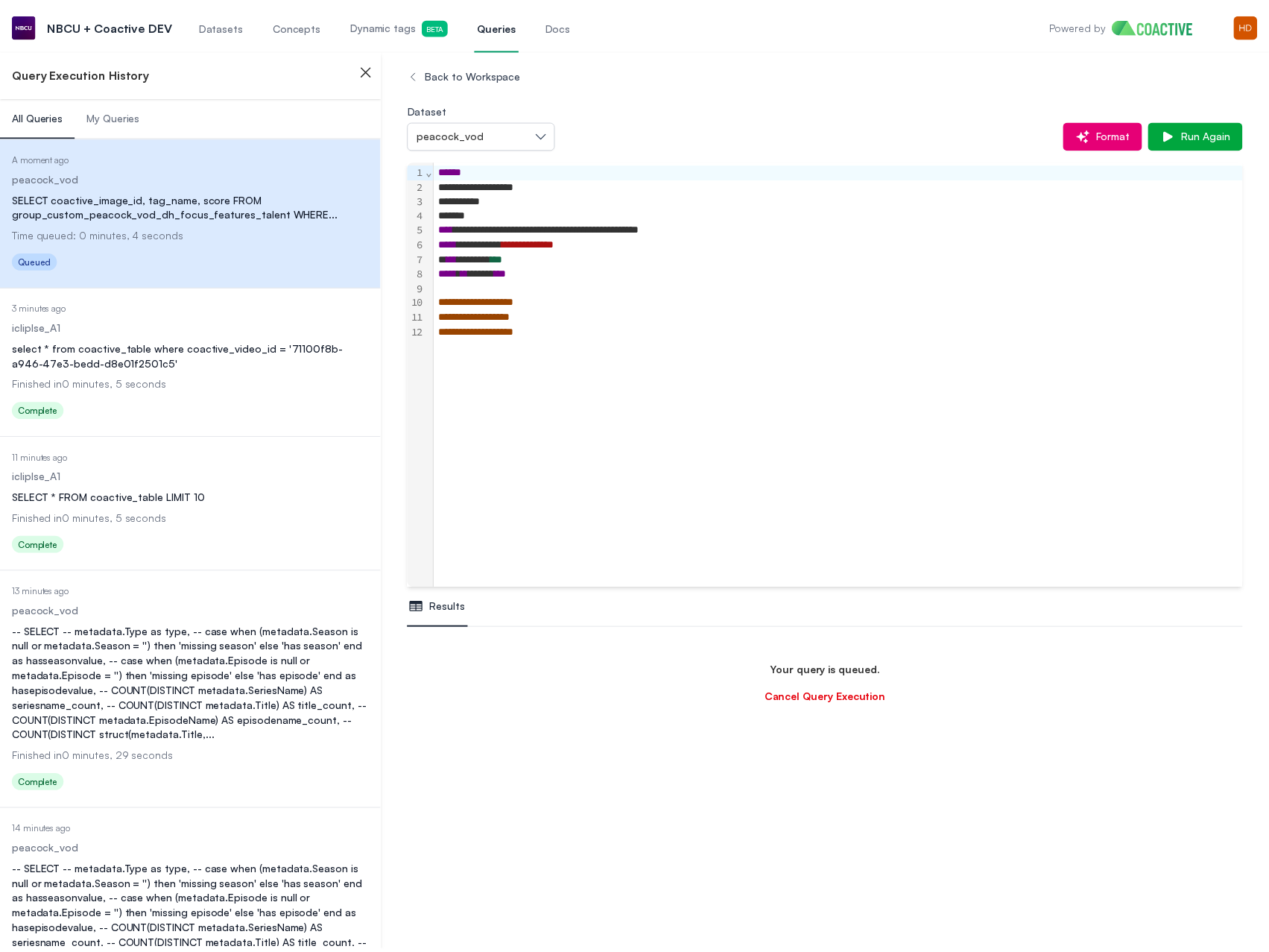
scroll to position [88, 0]
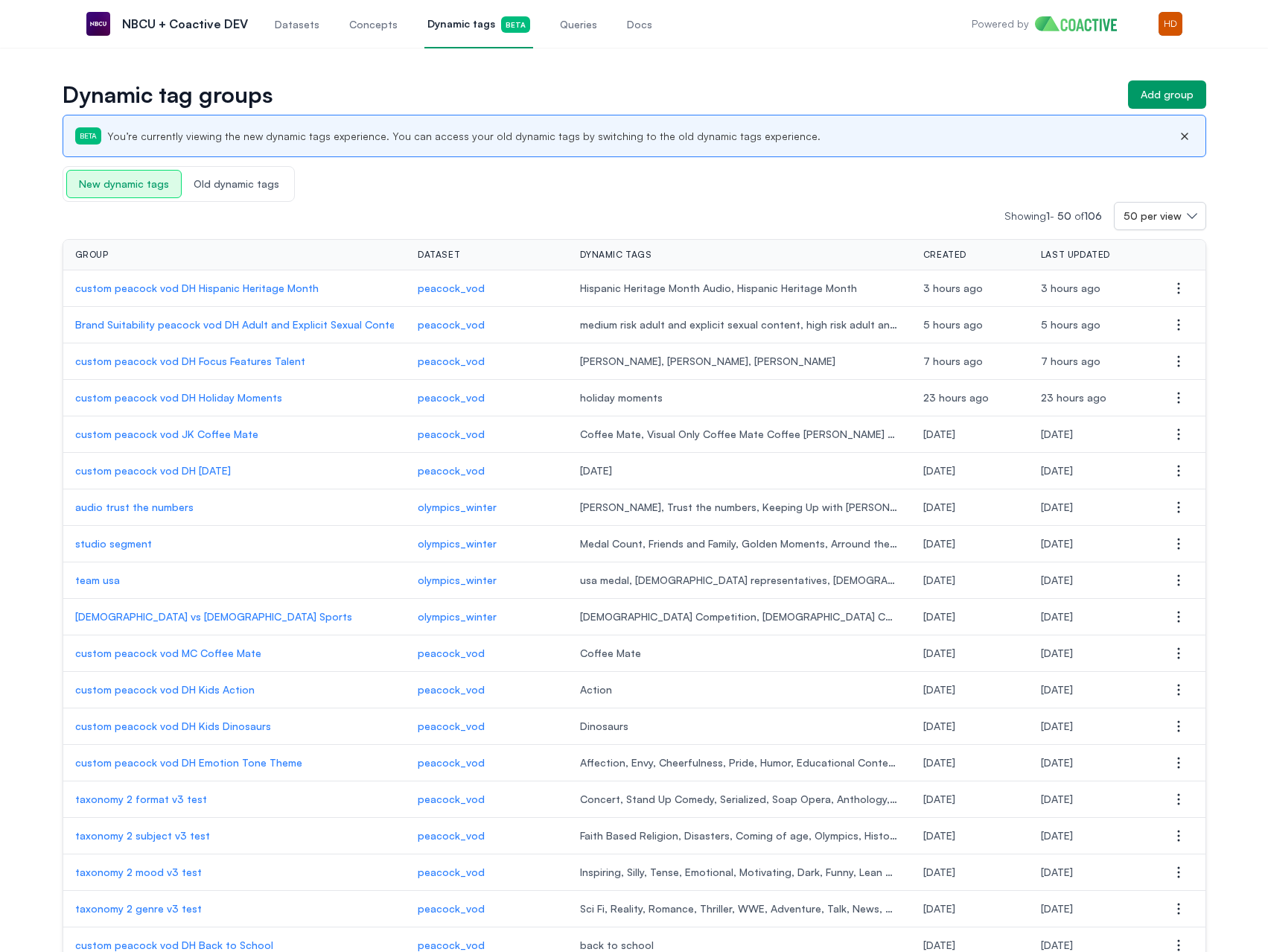
click at [246, 361] on p "custom peacock vod DH Focus Features Talent" at bounding box center [234, 361] width 319 height 15
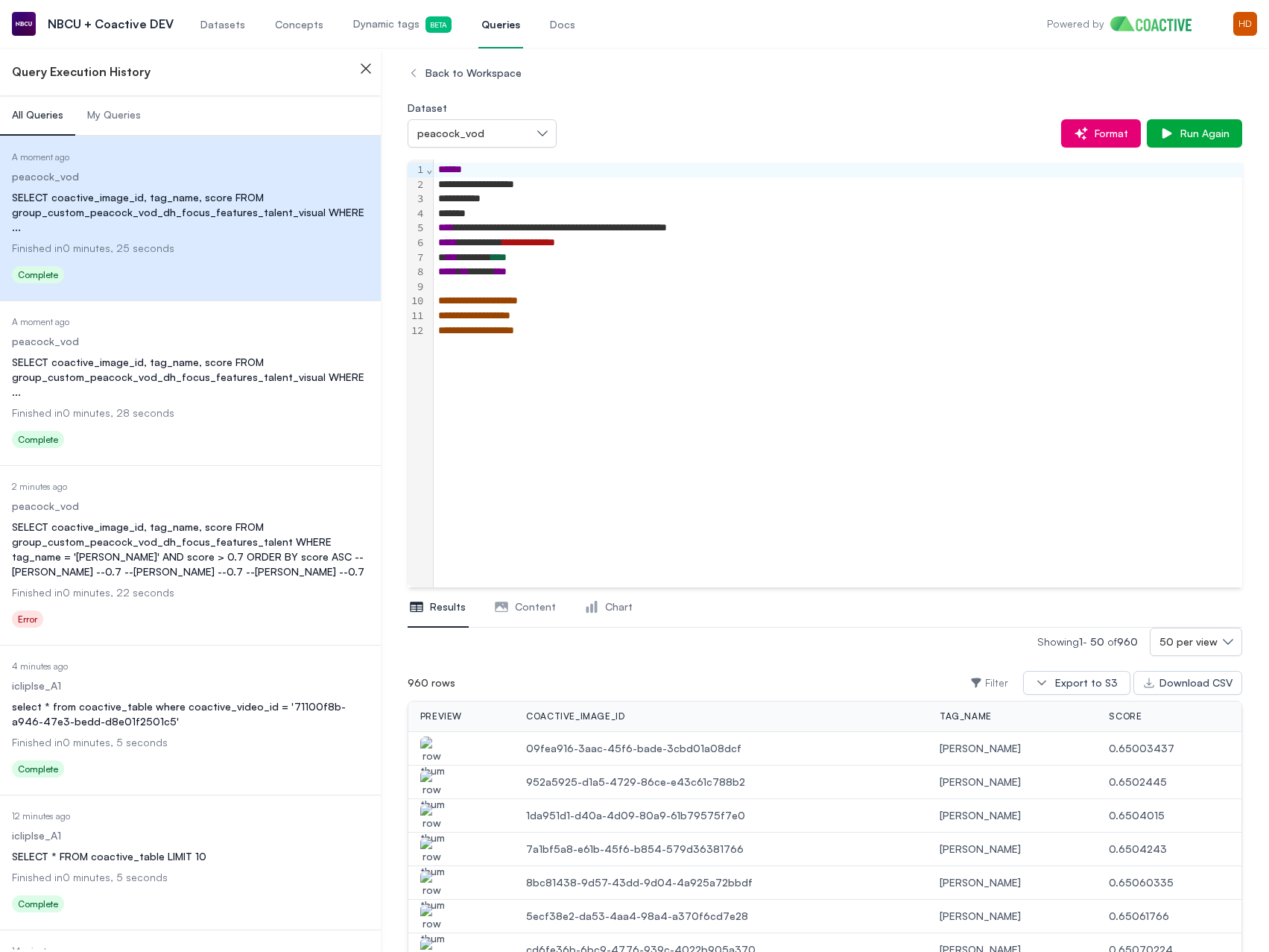
scroll to position [223, 0]
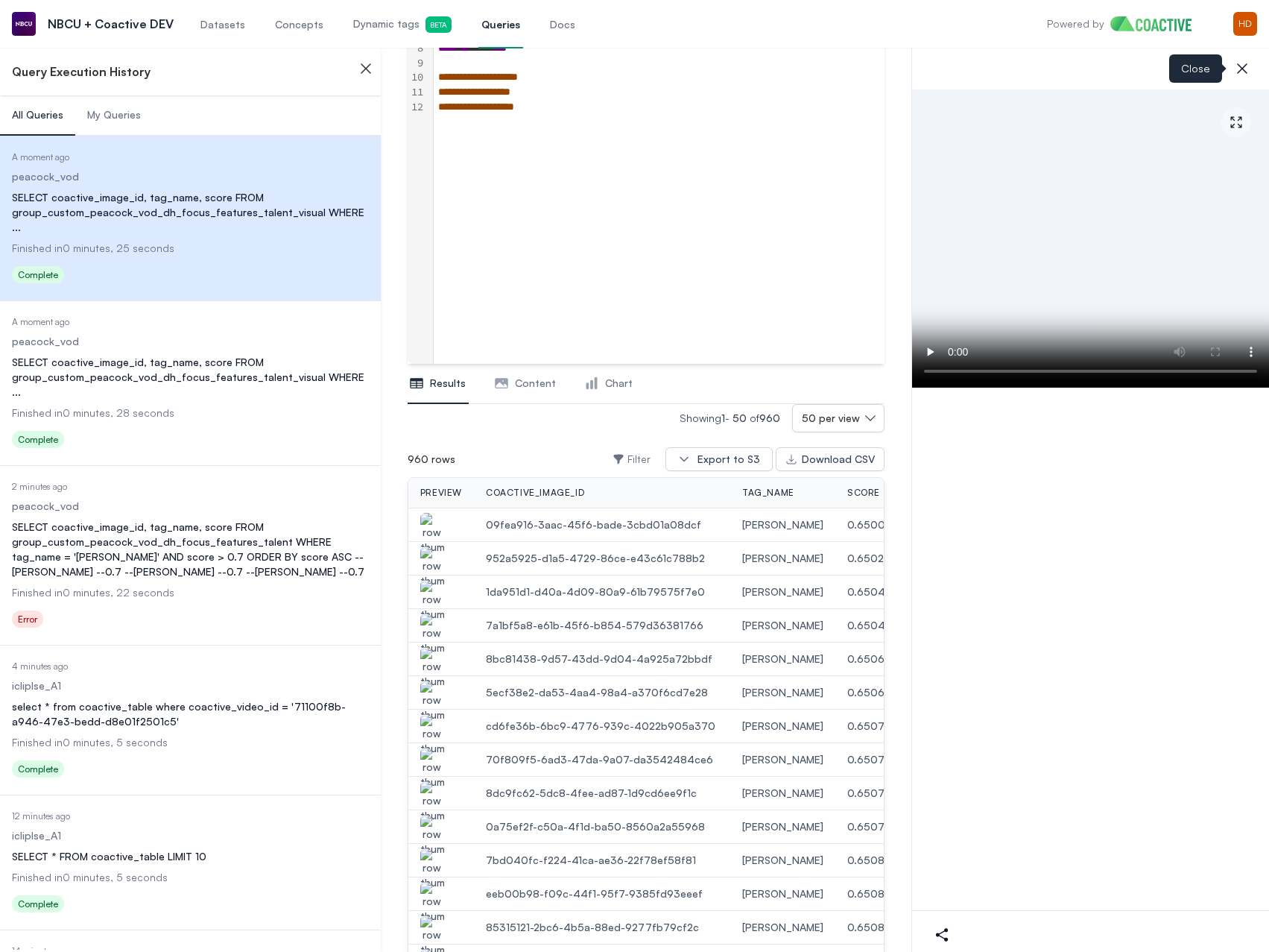
scroll to position [1540, 0]
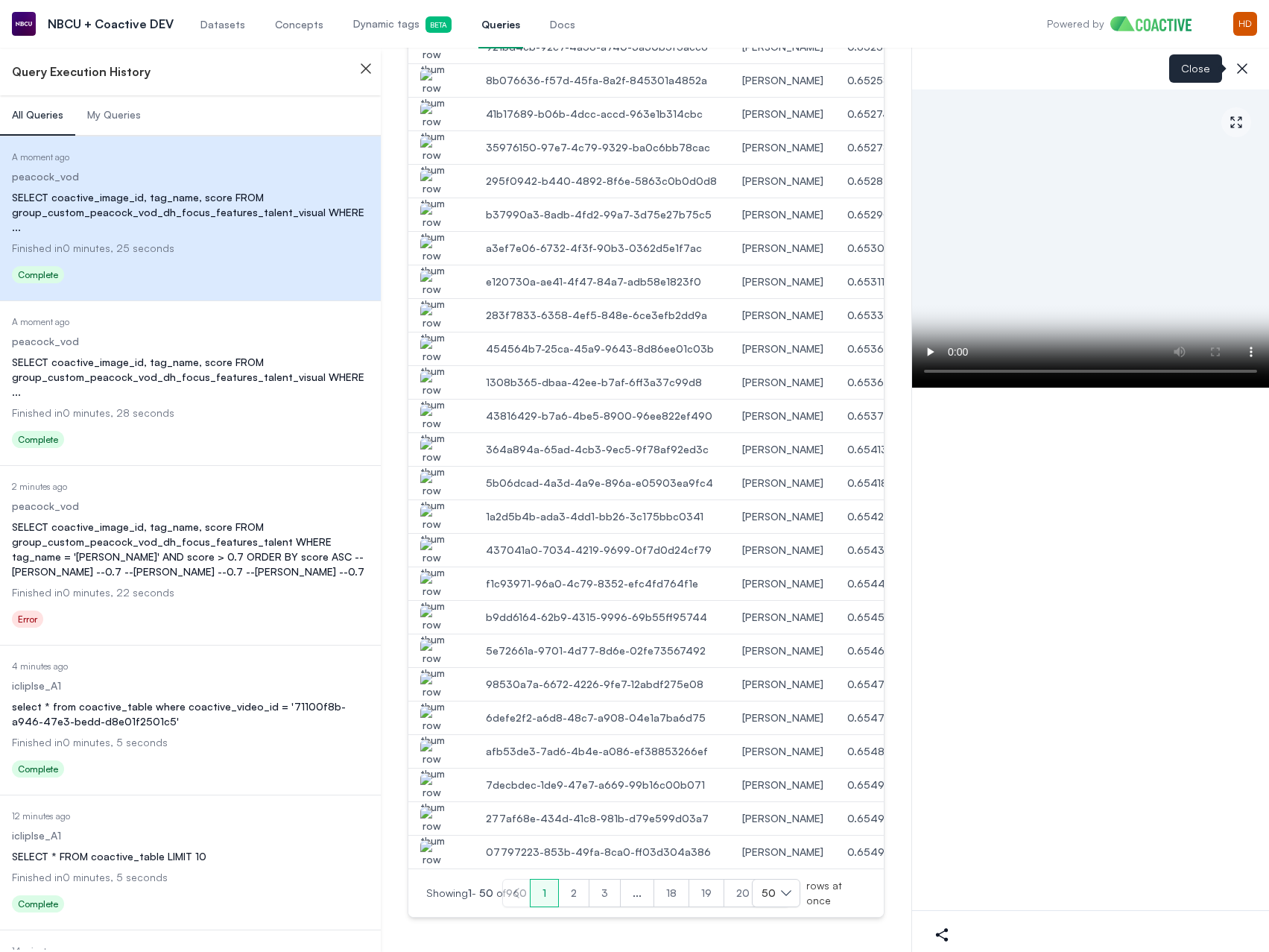
click at [444, 616] on img "button" at bounding box center [432, 626] width 24 height 42
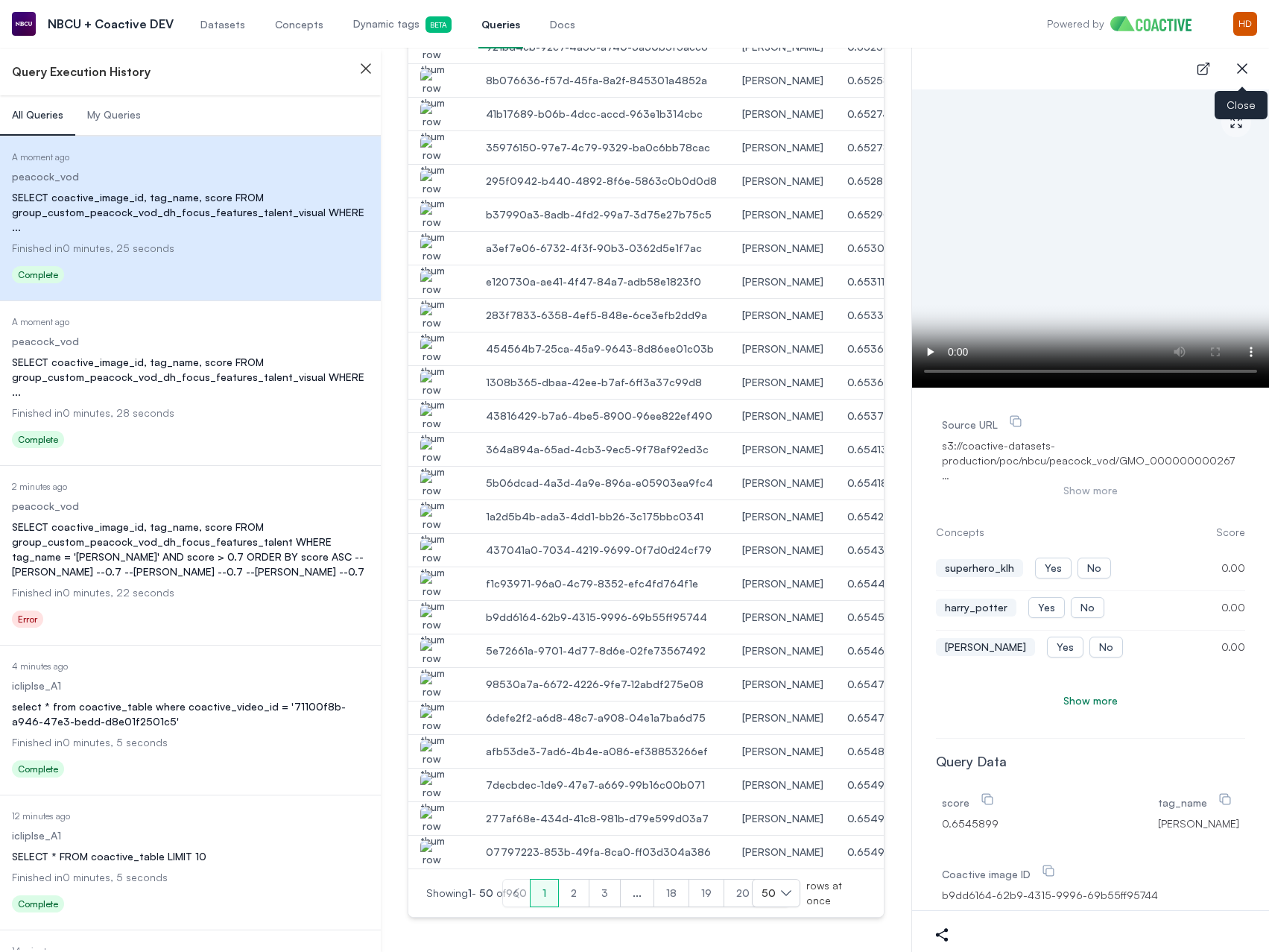
click at [1244, 67] on icon "button" at bounding box center [1242, 68] width 10 height 10
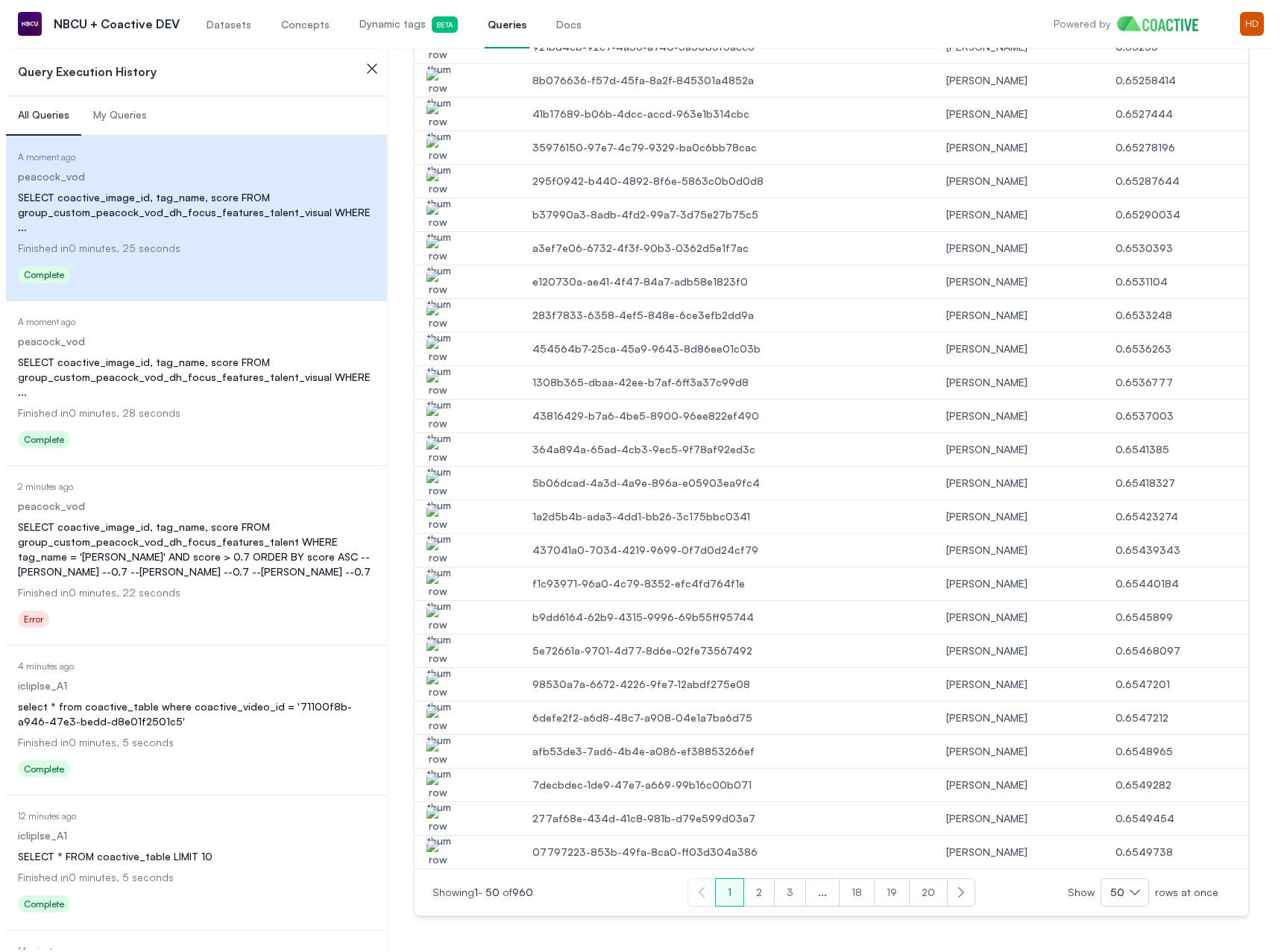
scroll to position [0, 0]
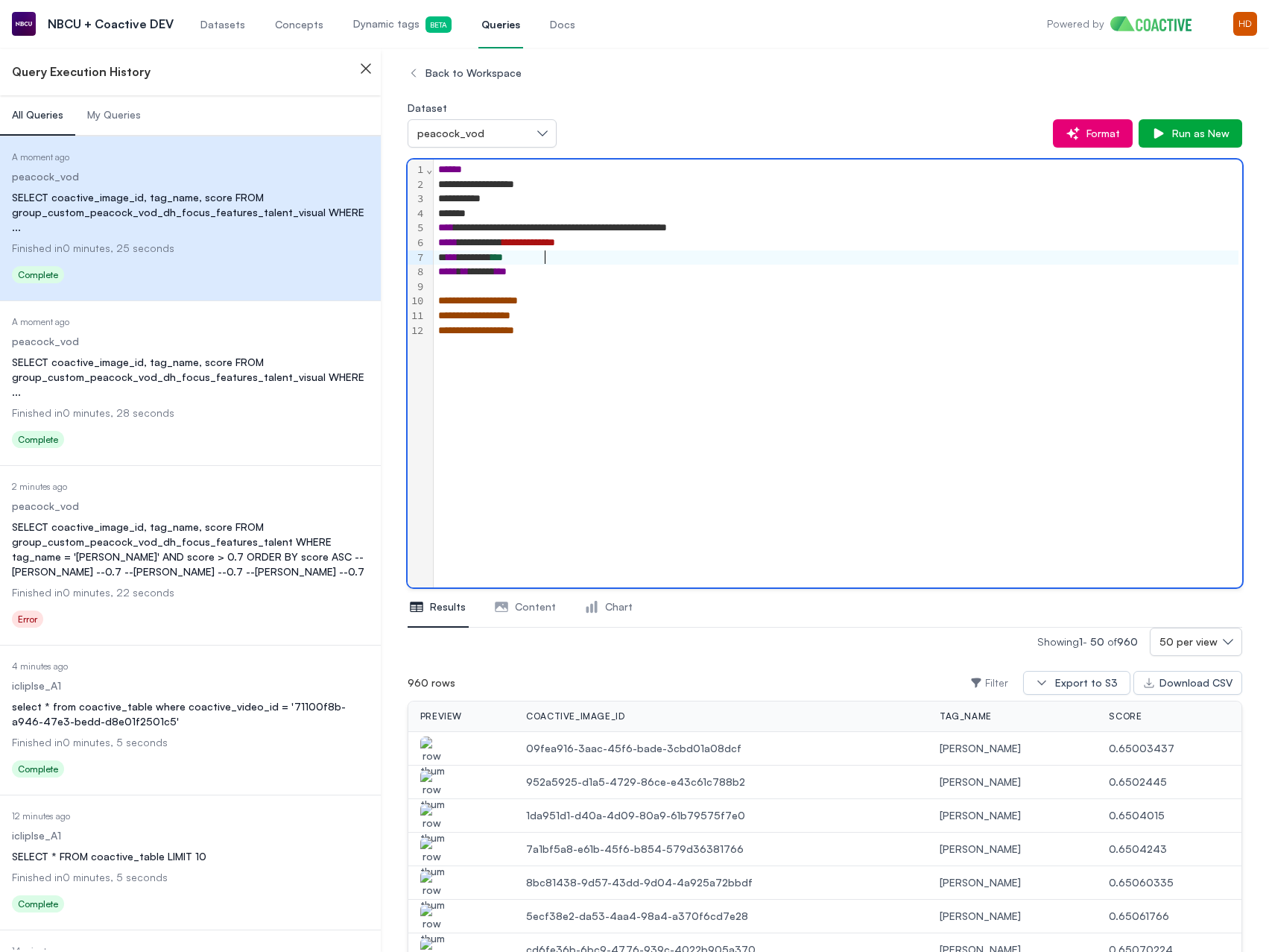
click at [656, 298] on div "**********" at bounding box center [838, 301] width 809 height 15
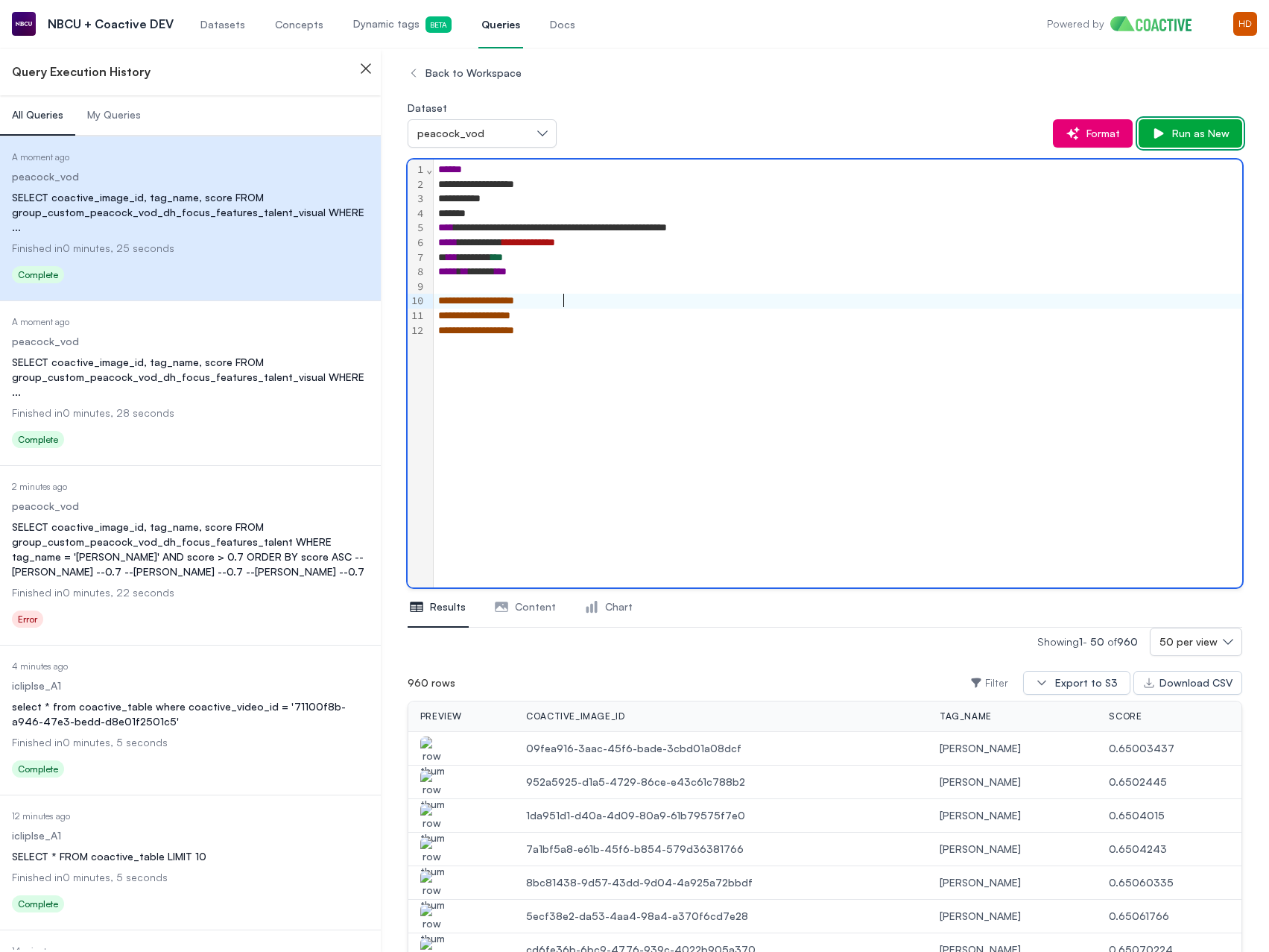
click at [1207, 136] on span "Run as New" at bounding box center [1198, 133] width 63 height 15
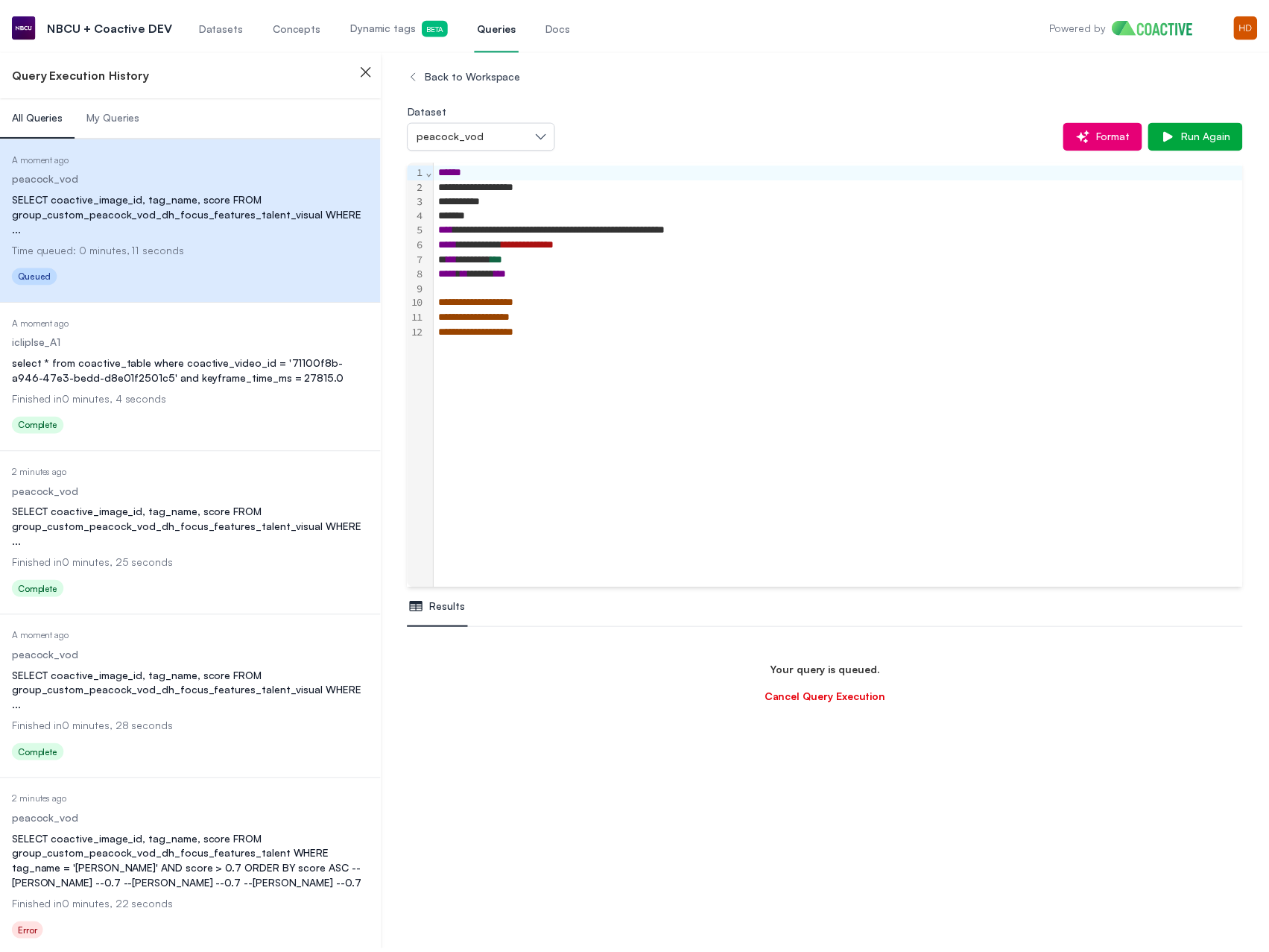
scroll to position [264, 0]
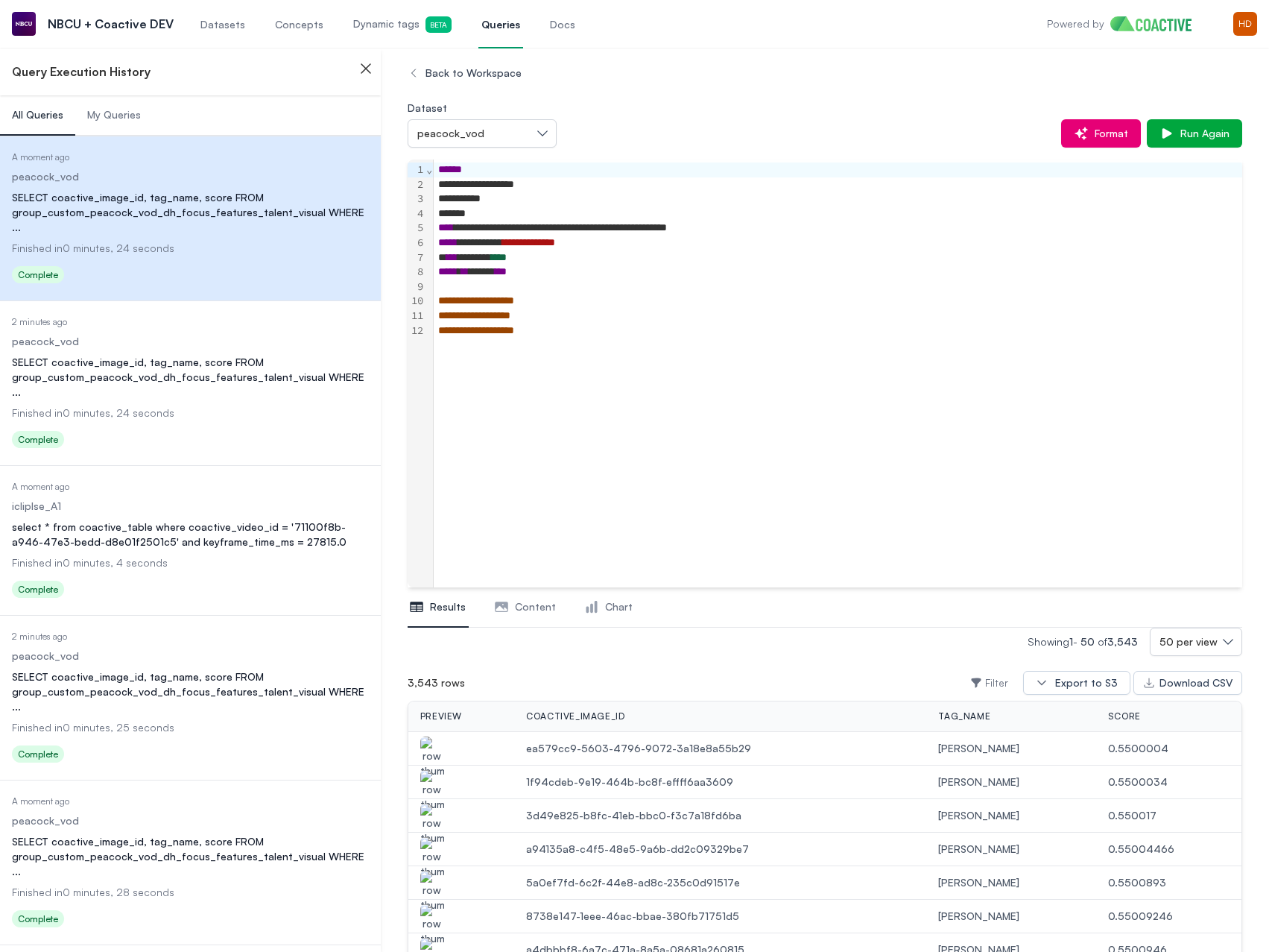
click at [436, 904] on img "button" at bounding box center [432, 925] width 24 height 42
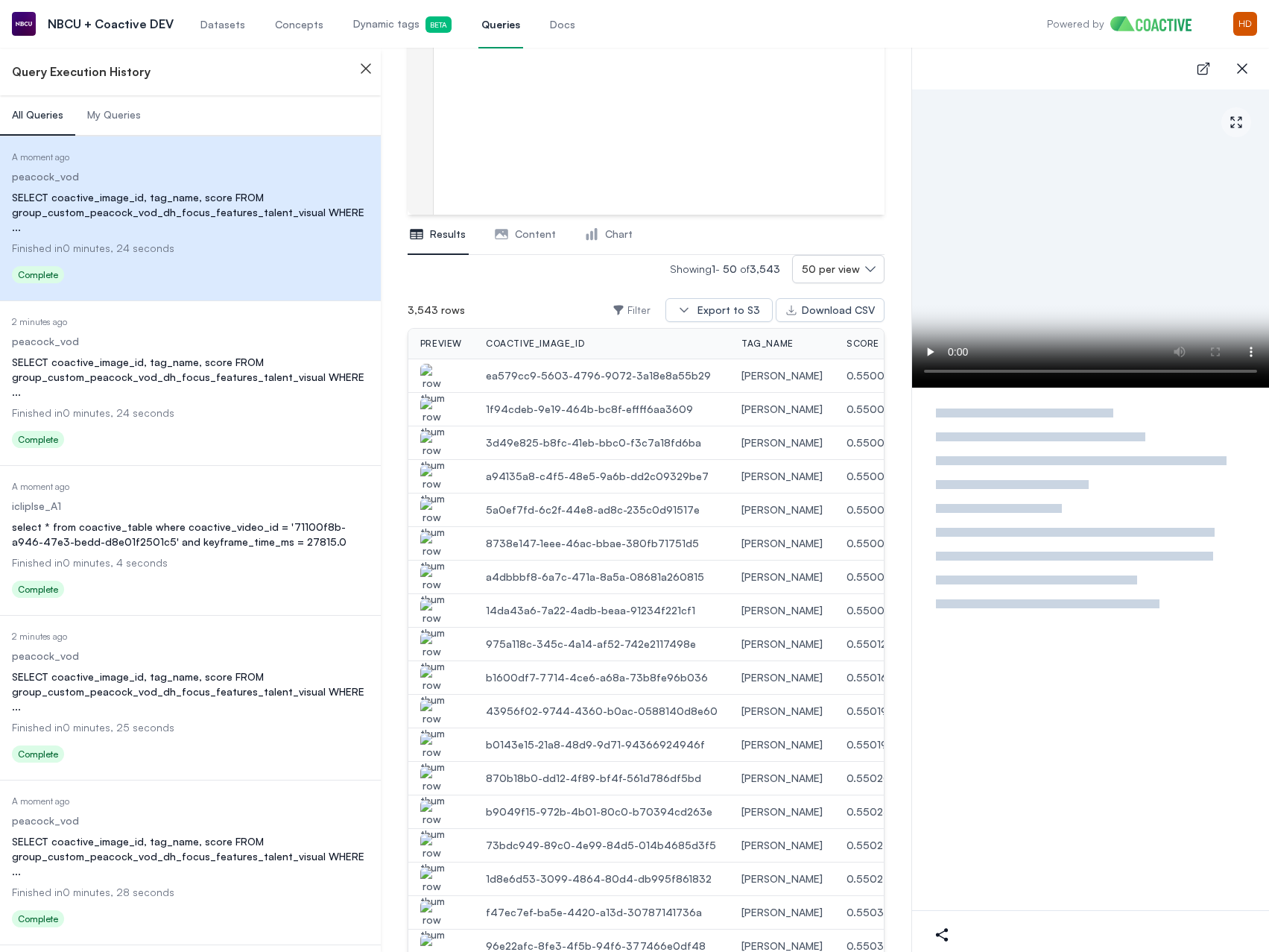
scroll to position [352, 0]
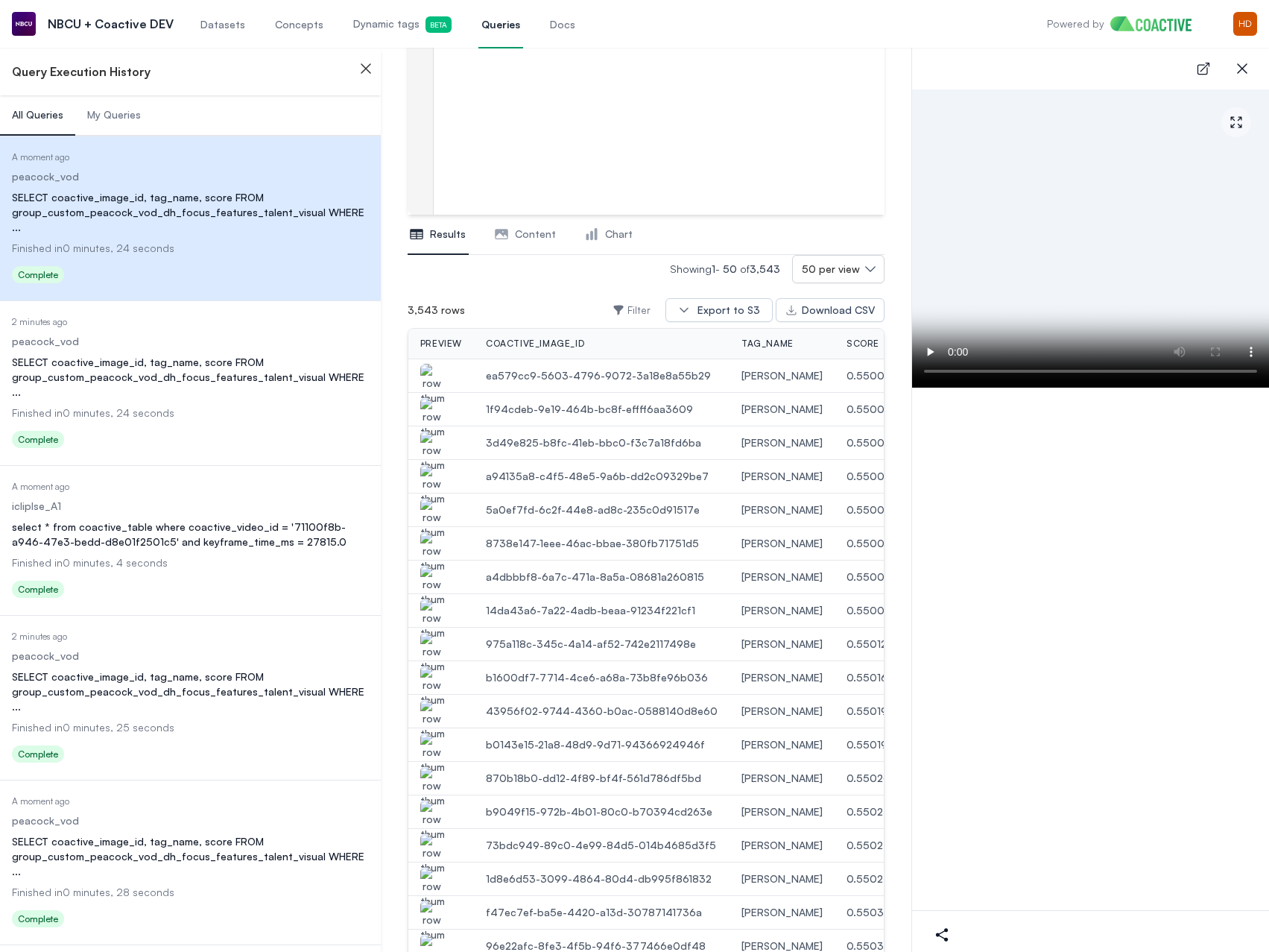
click at [1245, 67] on icon "button" at bounding box center [1242, 68] width 10 height 10
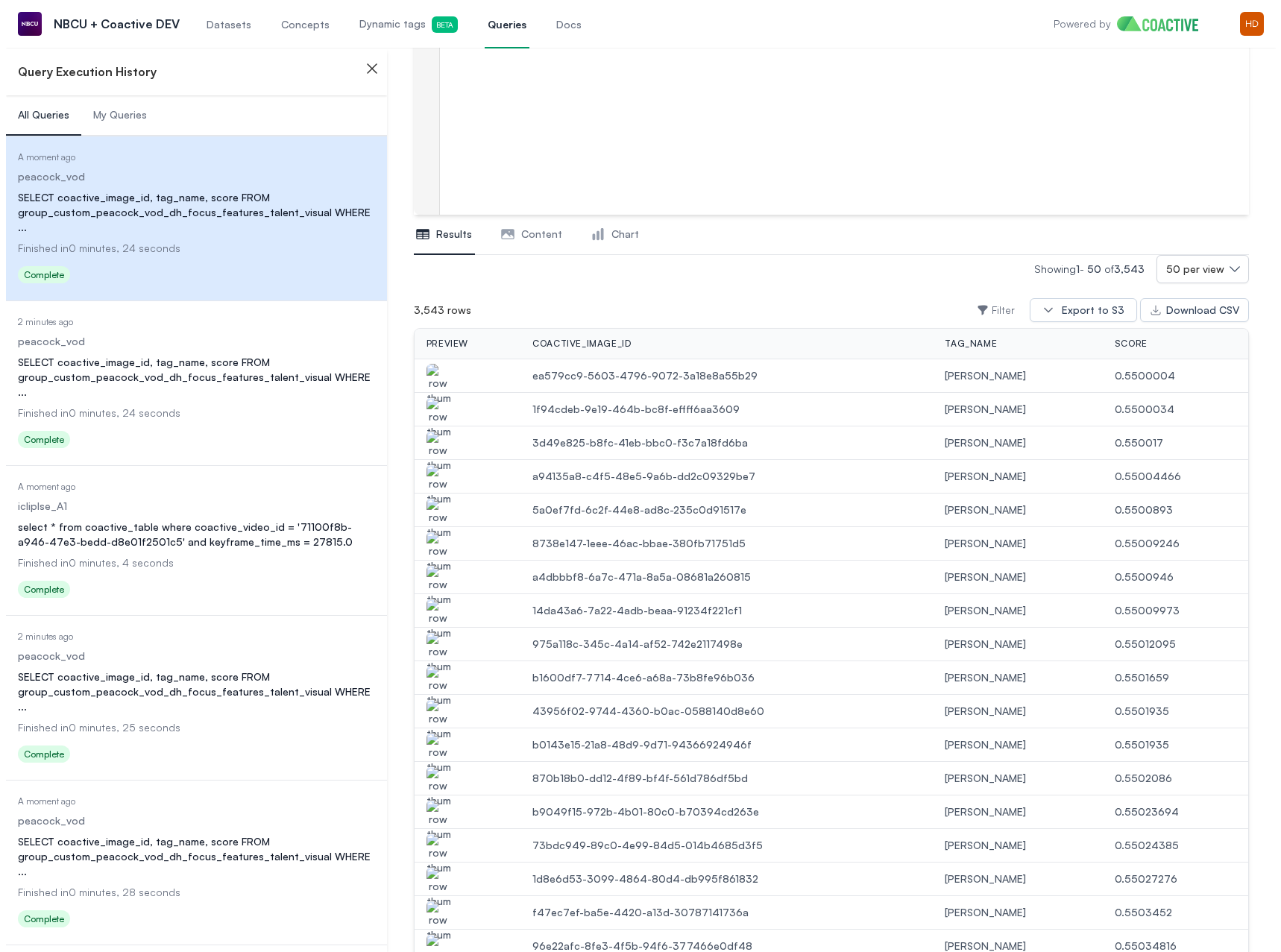
scroll to position [0, 0]
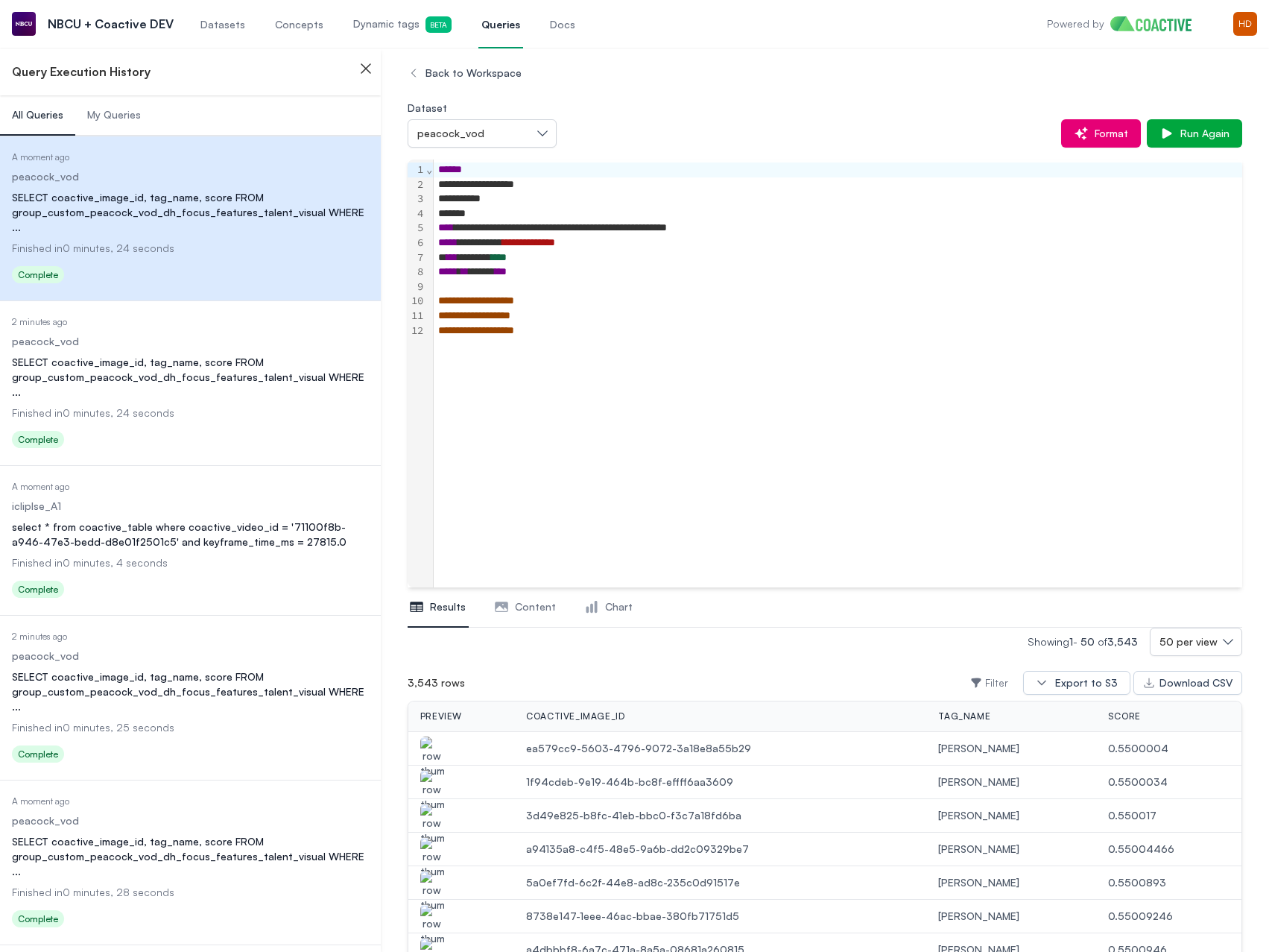
click at [561, 256] on div "*** ******* ****" at bounding box center [836, 258] width 804 height 15
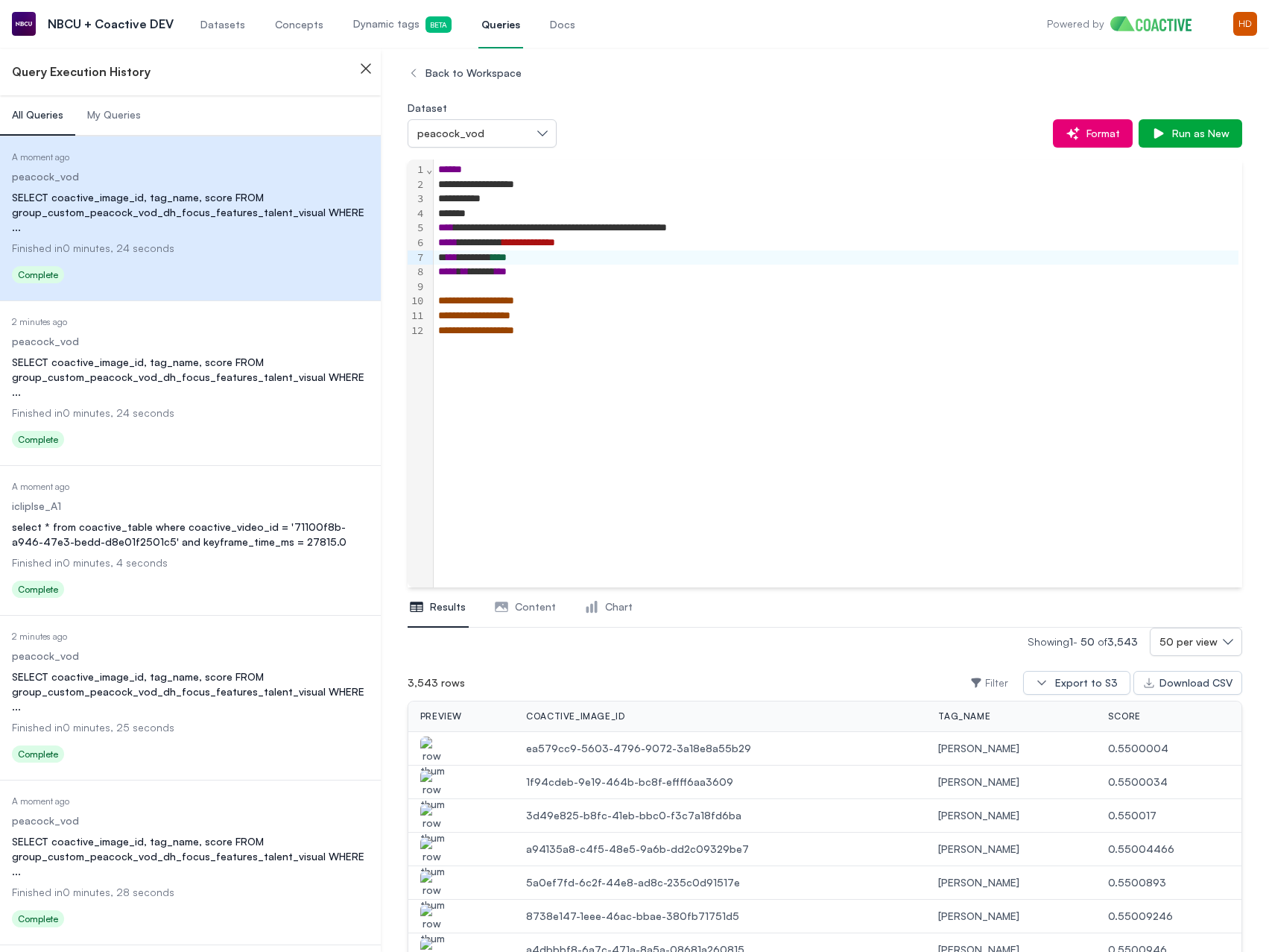
click at [602, 299] on div "**********" at bounding box center [838, 301] width 809 height 15
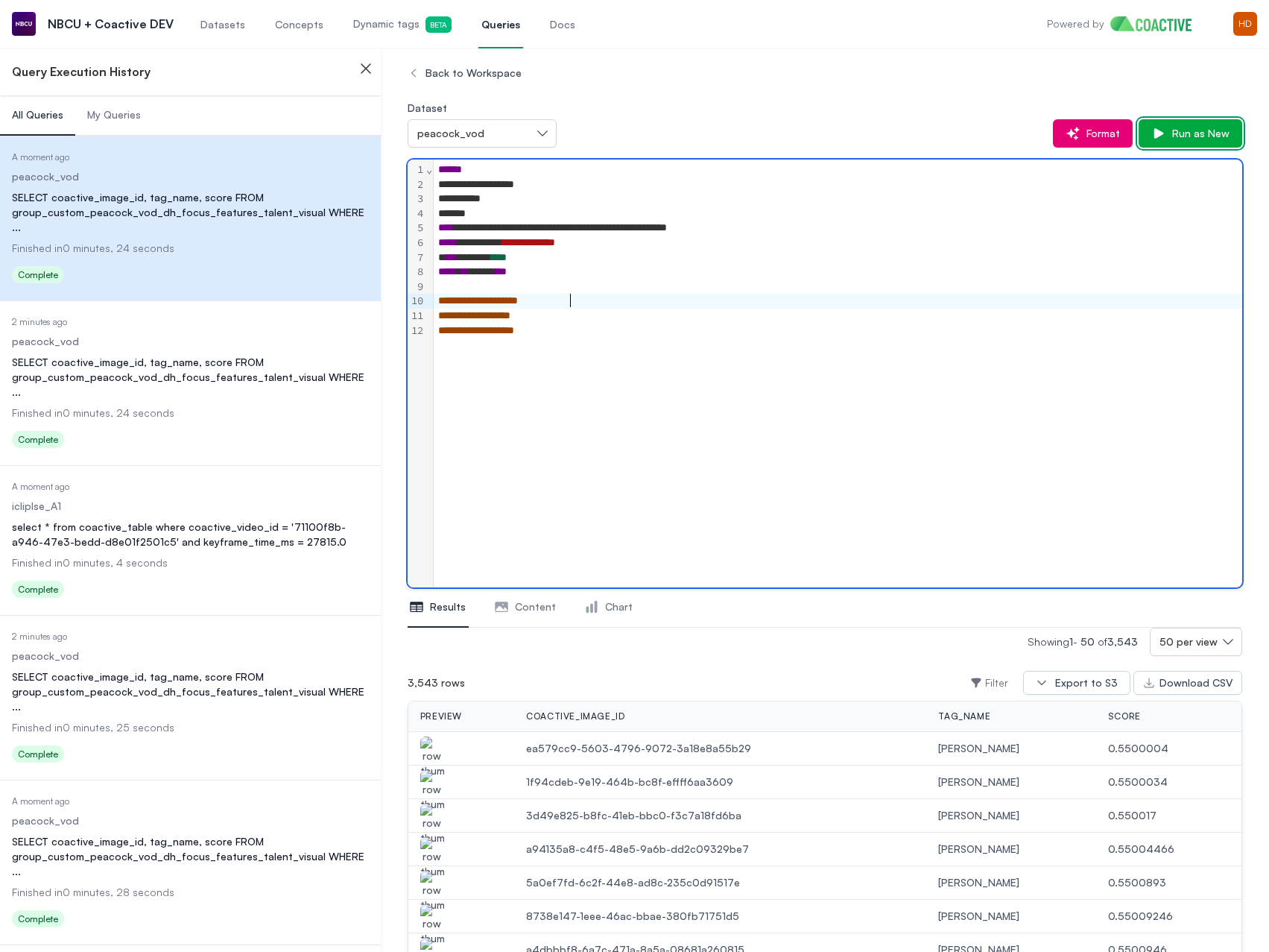
click at [1181, 138] on span "Run as New" at bounding box center [1198, 133] width 63 height 15
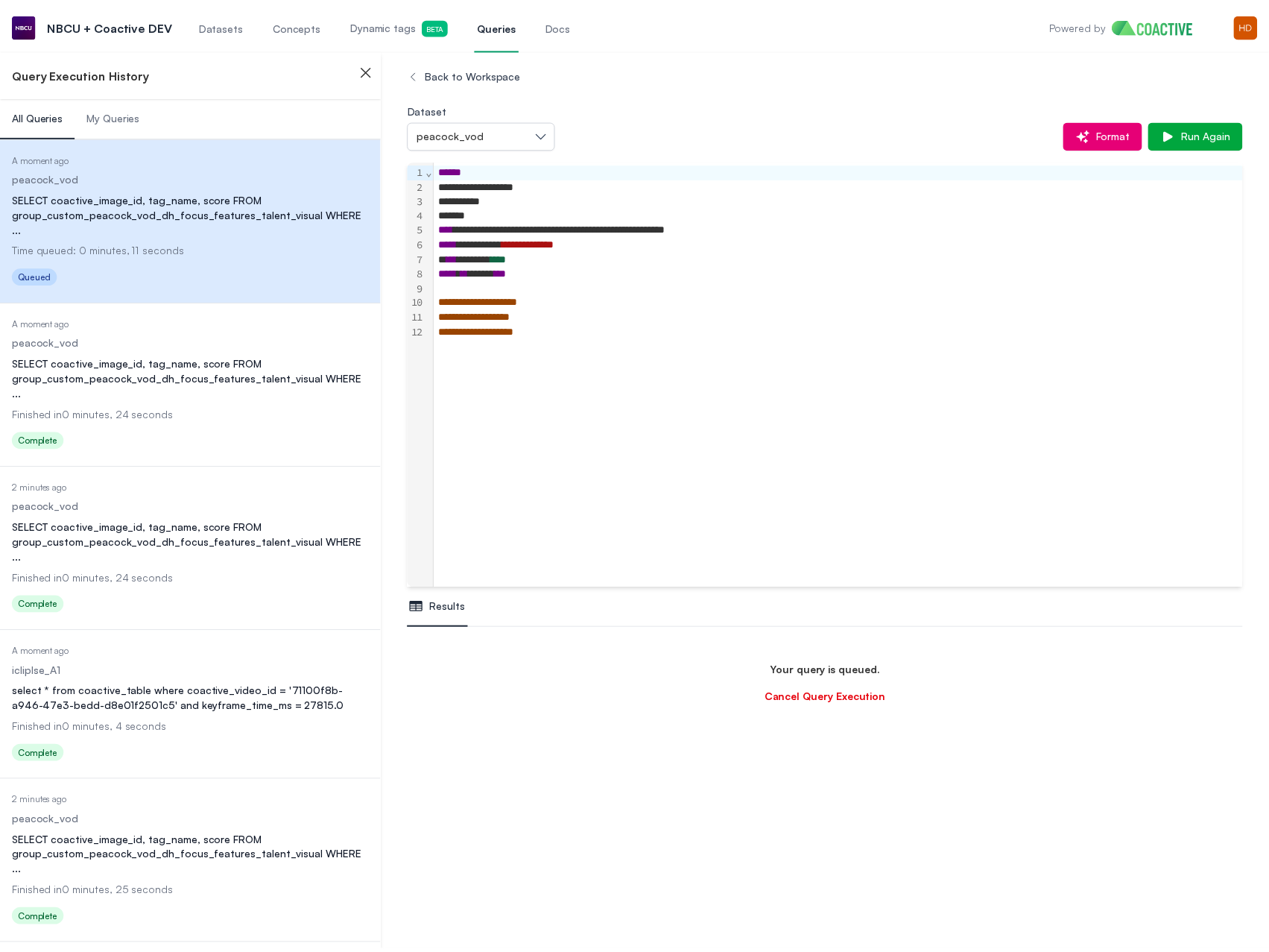
scroll to position [440, 0]
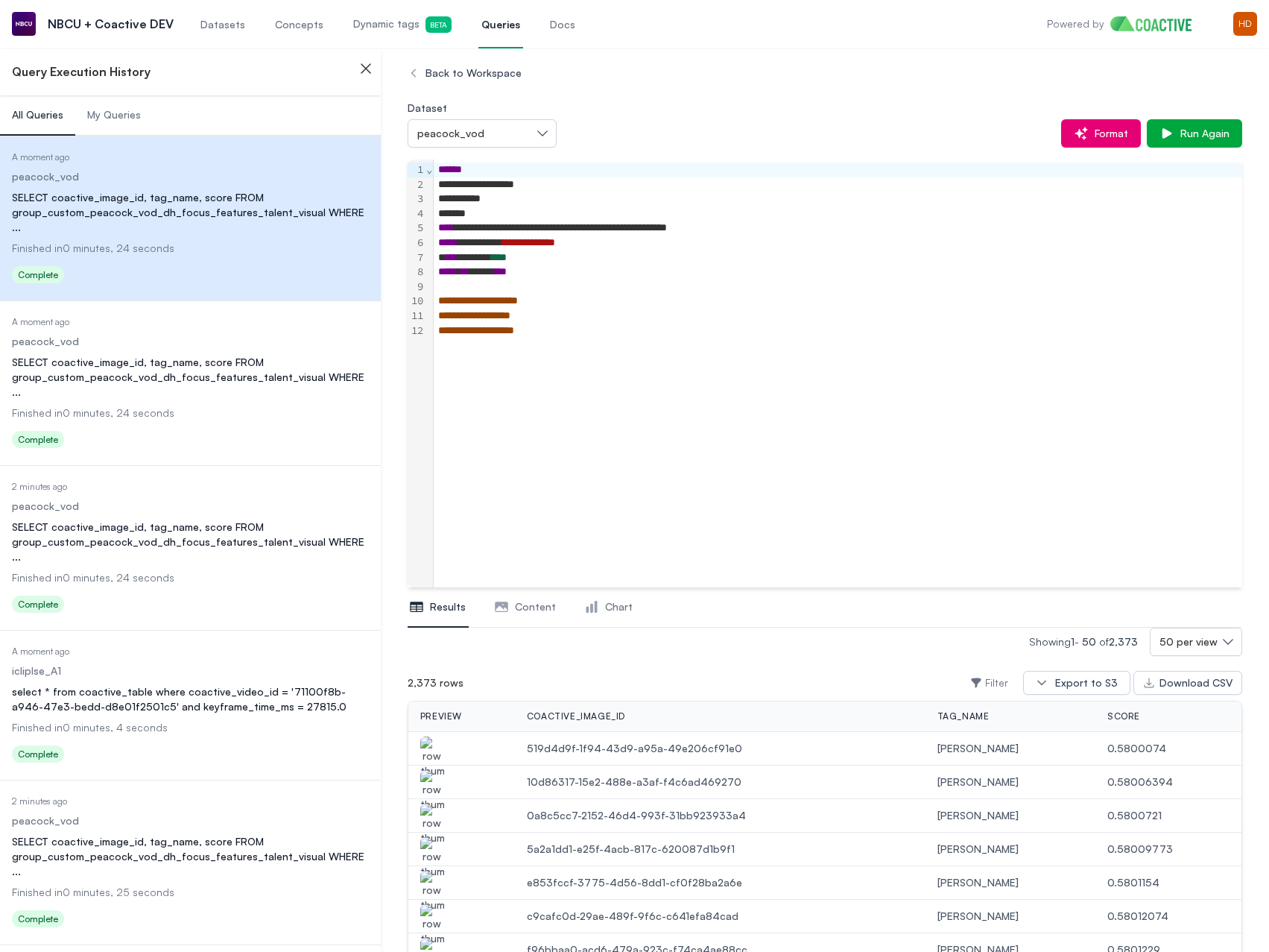
scroll to position [440, 0]
